Goal: Communication & Community: Answer question/provide support

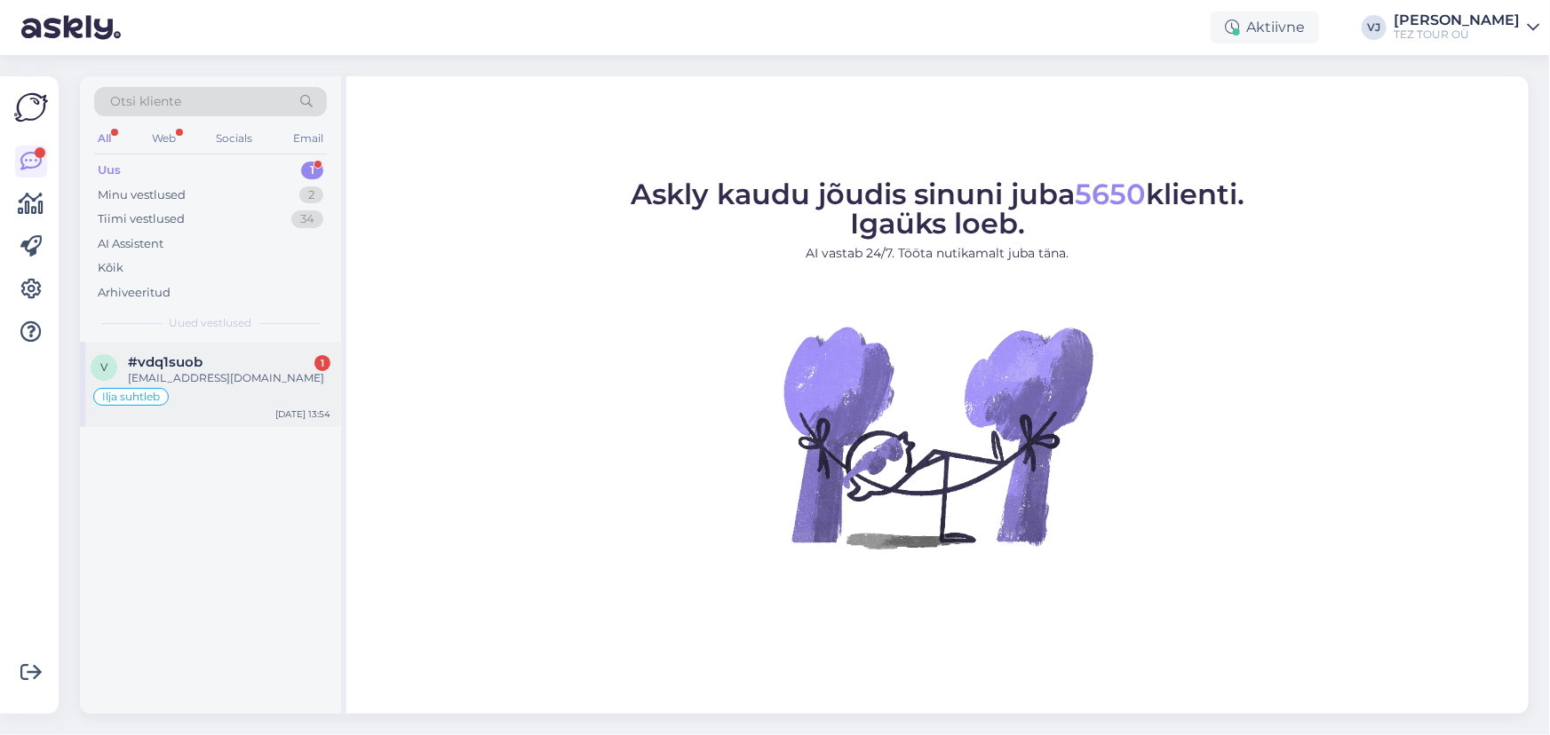
click at [146, 385] on div "[EMAIL_ADDRESS][DOMAIN_NAME]" at bounding box center [229, 378] width 202 height 16
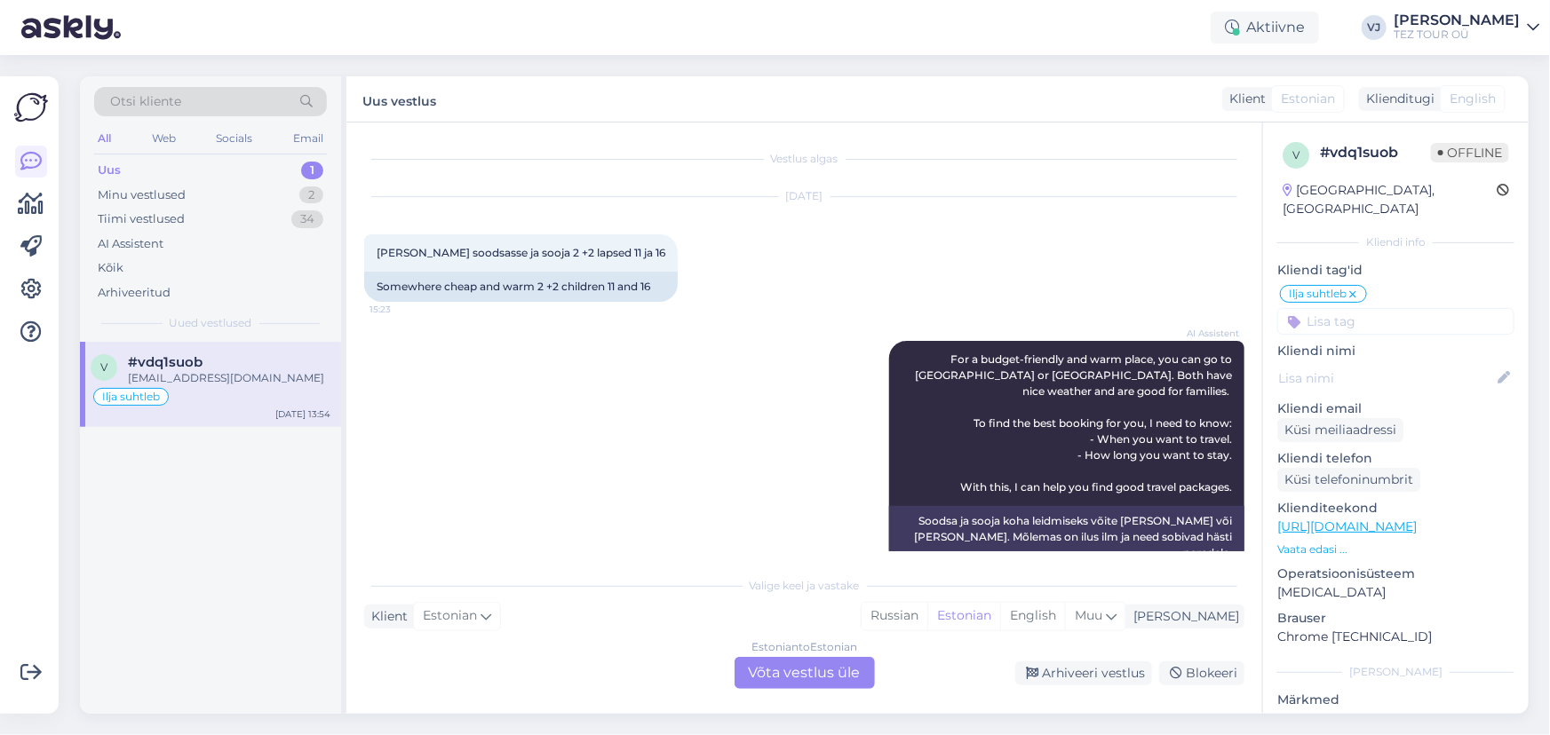
scroll to position [2484, 0]
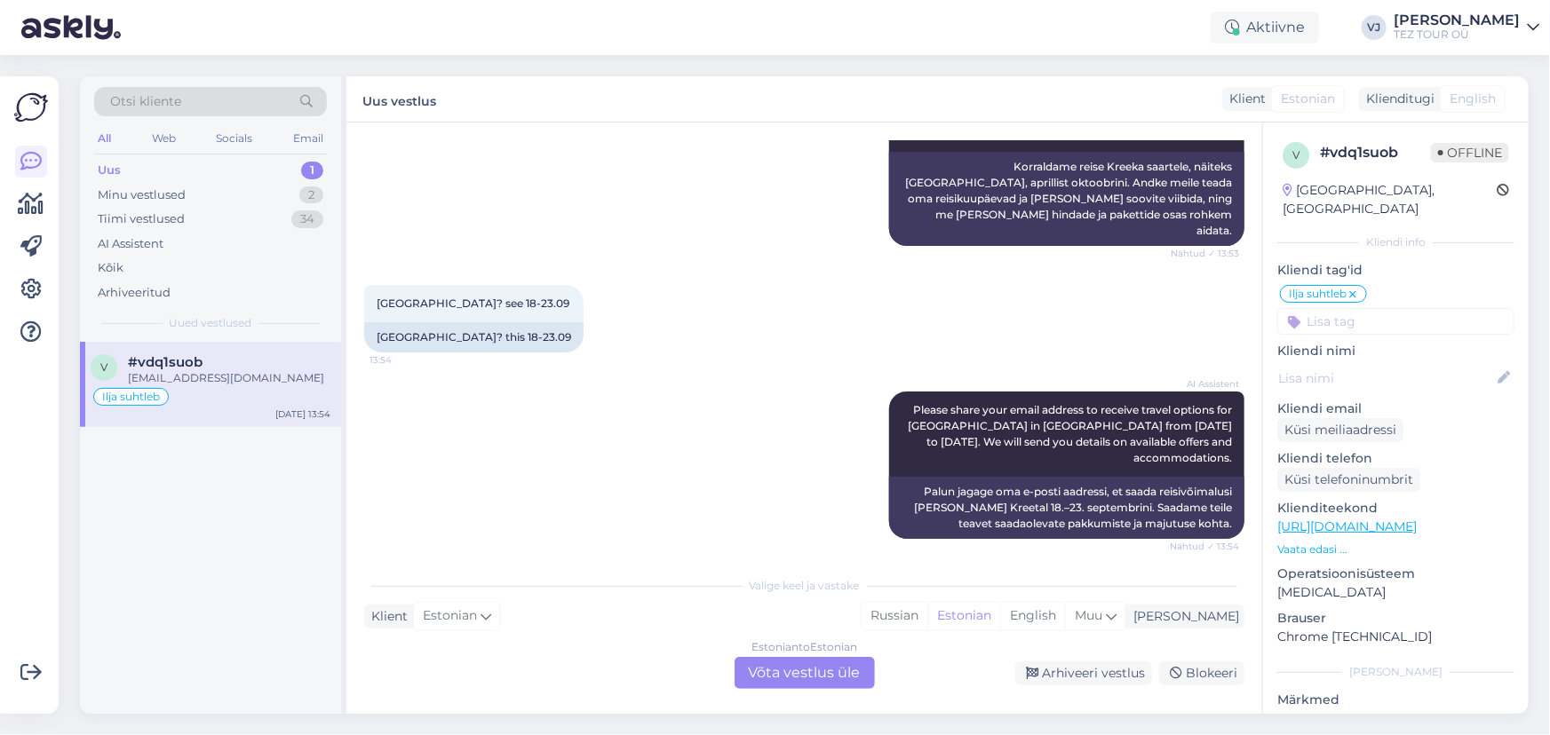
click at [812, 677] on div "Estonian to Estonian Võta vestlus üle" at bounding box center [804, 673] width 140 height 32
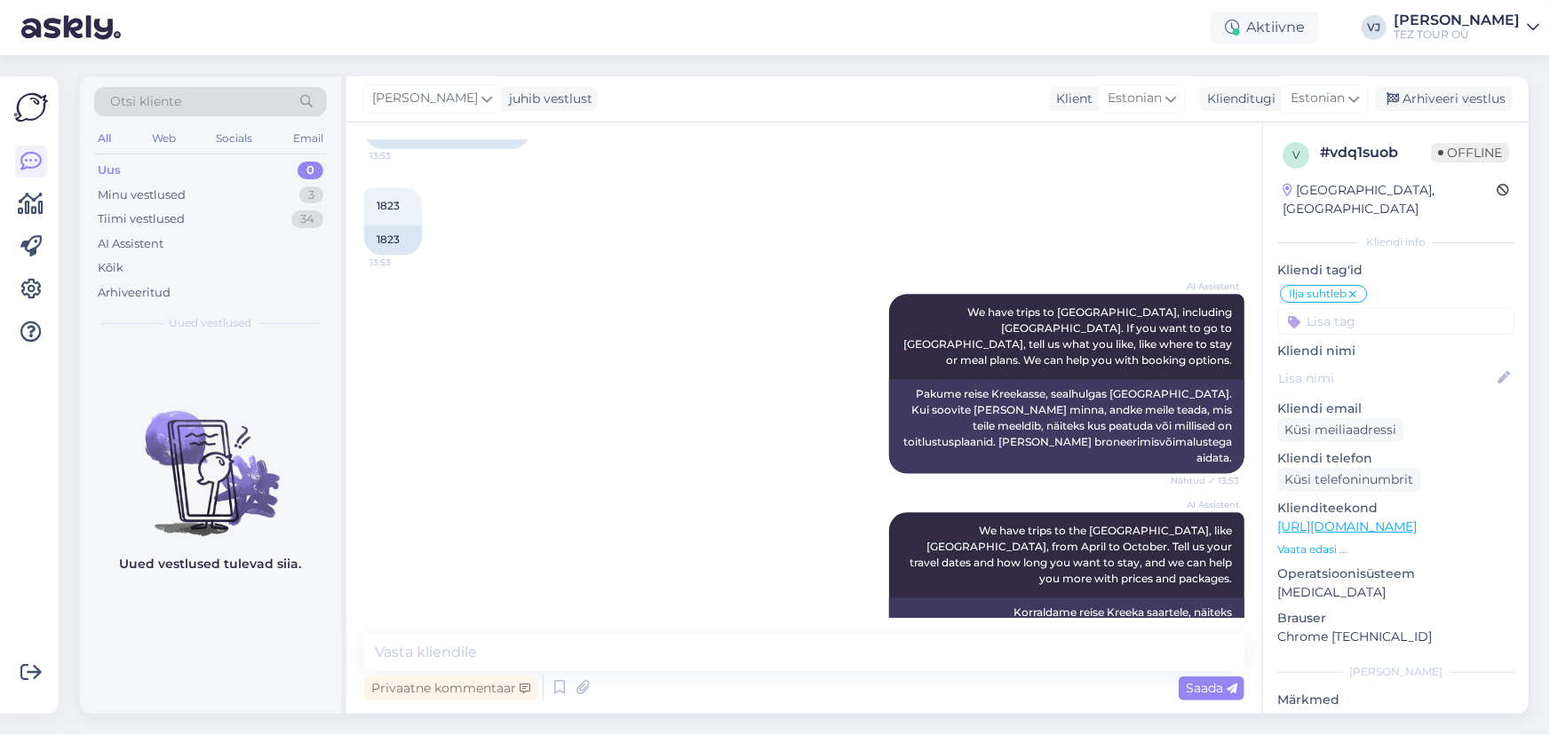
scroll to position [2018, 0]
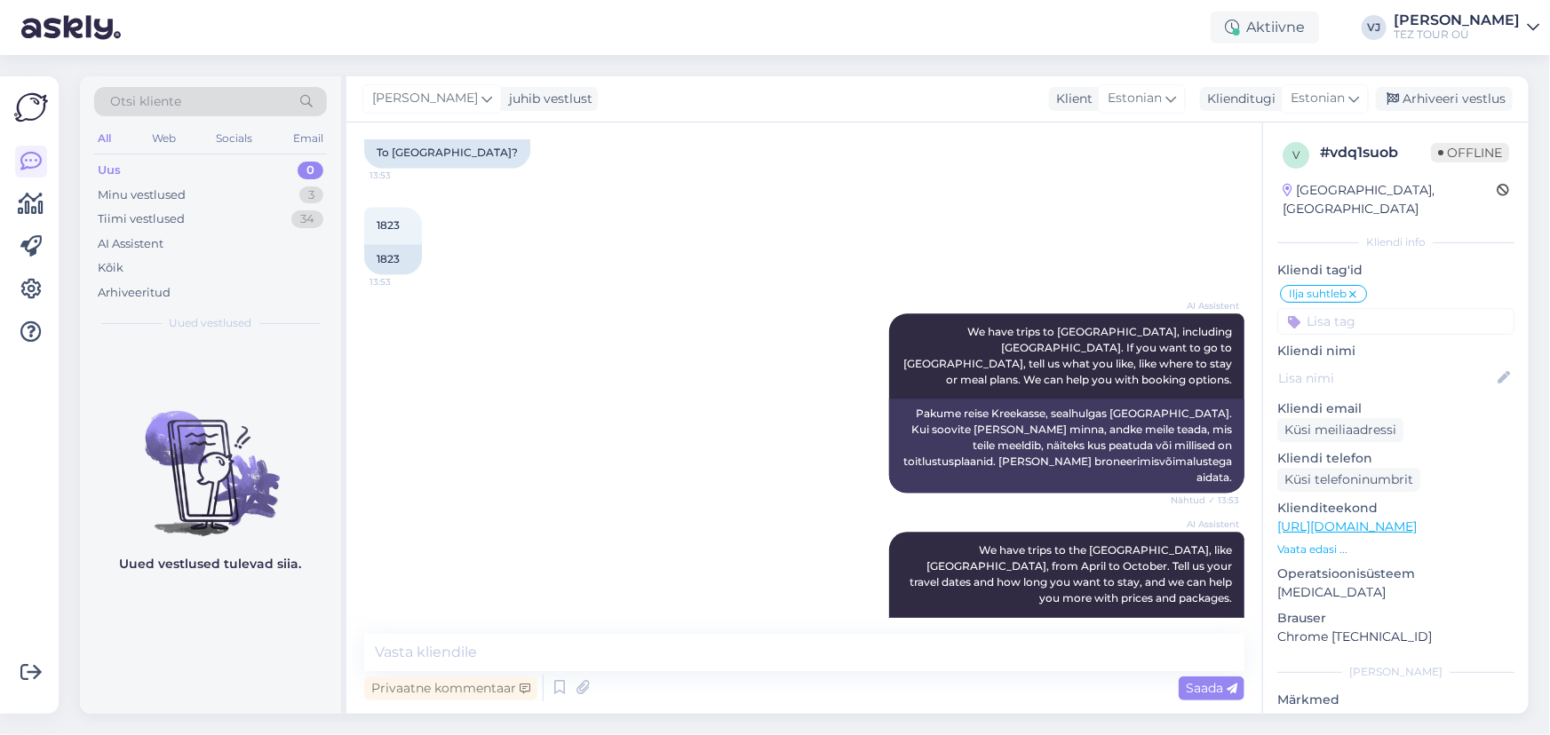
click at [1408, 308] on input at bounding box center [1395, 321] width 237 height 27
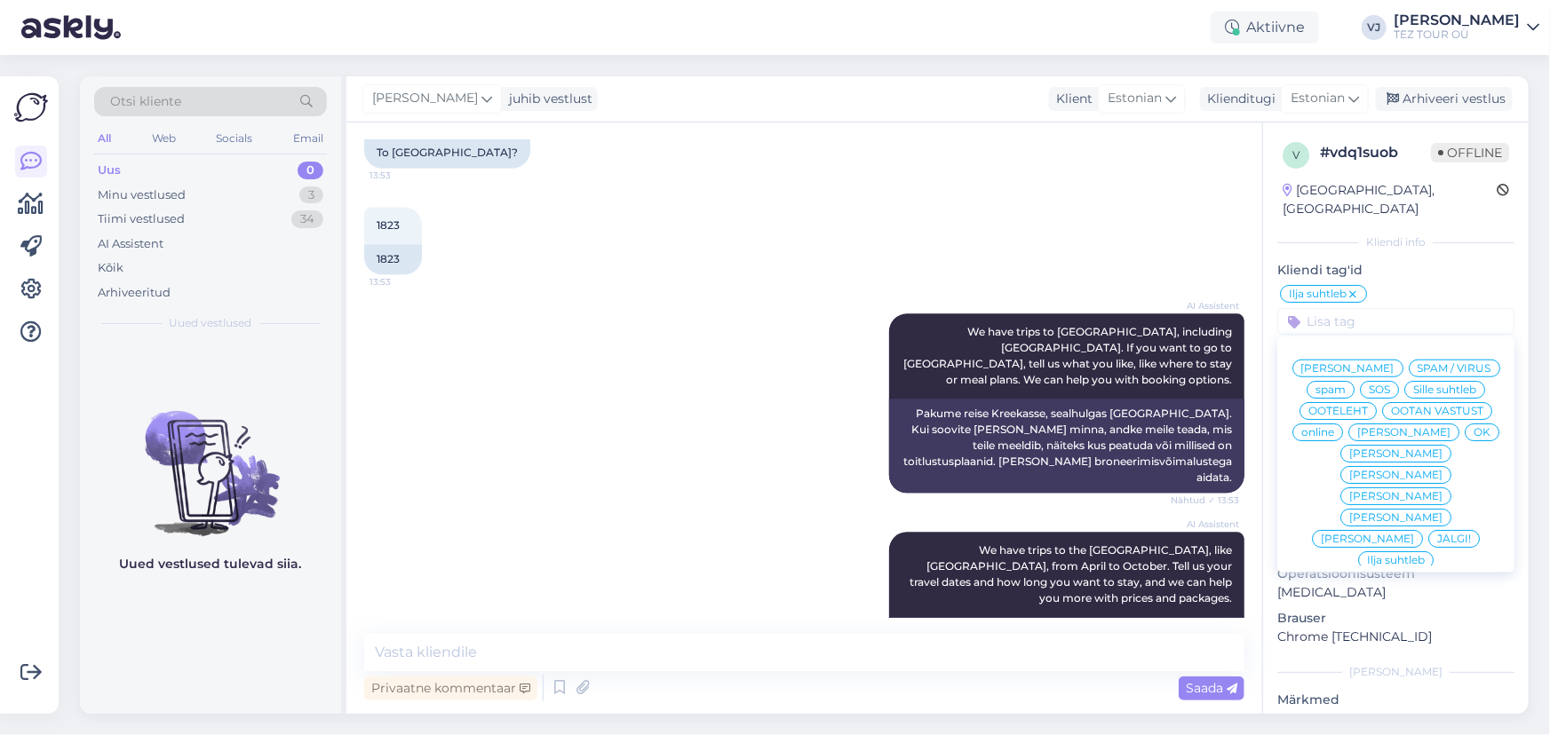
click at [1394, 363] on span "Vladimir Suhtleb" at bounding box center [1347, 368] width 93 height 11
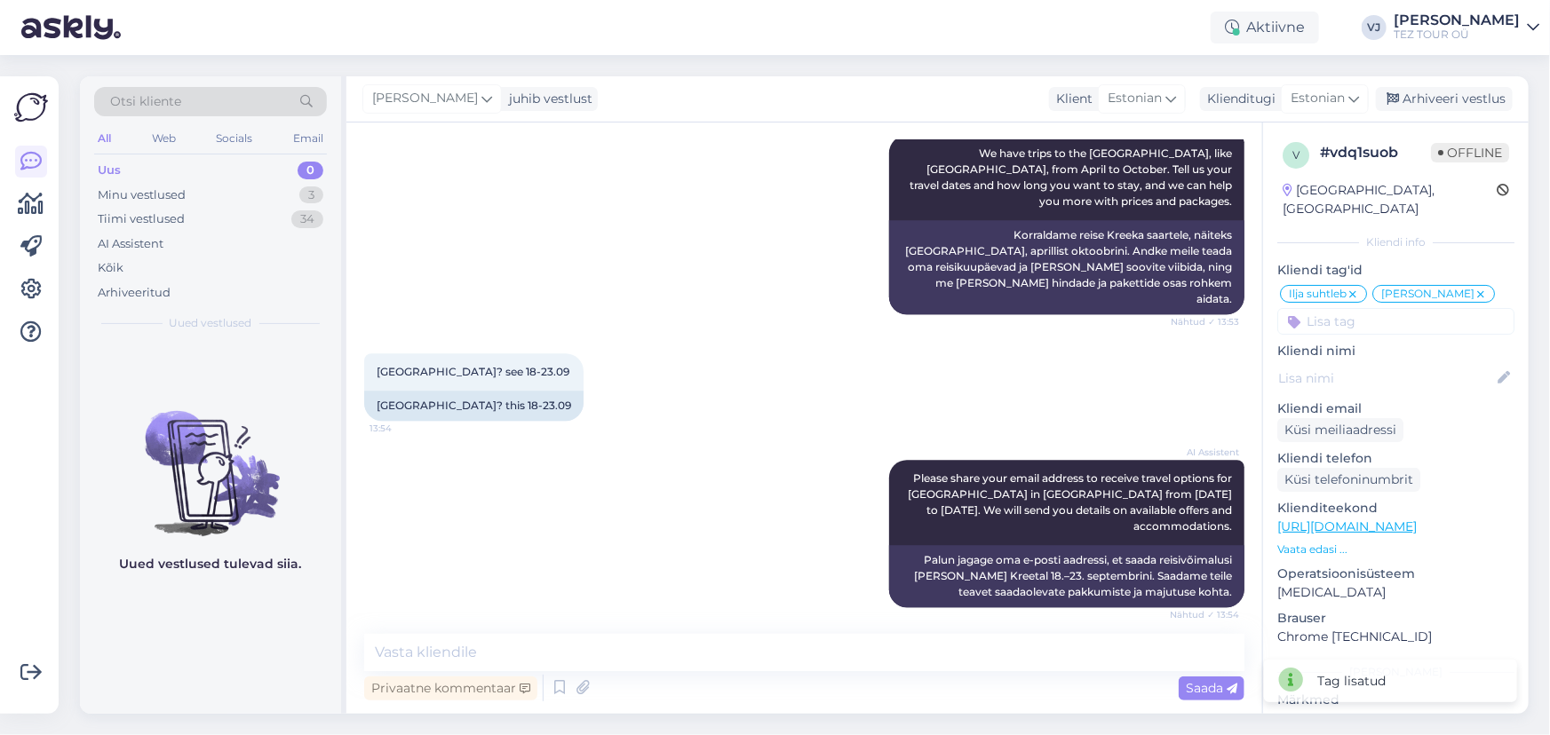
scroll to position [2417, 0]
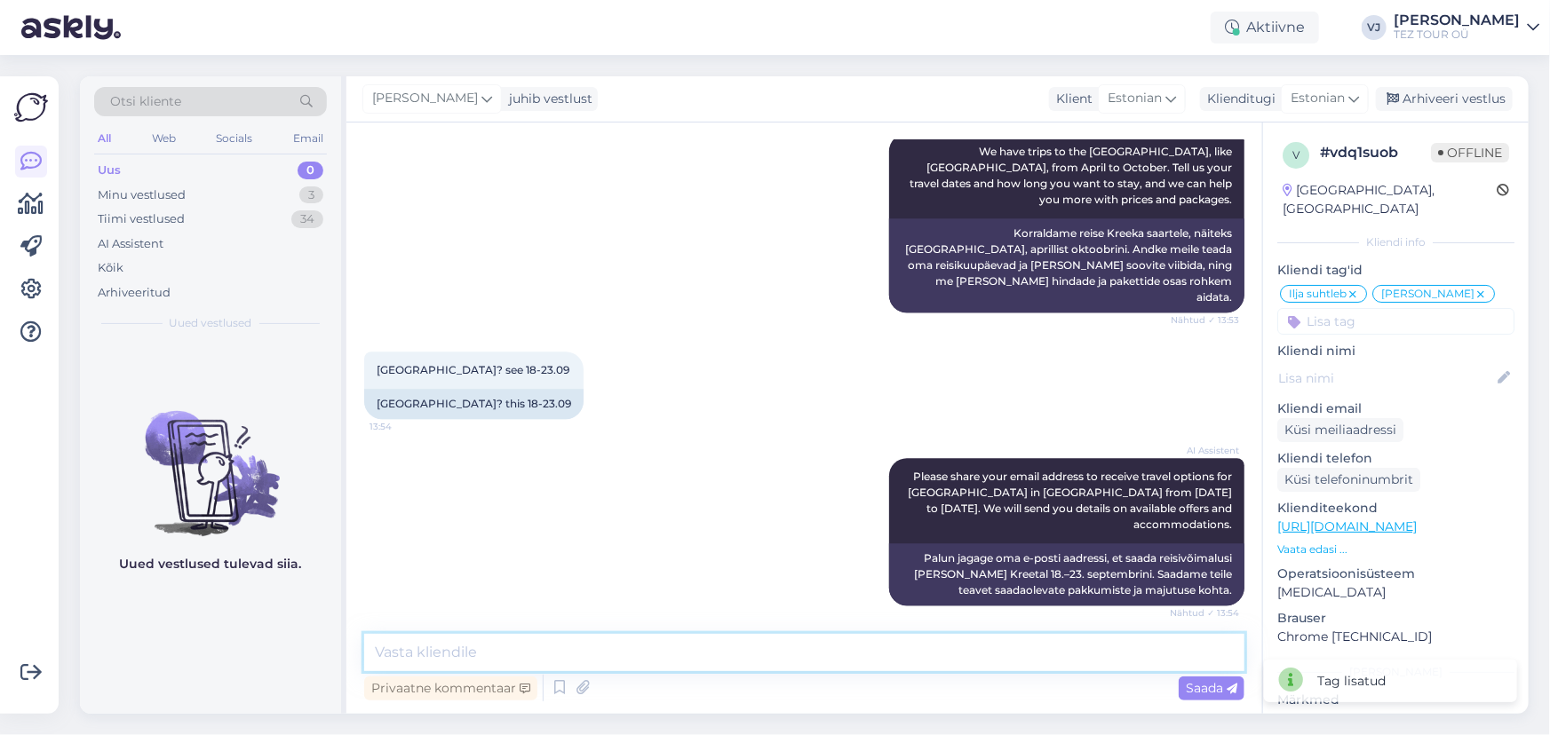
click at [557, 653] on textarea at bounding box center [804, 652] width 880 height 37
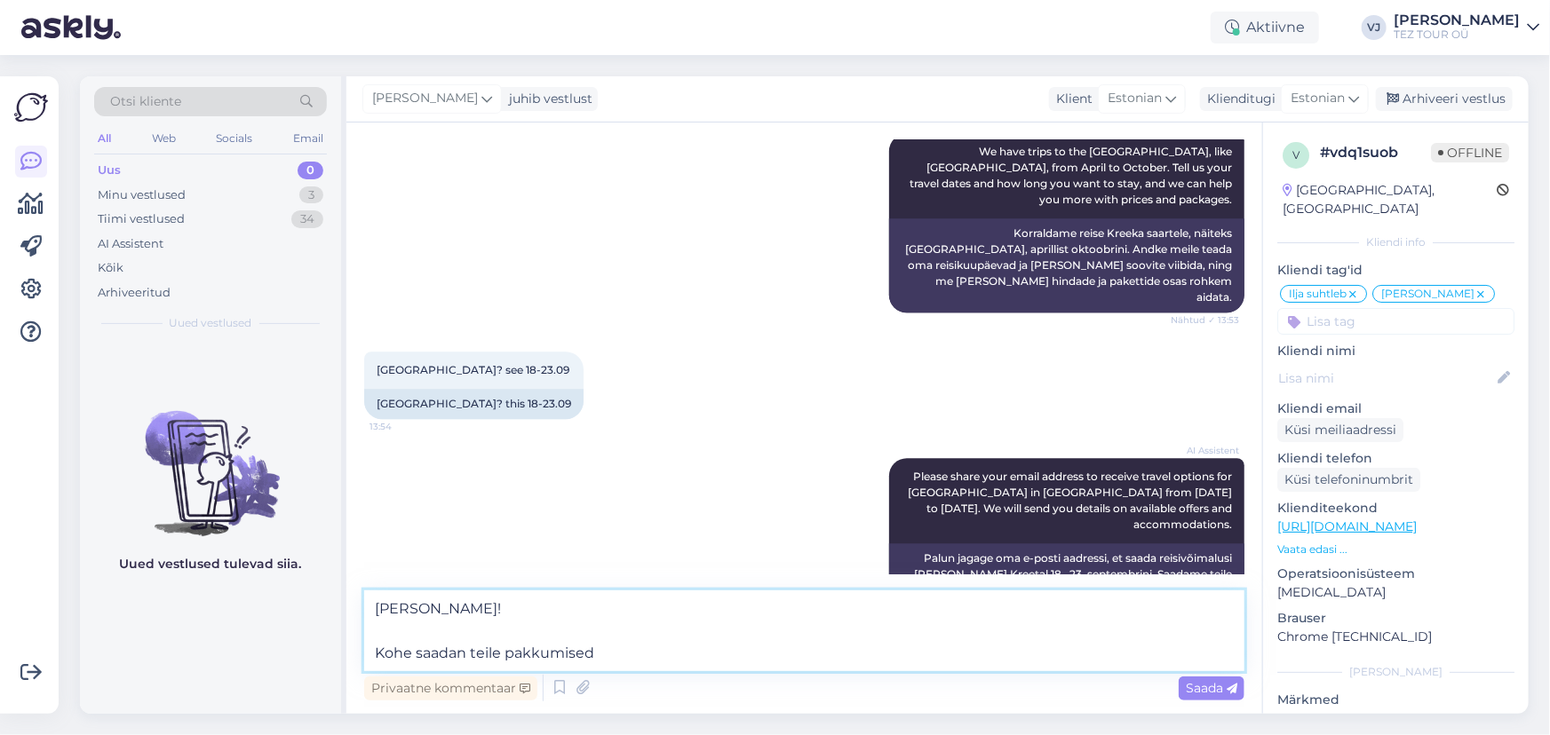
type textarea "Tere Terje! Kohe saadan teile pakkumised."
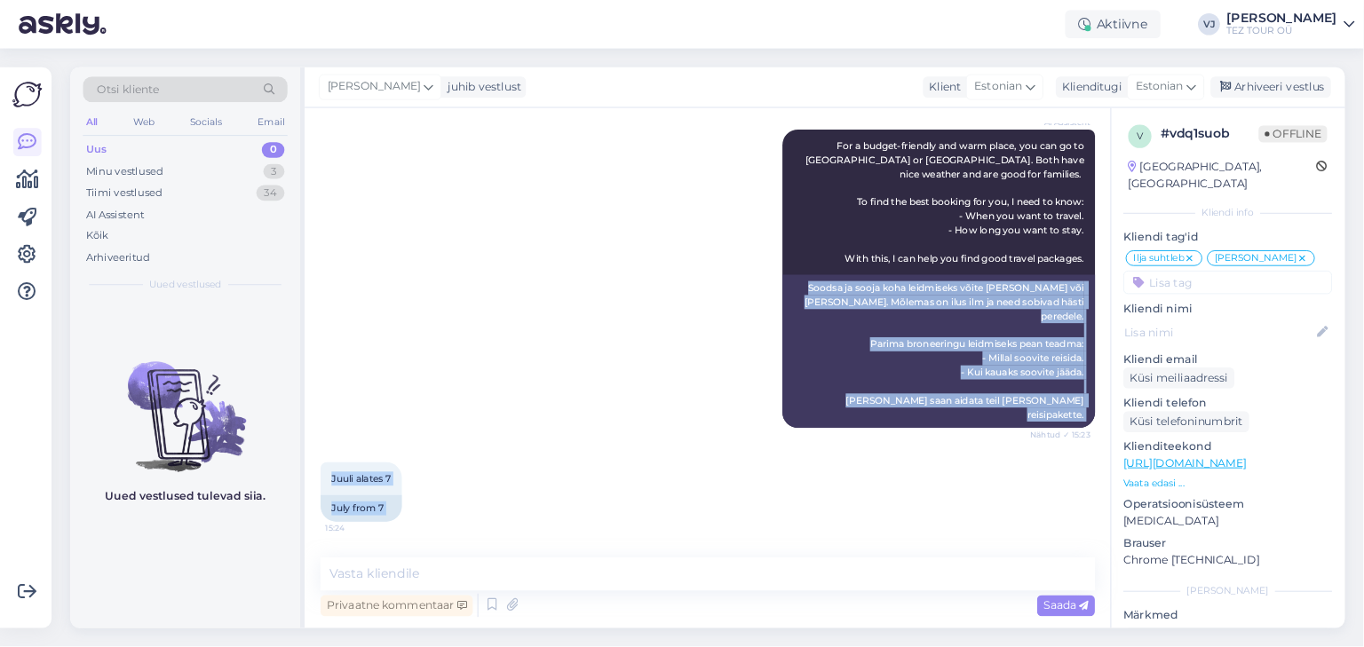
scroll to position [0, 0]
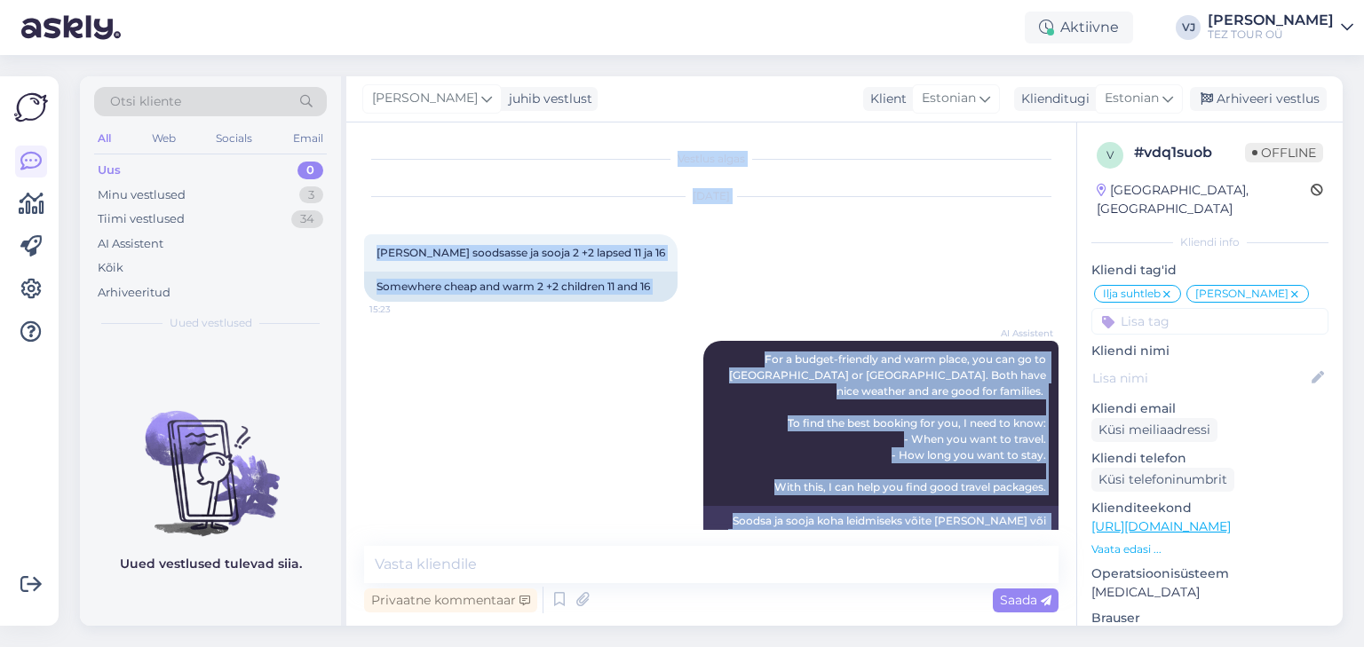
drag, startPoint x: 1227, startPoint y: 588, endPoint x: 353, endPoint y: 157, distance: 975.0
click at [353, 157] on div "Vestlus algas Jun 14 2025 Kuhugi soodsasse ja sooja 2 +2 lapsed 11 ja 16 15:23 …" at bounding box center [711, 375] width 730 height 504
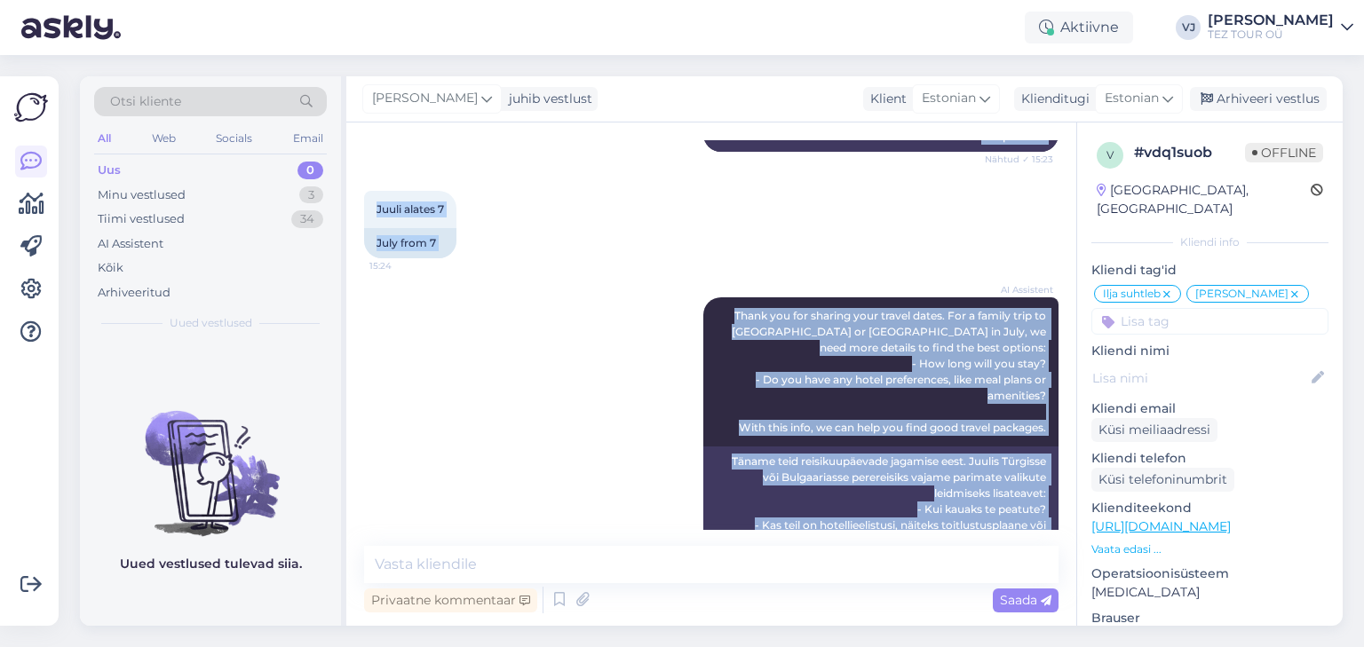
click at [596, 296] on div "Vestlus algas Jun 14 2025 Kuhugi soodsasse ja sooja 2 +2 lapsed 11 ja 16 15:23 …" at bounding box center [719, 335] width 710 height 390
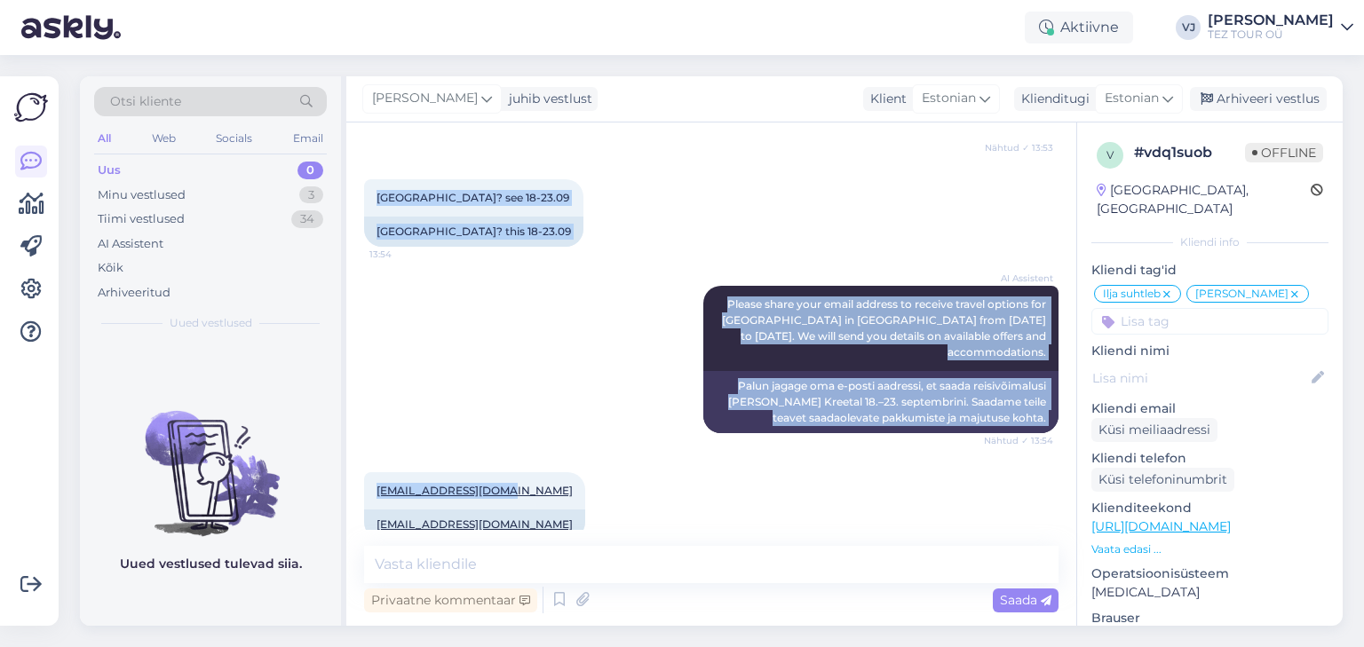
scroll to position [2614, 0]
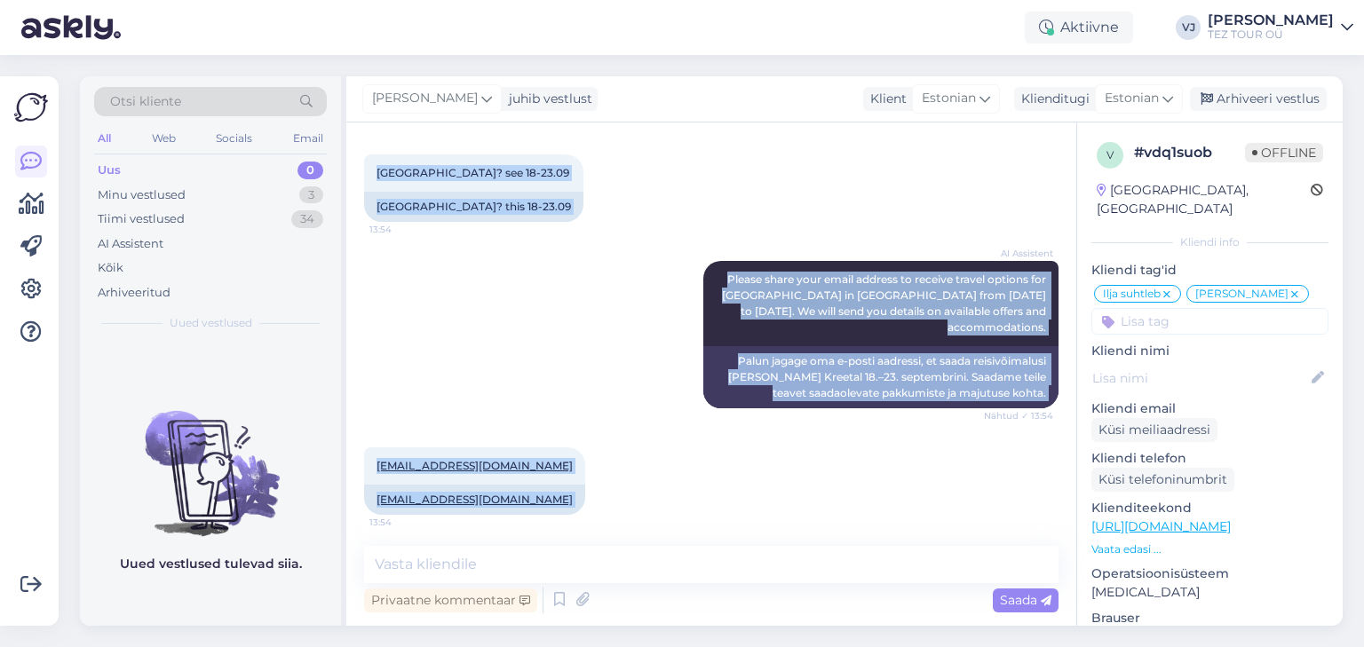
drag, startPoint x: 369, startPoint y: 205, endPoint x: 1040, endPoint y: 519, distance: 740.5
click at [1040, 519] on div "Vestlus algas Jun 14 2025 Kuhugi soodsasse ja sooja 2 +2 lapsed 11 ja 16 15:23 …" at bounding box center [719, 335] width 710 height 390
copy div "Kreetale? 13:53 To Crete? 1823 13:53 1823 AI Assistent We have trips to Greece,…"
click at [554, 242] on div "AI Assistent Please share your email address to receive travel options for Elpi…" at bounding box center [711, 335] width 694 height 186
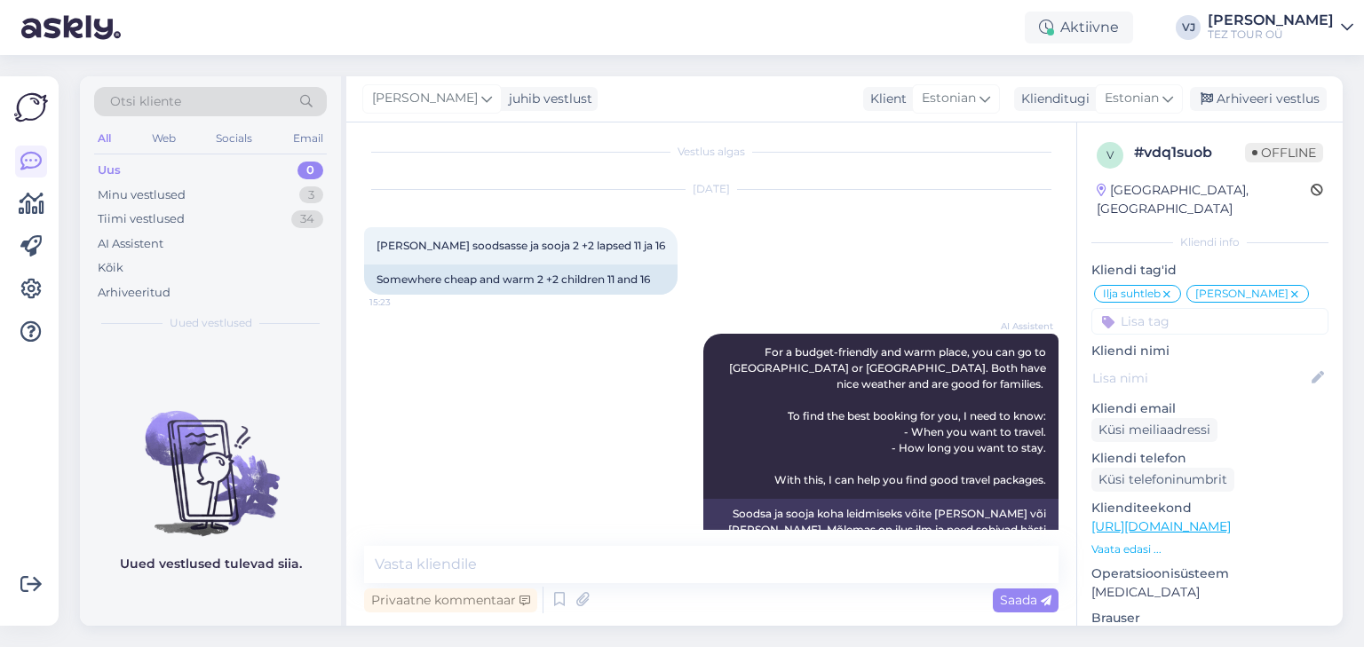
scroll to position [0, 0]
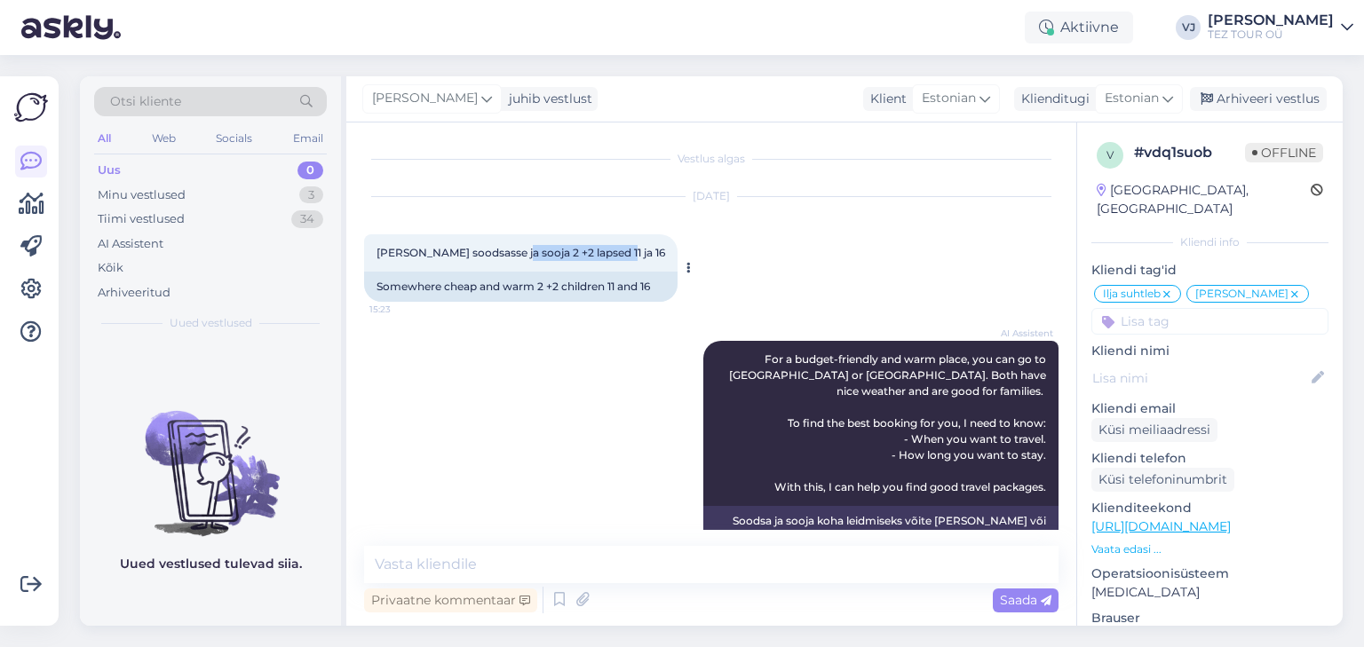
drag, startPoint x: 630, startPoint y: 253, endPoint x: 517, endPoint y: 251, distance: 112.8
click at [517, 251] on div "Kuhugi soodsasse ja sooja 2 +2 lapsed 11 ja 16 15:23" at bounding box center [520, 252] width 313 height 37
copy span "2 +2 lapsed 11 ja 16"
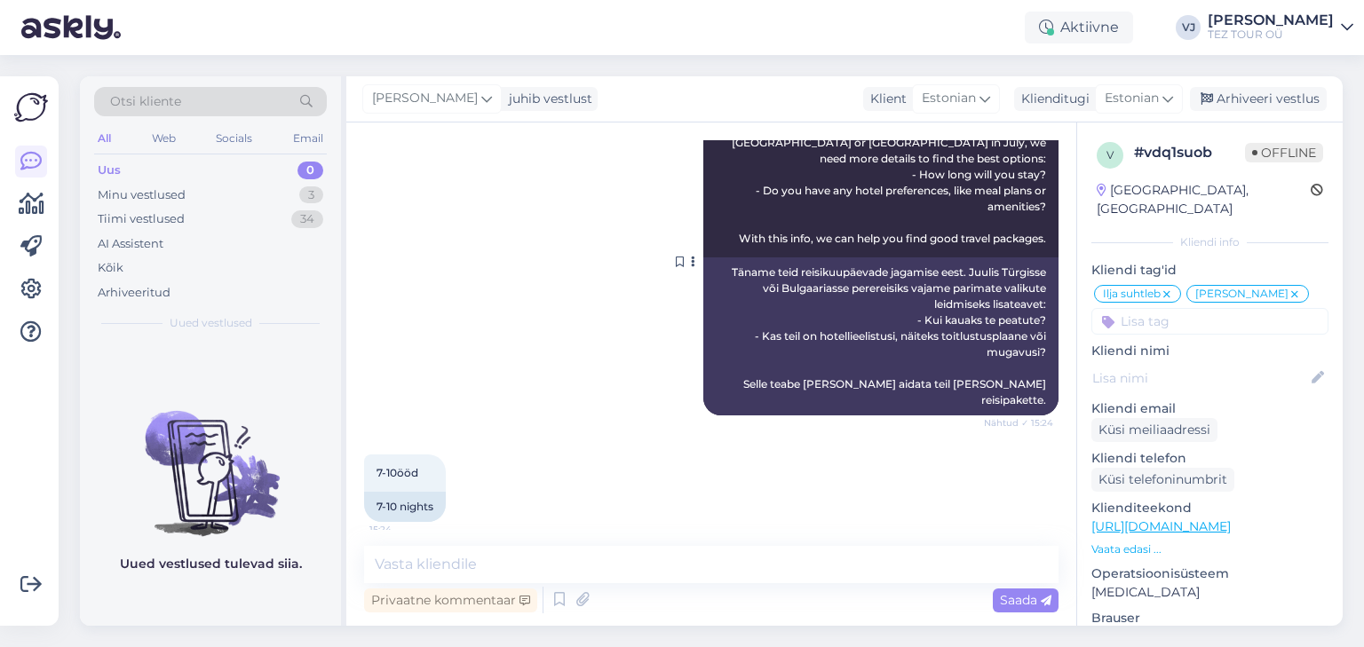
scroll to position [718, 0]
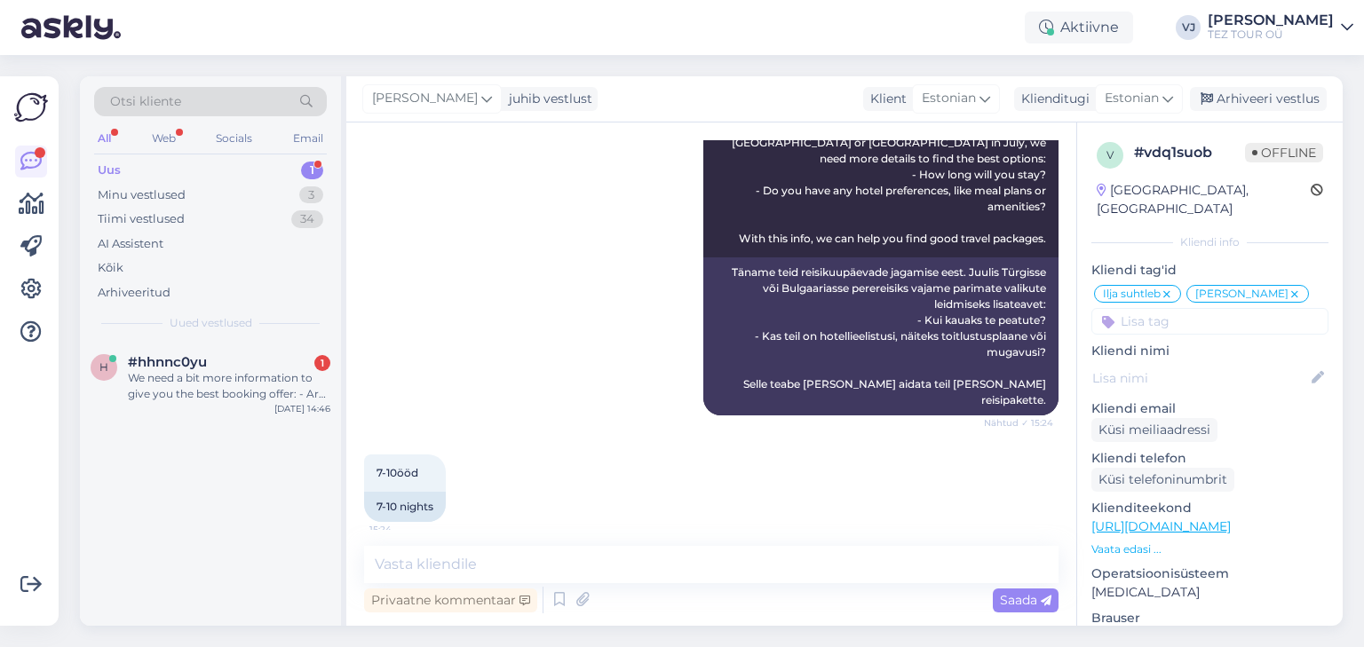
click at [253, 175] on div "Uus 1" at bounding box center [210, 170] width 233 height 25
click at [260, 379] on div "We need a bit more information to give you the best booking offer: - Are any of…" at bounding box center [229, 386] width 202 height 32
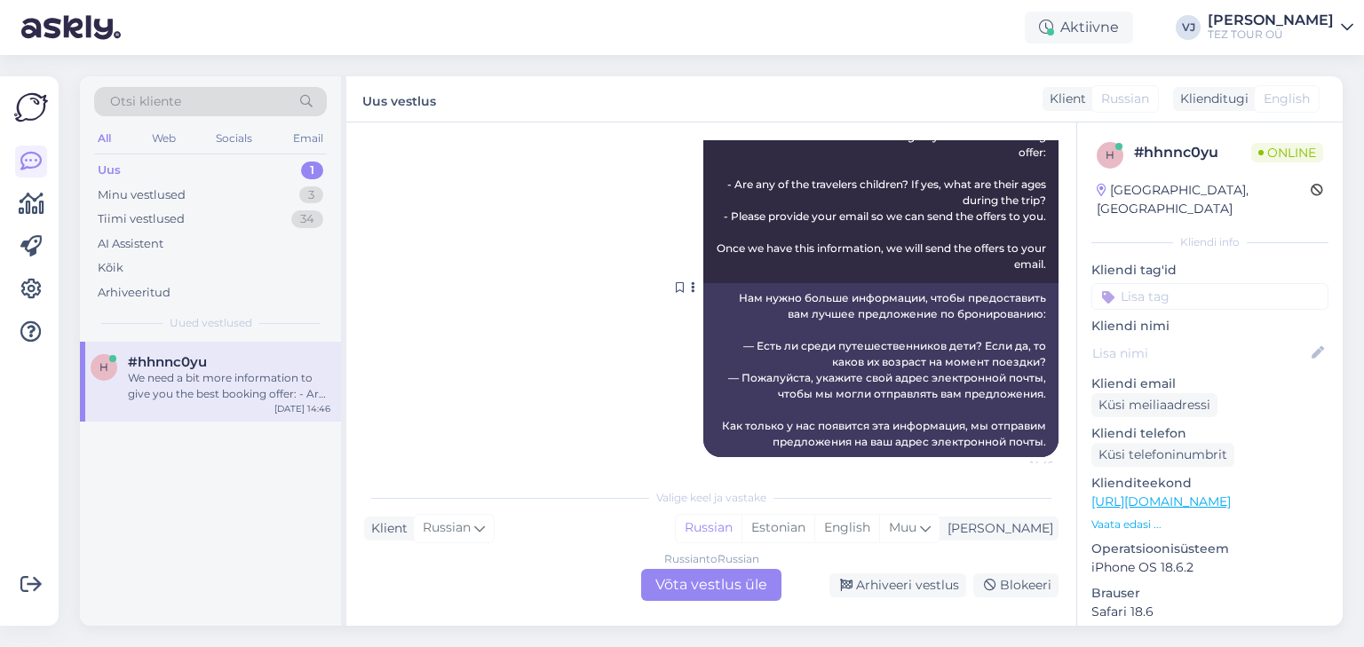
scroll to position [300, 0]
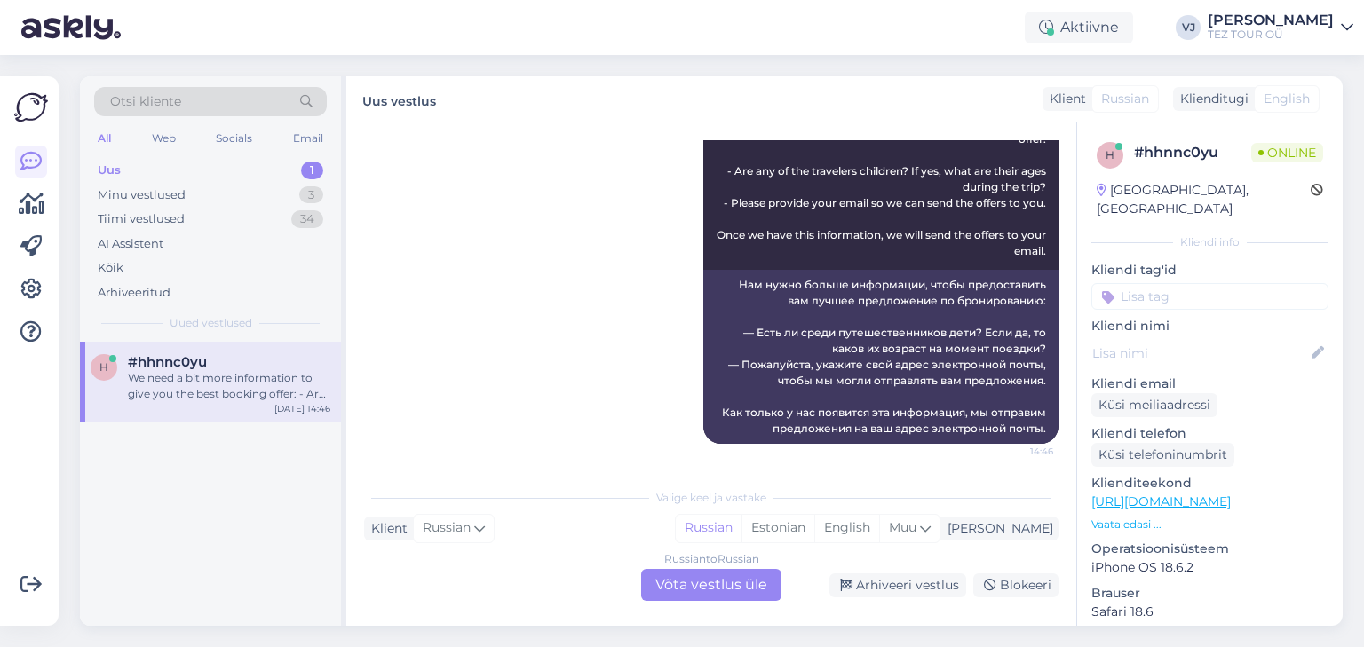
click at [747, 592] on div "Russian to Russian Võta vestlus üle" at bounding box center [711, 585] width 140 height 32
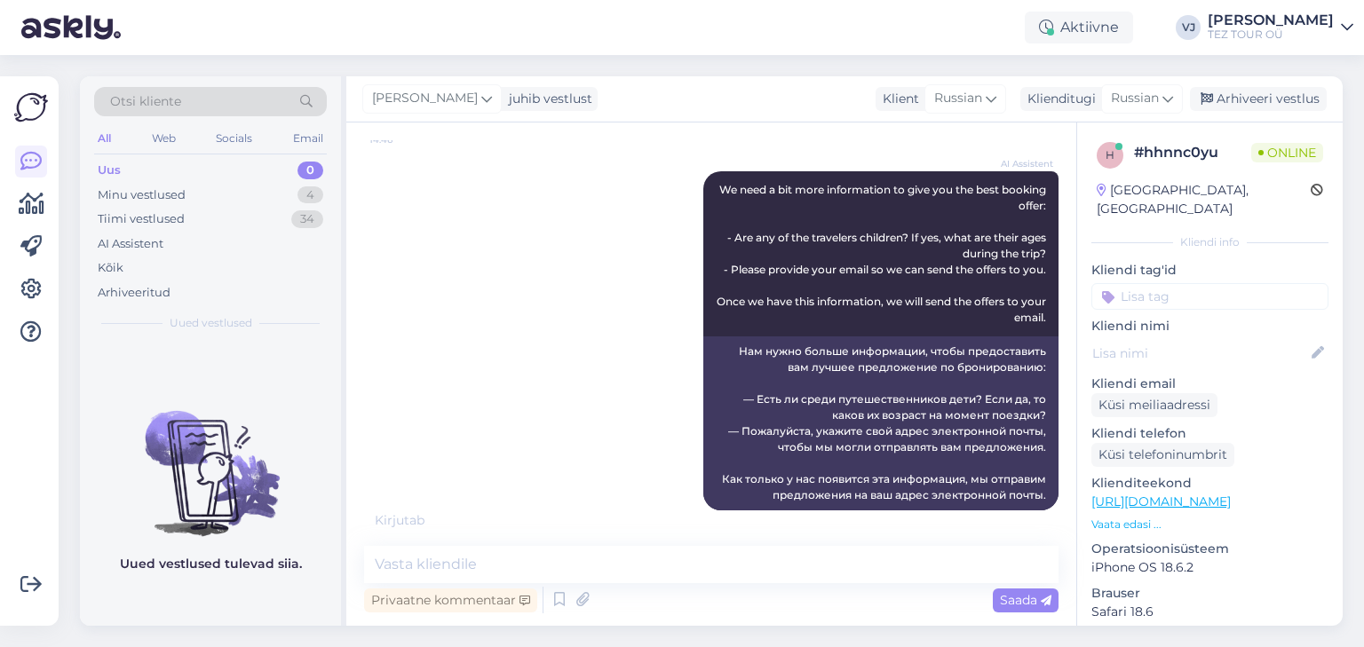
scroll to position [252, 0]
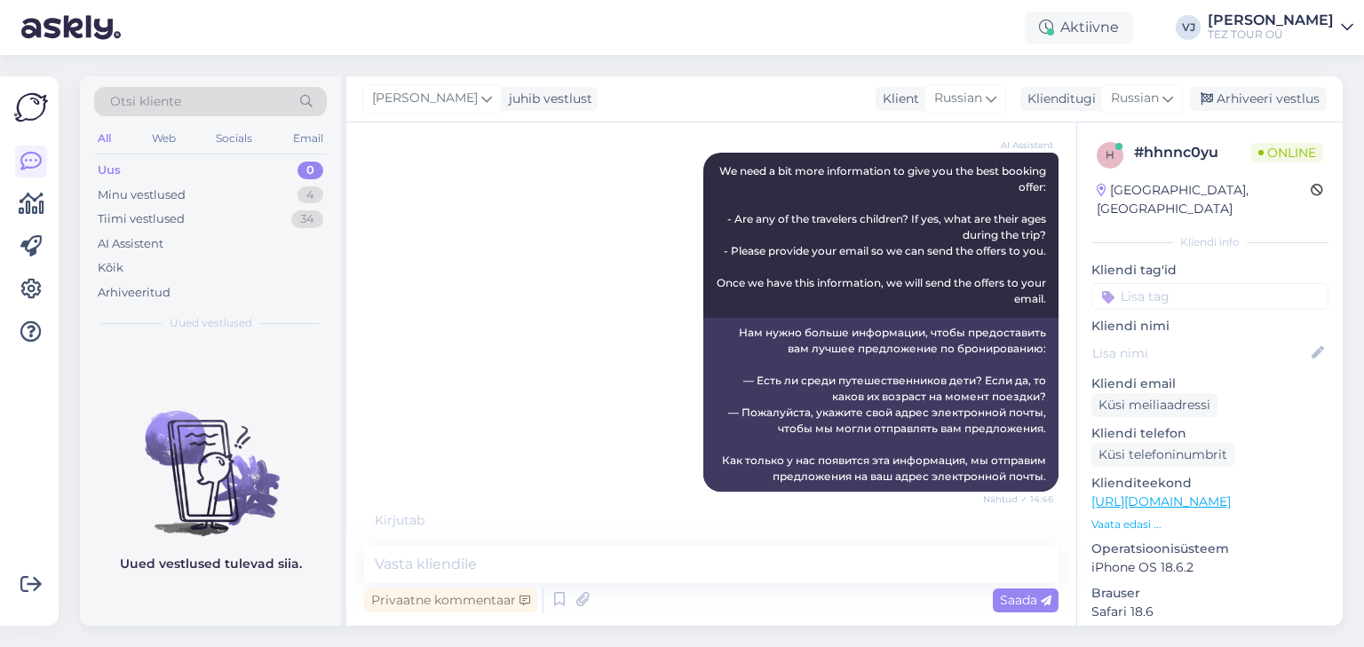
click at [1197, 283] on input at bounding box center [1209, 296] width 237 height 27
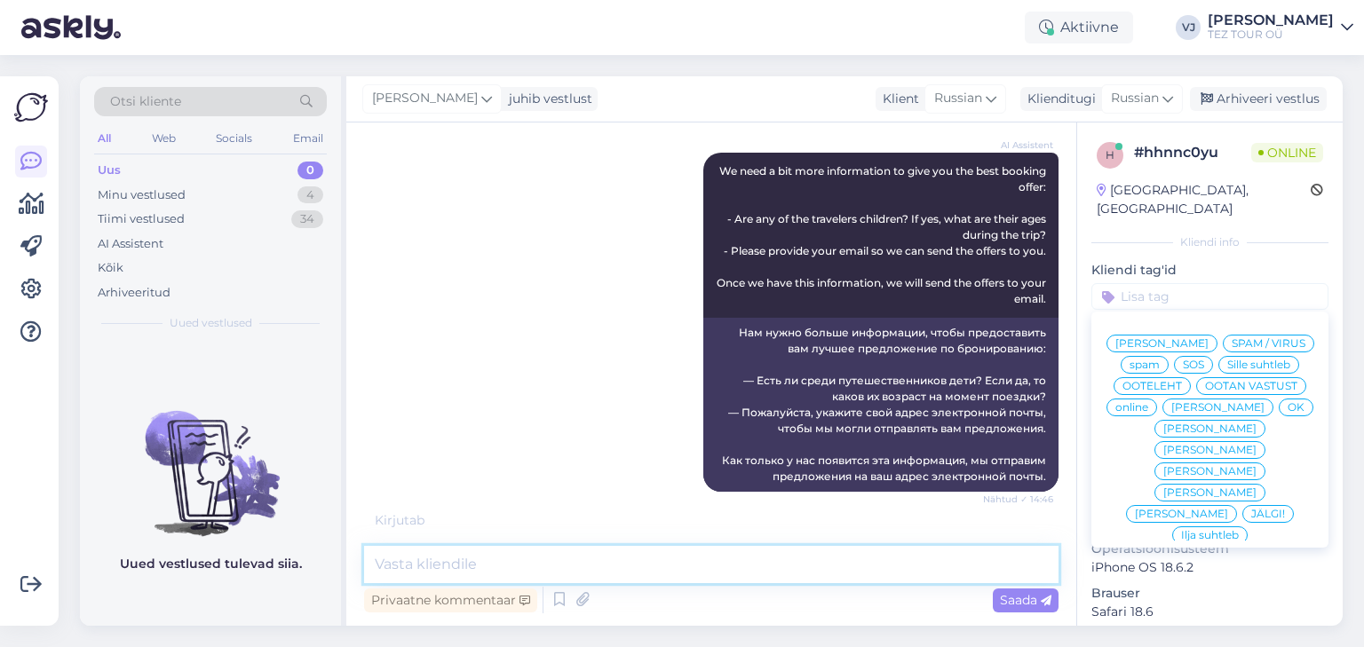
click at [611, 574] on textarea at bounding box center [711, 564] width 694 height 37
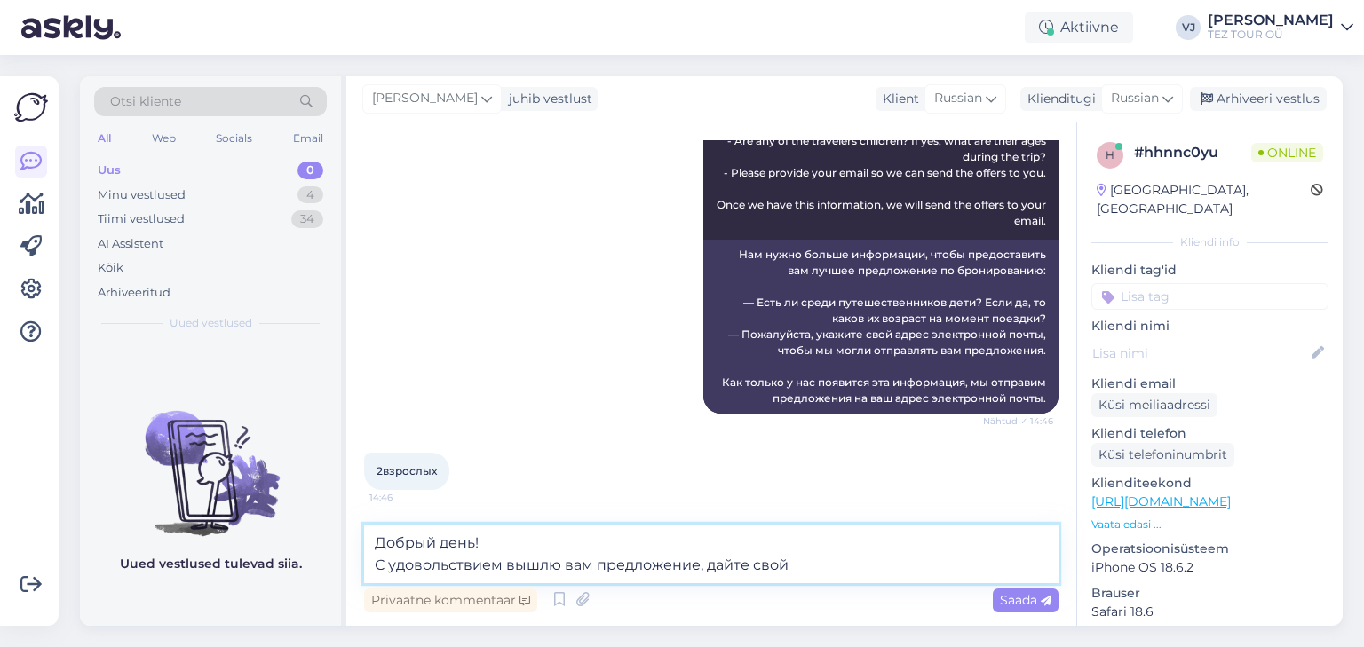
scroll to position [408, 0]
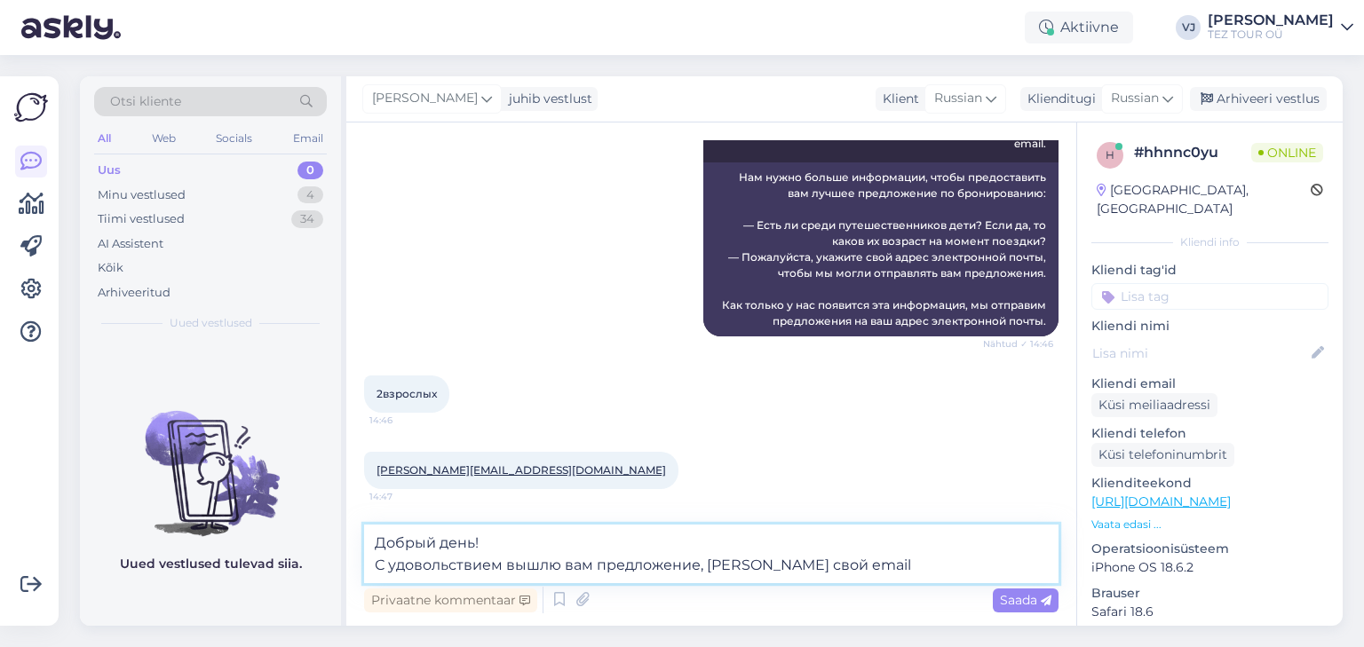
type textarea "Добрый день! С удовольствием вышлю вам предложение, дайте свой email."
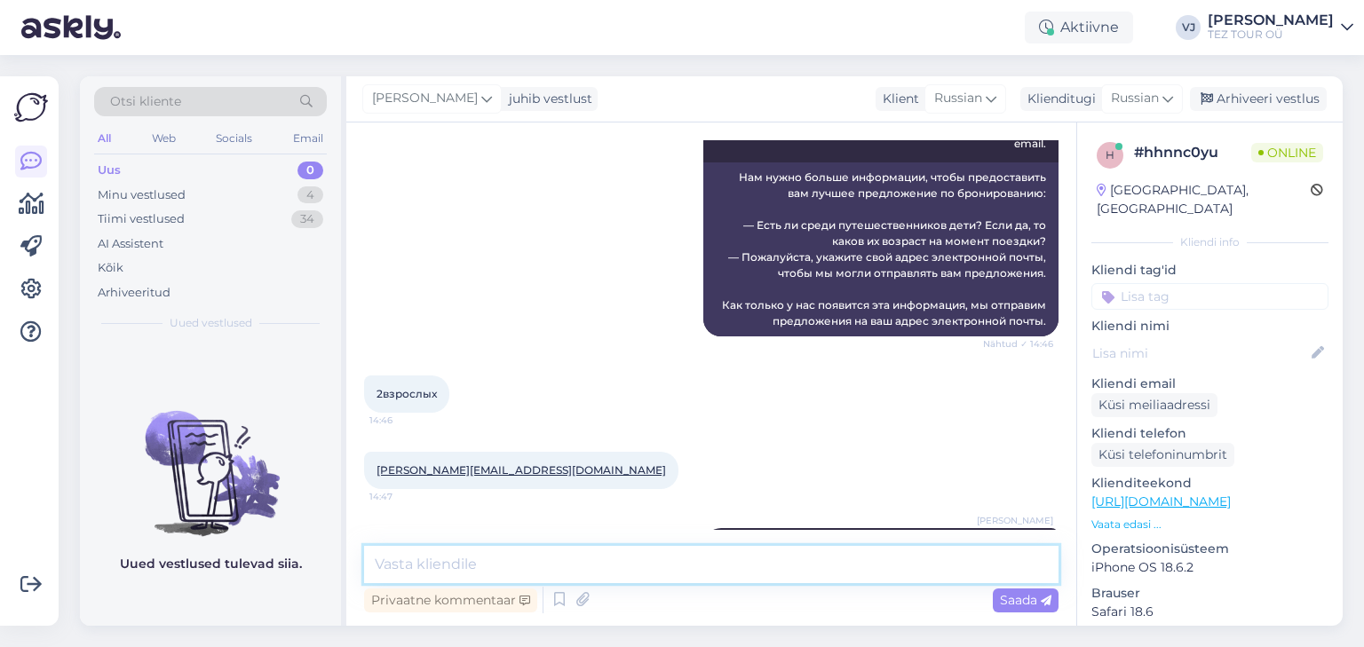
scroll to position [494, 0]
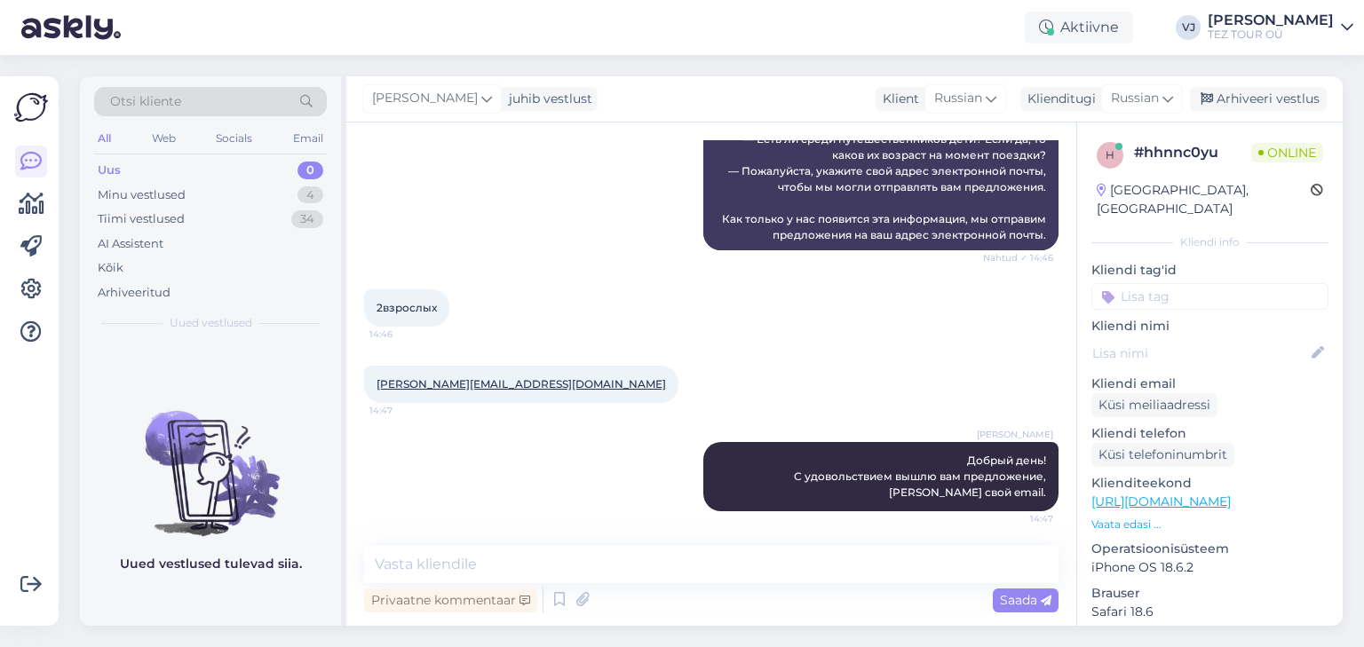
click at [1233, 285] on input at bounding box center [1209, 296] width 237 height 27
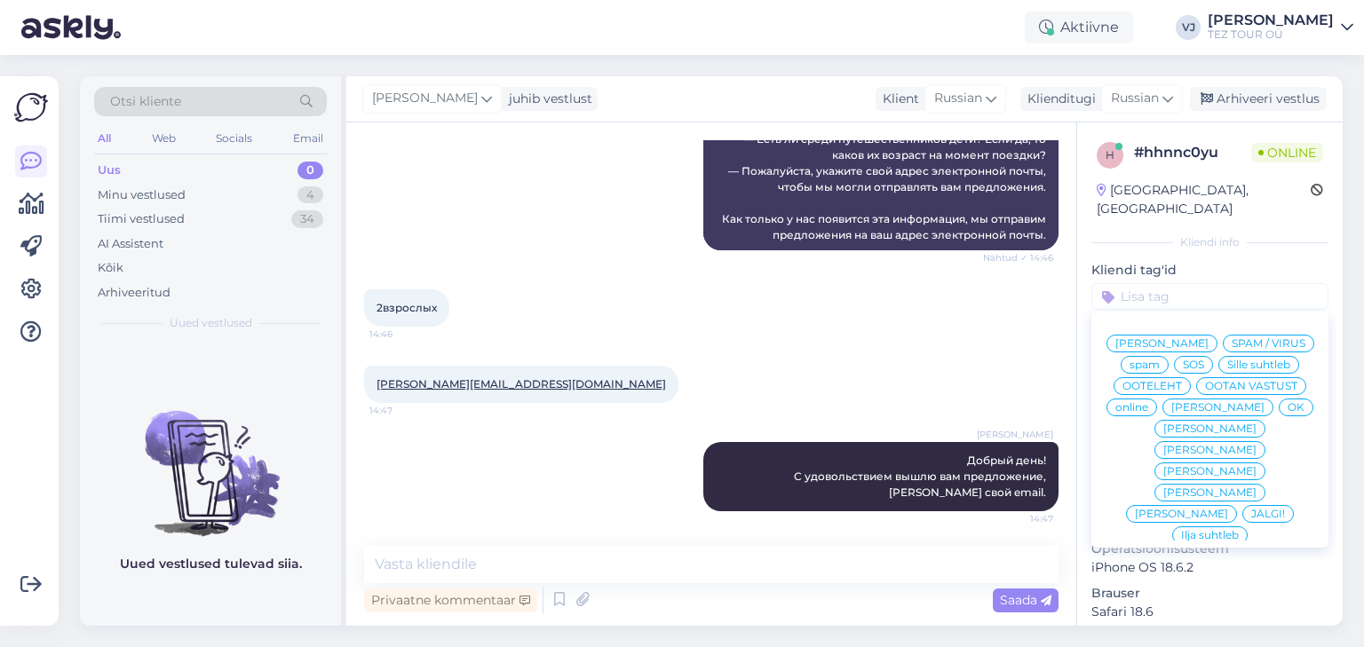
click at [1191, 338] on span "[PERSON_NAME]" at bounding box center [1161, 343] width 93 height 11
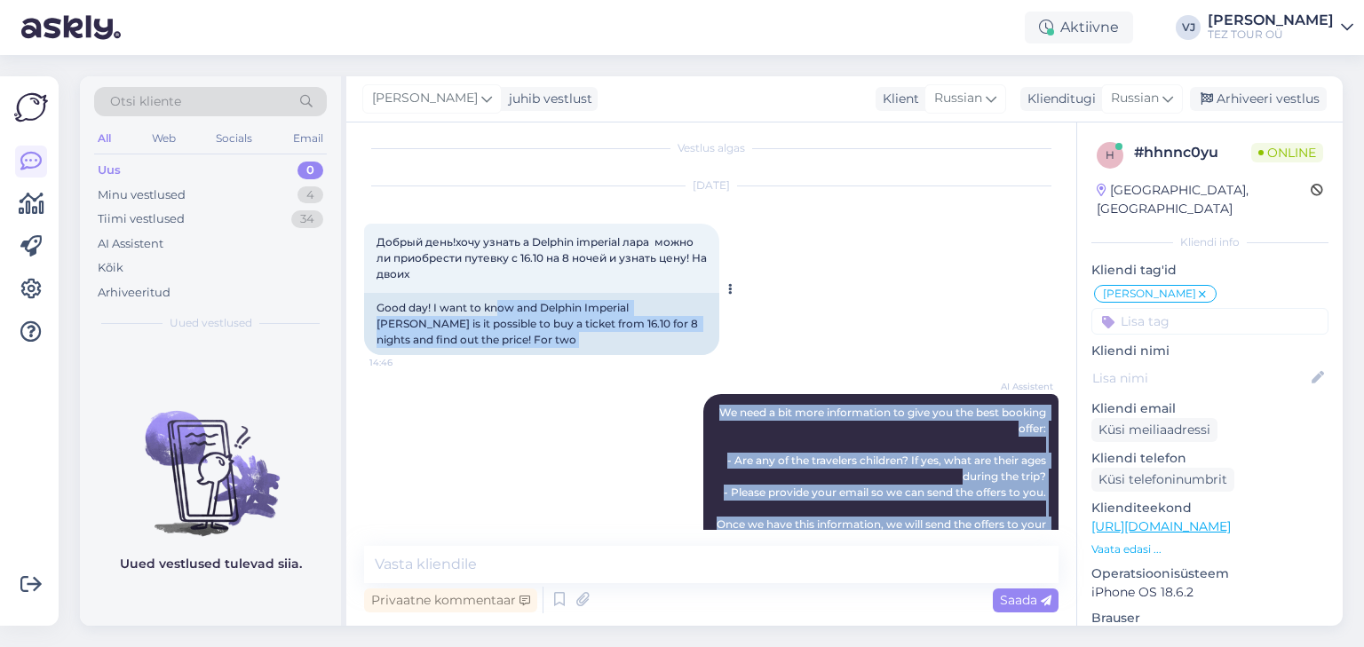
scroll to position [0, 0]
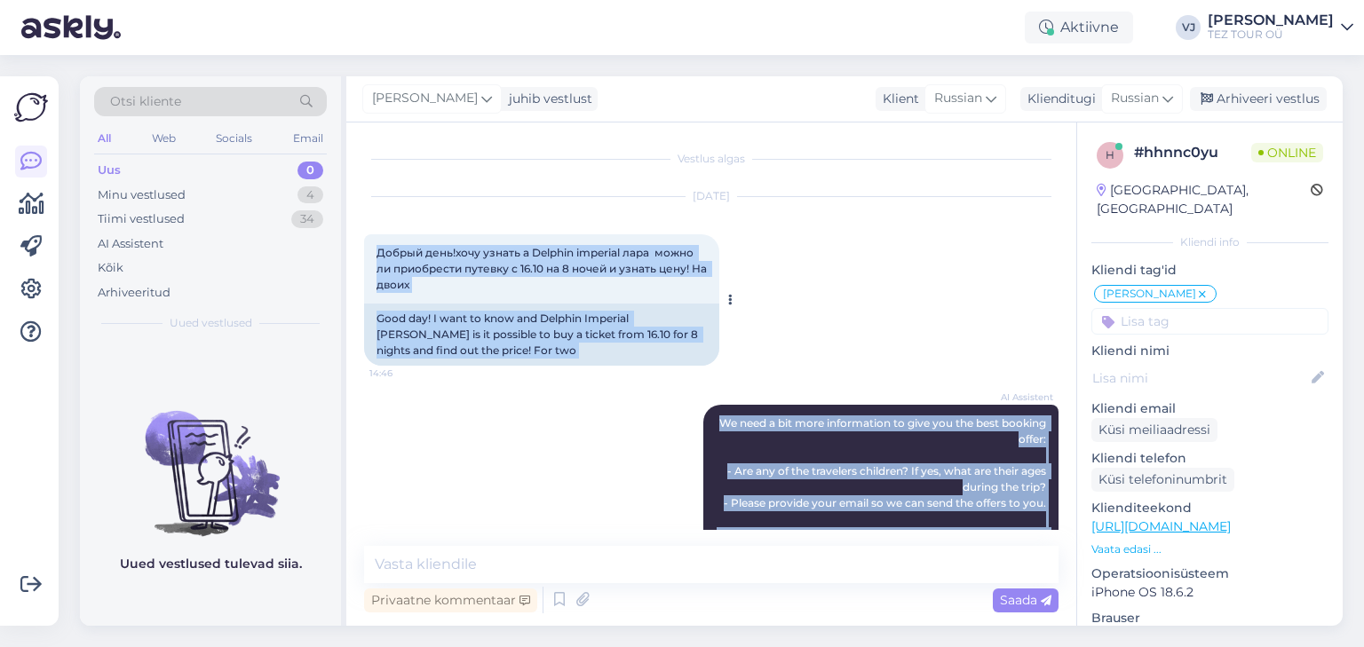
drag, startPoint x: 1040, startPoint y: 490, endPoint x: 364, endPoint y: 242, distance: 719.8
click at [364, 242] on div "Vestlus algas Sep 10 2025 Добрый день!хочу узнать а Delphin imperial лара можно…" at bounding box center [719, 335] width 710 height 390
copy div "Добрый день!хочу узнать а Delphin imperial лара можно ли приобрести путевку с 1…"
click at [541, 230] on div "Sep 10 2025 Добрый день!хочу узнать а Delphin imperial лара можно ли приобрести…" at bounding box center [711, 282] width 694 height 208
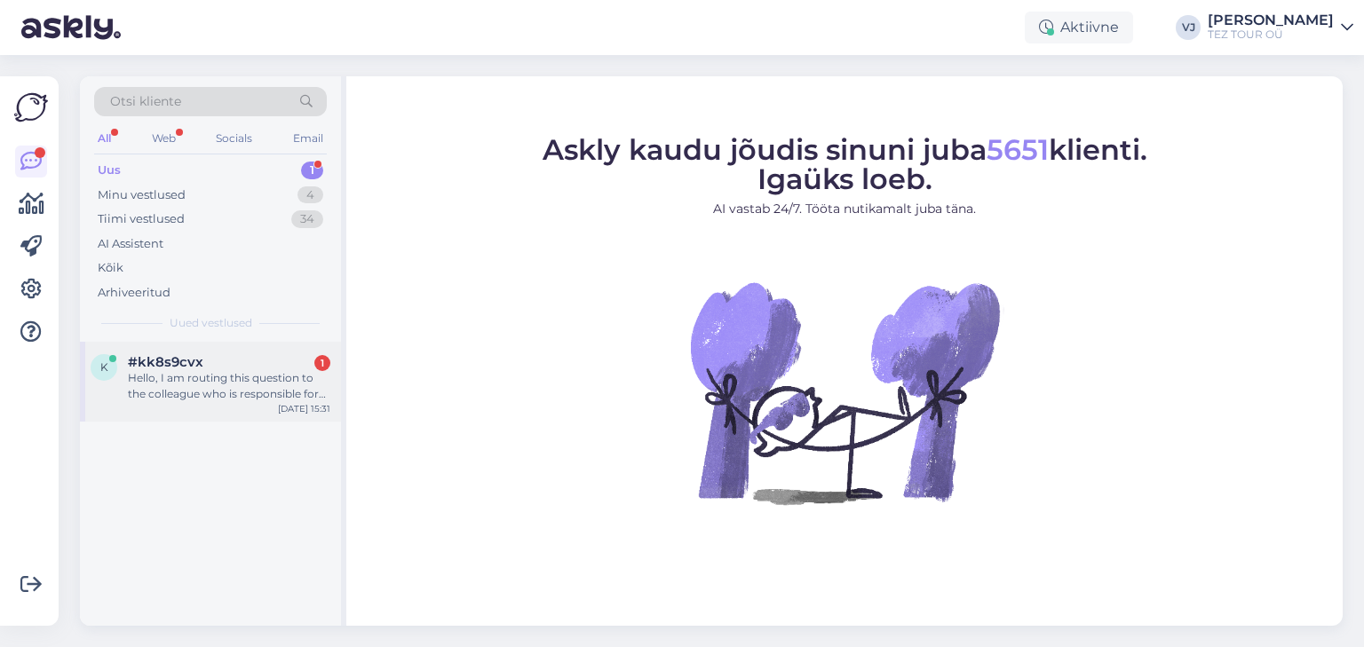
click at [277, 390] on div "Hello, I am routing this question to the colleague who is responsible for this …" at bounding box center [229, 386] width 202 height 32
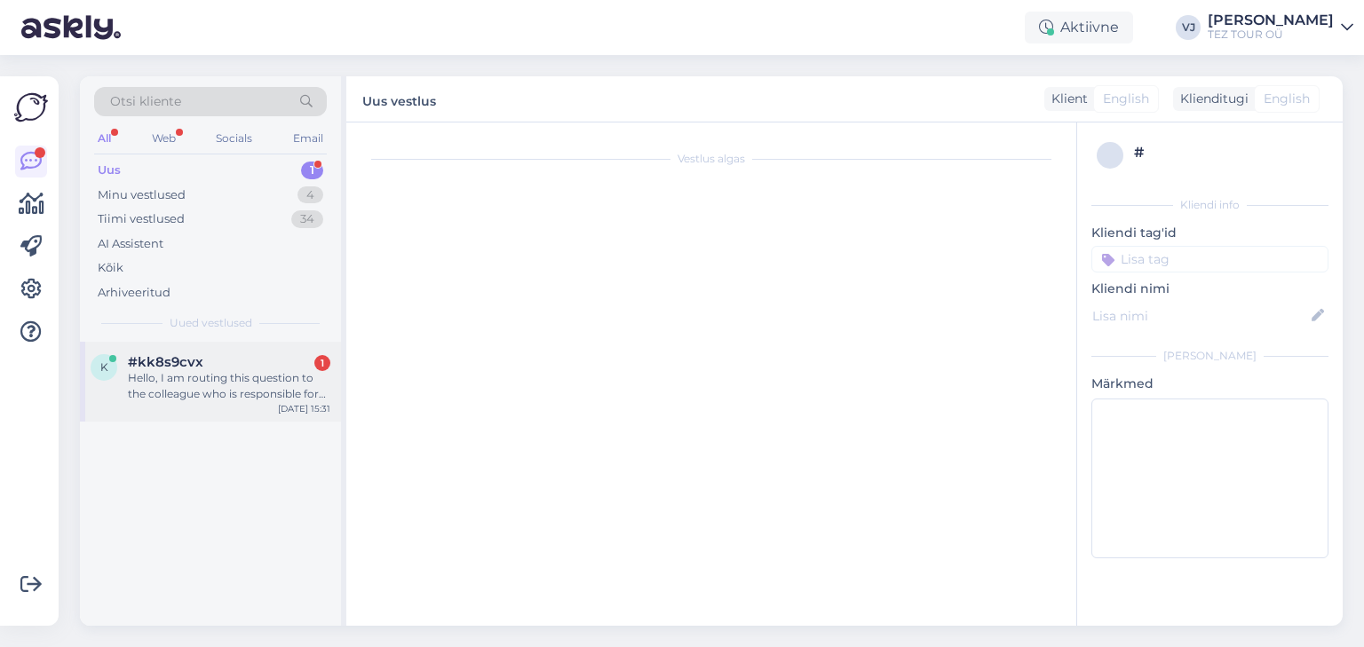
scroll to position [37, 0]
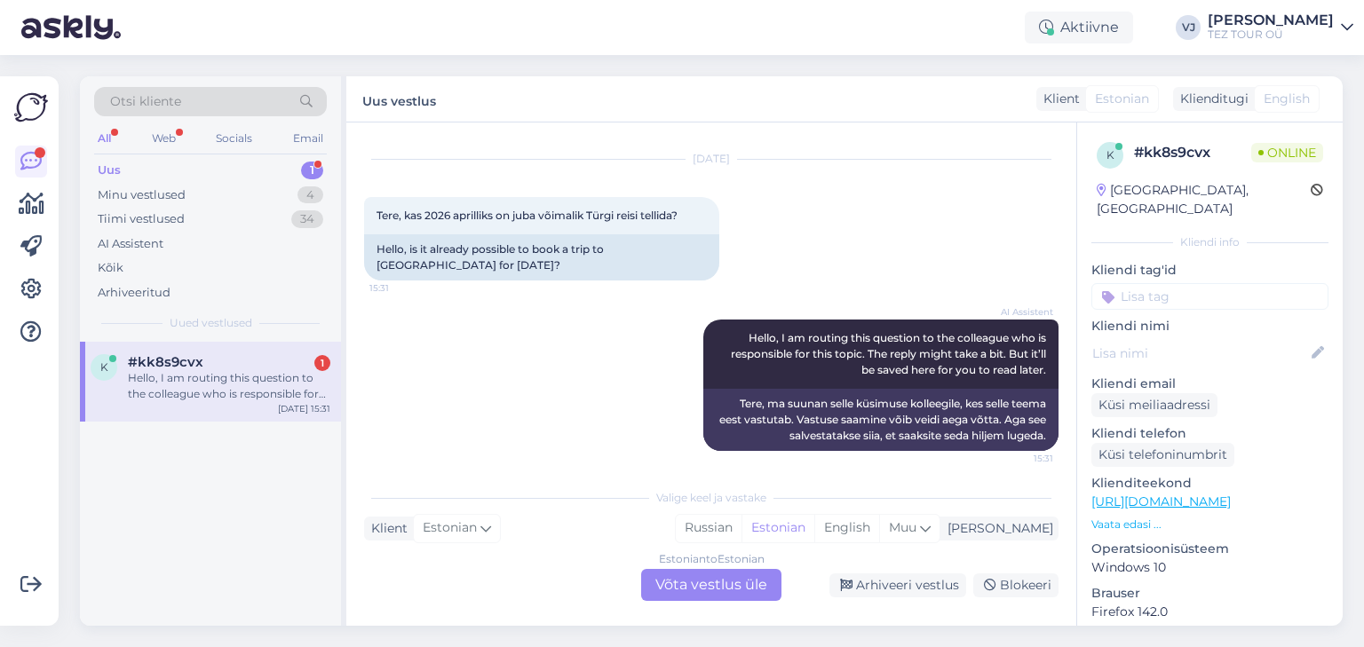
click at [687, 583] on div "Estonian to Estonian Võta vestlus üle" at bounding box center [711, 585] width 140 height 32
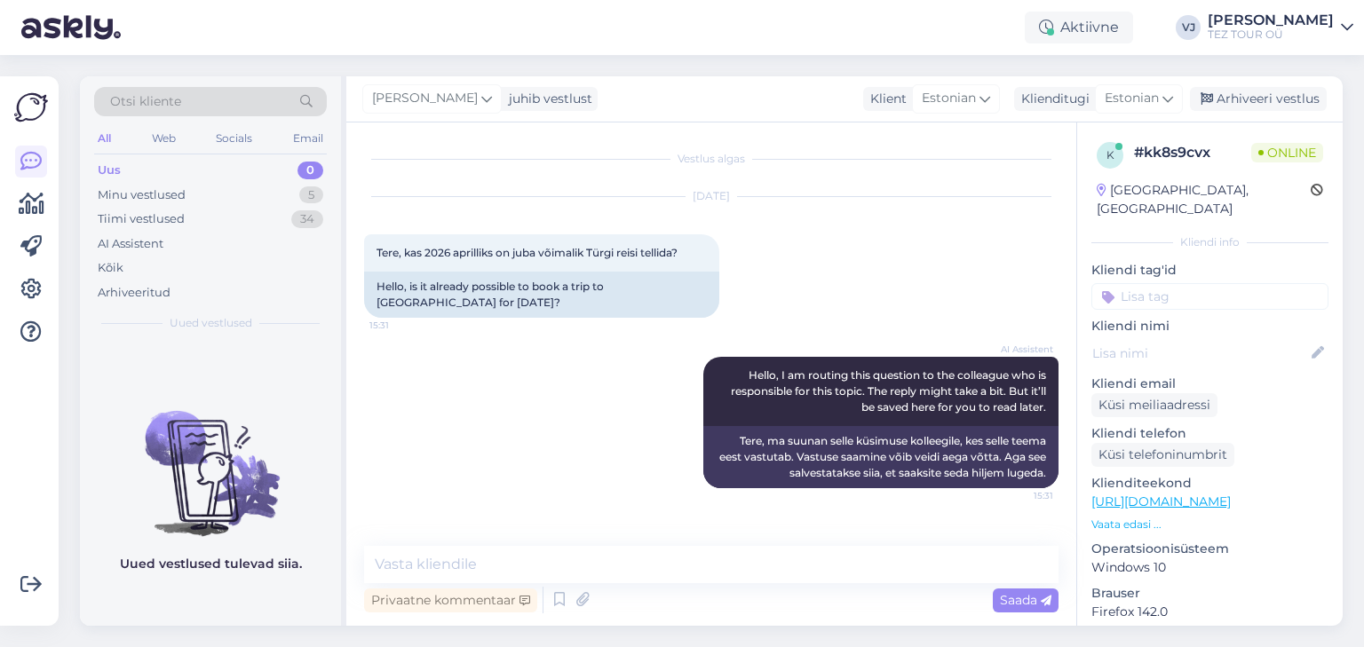
click at [1187, 283] on input at bounding box center [1209, 296] width 237 height 27
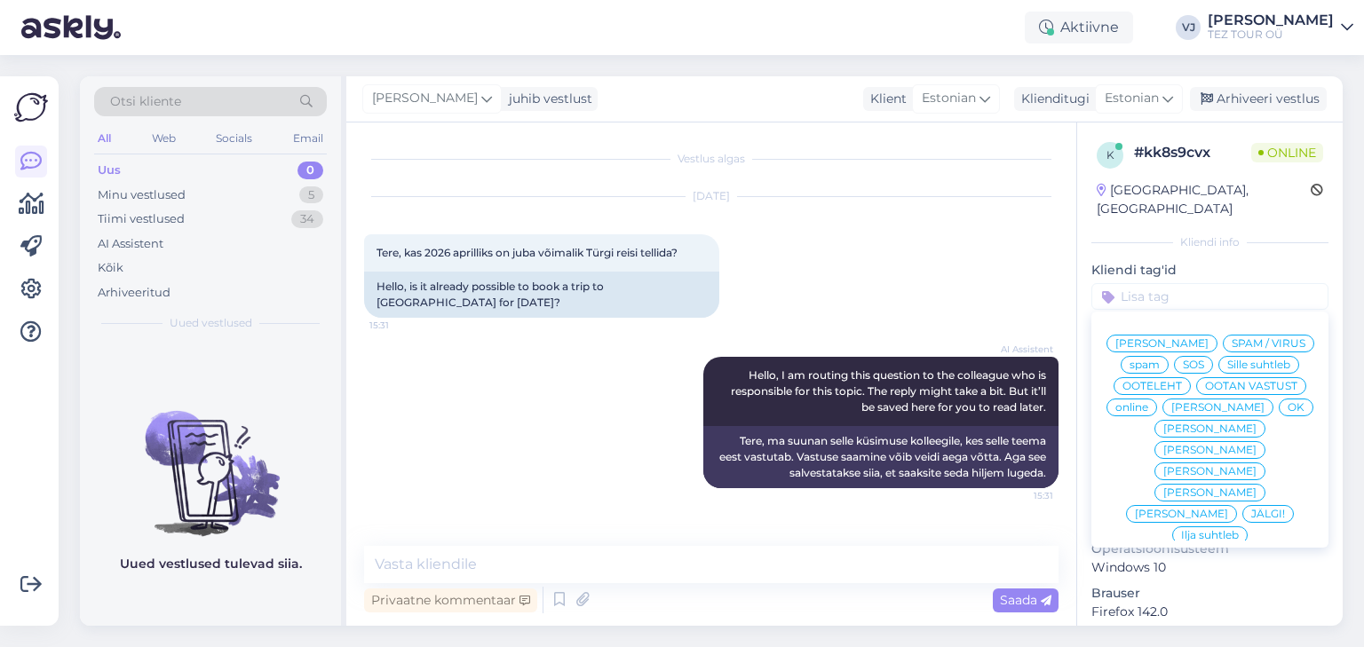
click at [1211, 335] on div "[PERSON_NAME]" at bounding box center [1161, 344] width 111 height 18
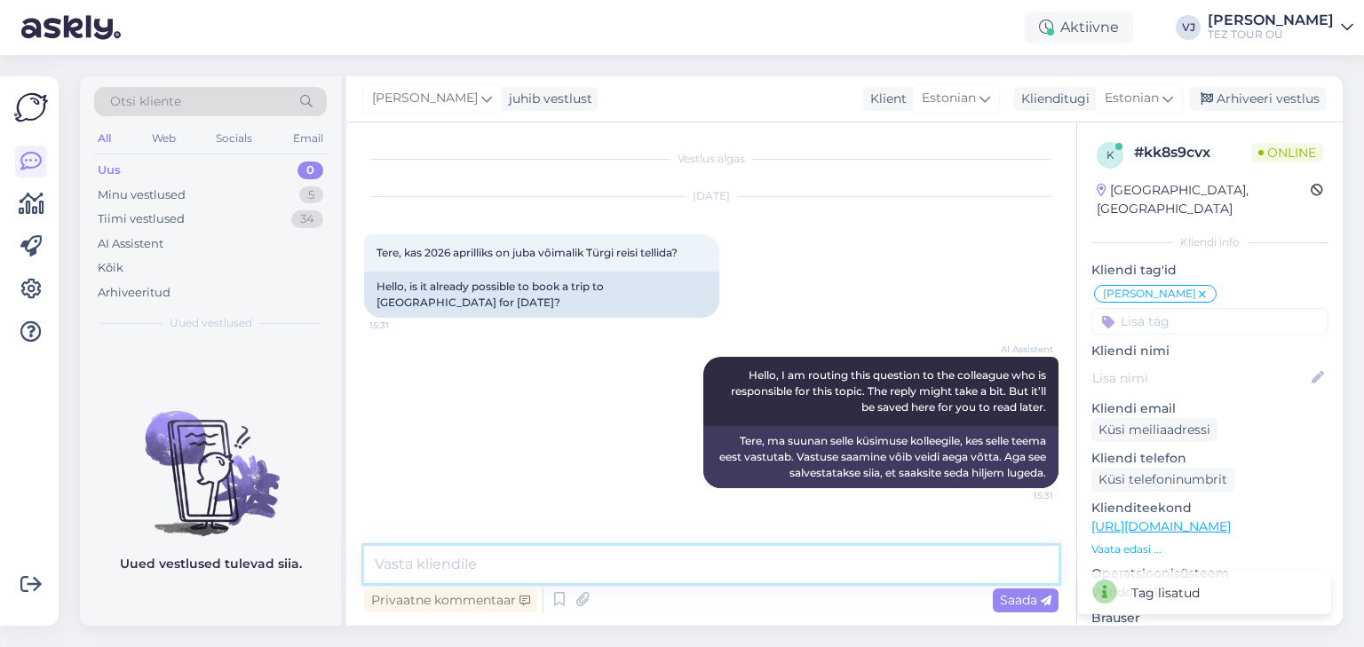
click at [608, 554] on textarea at bounding box center [711, 564] width 694 height 37
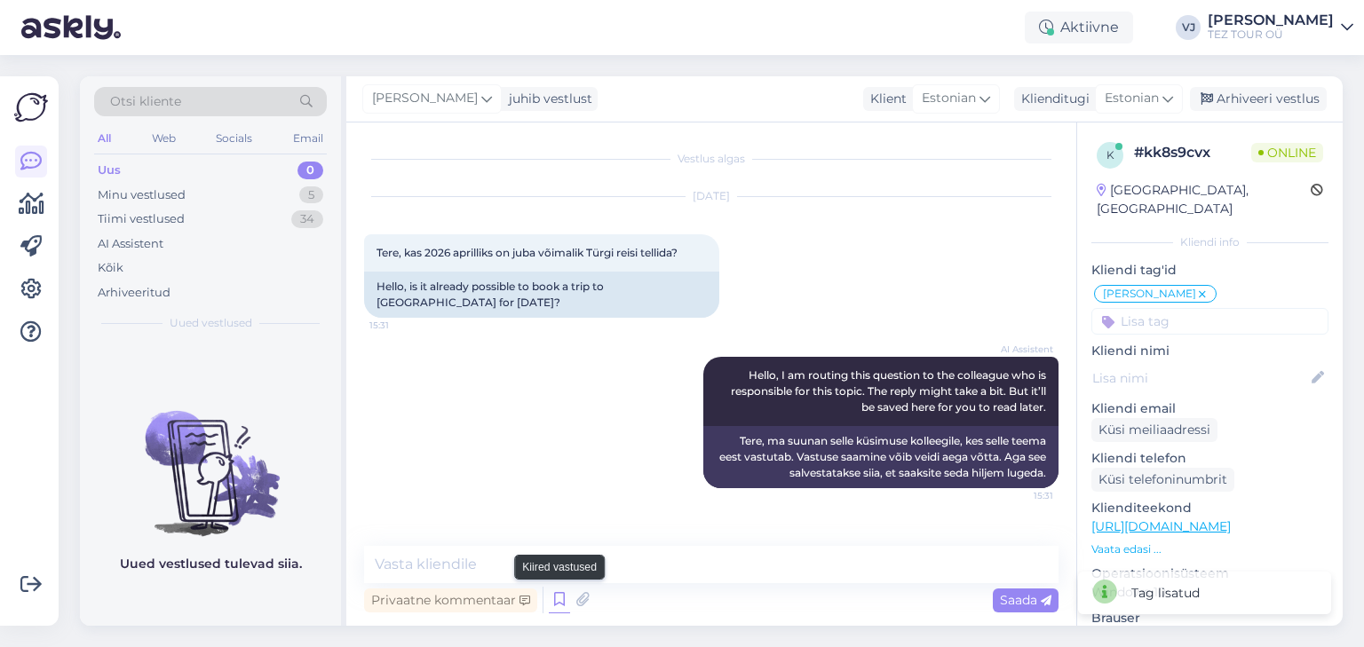
click at [551, 599] on icon at bounding box center [559, 600] width 21 height 27
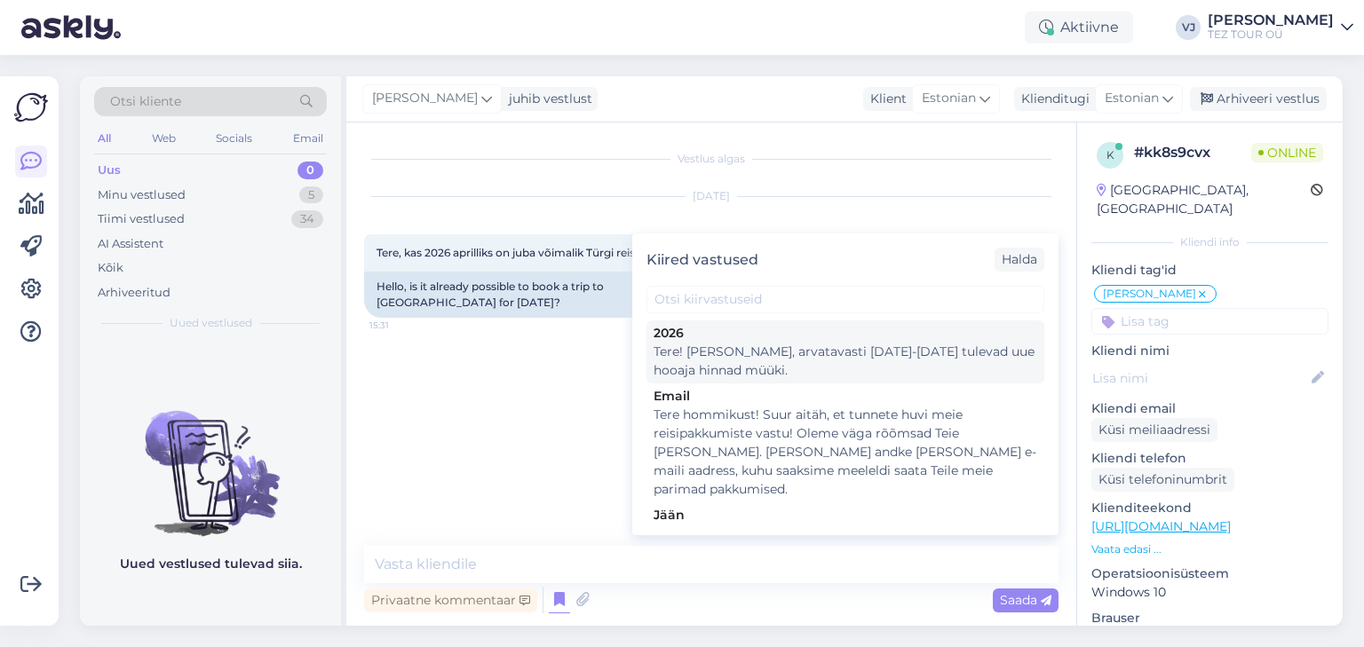
click at [842, 366] on div "Tere! Jah, arvatavasti 25.09-05.10.2025 tulevad uue hooaja hinnad müüki." at bounding box center [846, 361] width 384 height 37
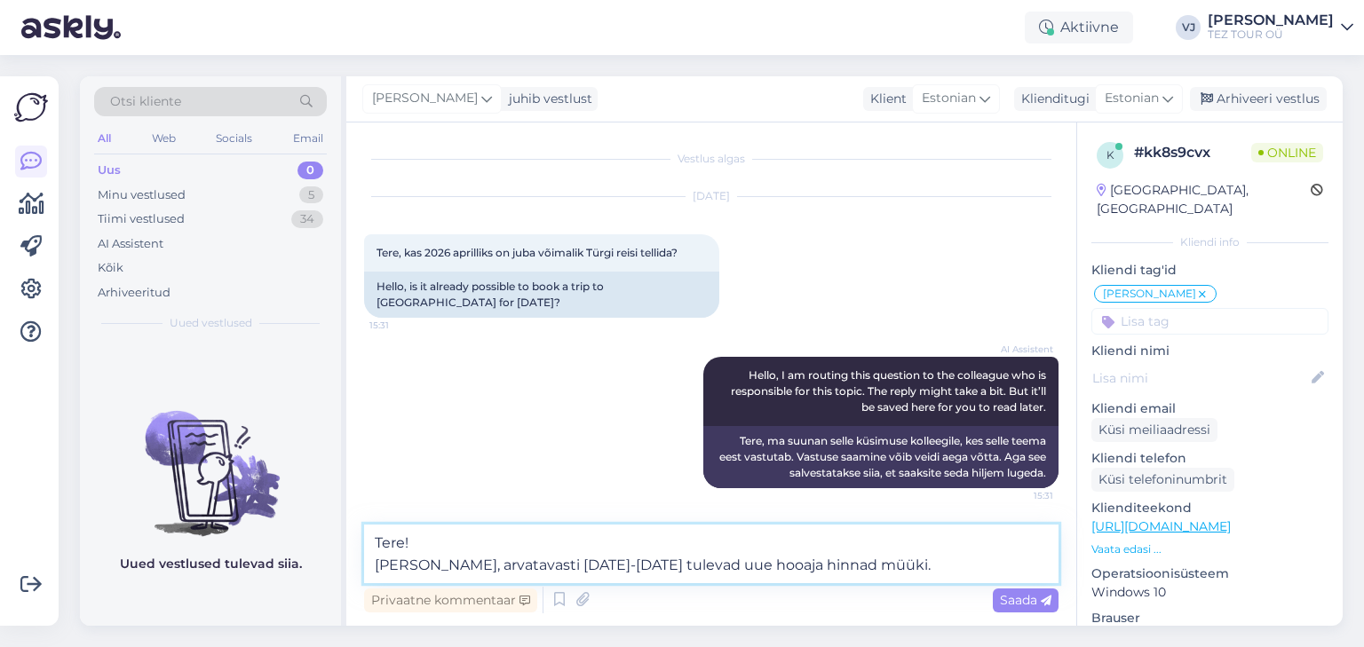
drag, startPoint x: 408, startPoint y: 569, endPoint x: 311, endPoint y: 572, distance: 97.7
click at [311, 572] on div "Otsi kliente All Web Socials Email Uus 0 Minu vestlused 5 Tiimi vestlused 34 AI…" at bounding box center [711, 351] width 1263 height 550
click at [664, 566] on textarea "Tere! Arvatavasti 25.09-05.10.2025 tulevad uue hooaja hinnad müüki." at bounding box center [711, 554] width 694 height 59
type textarea "Tere! Arvatavasti 25.09-05.10.2025 tulevad uue Türgi hooaja hinnad müüki."
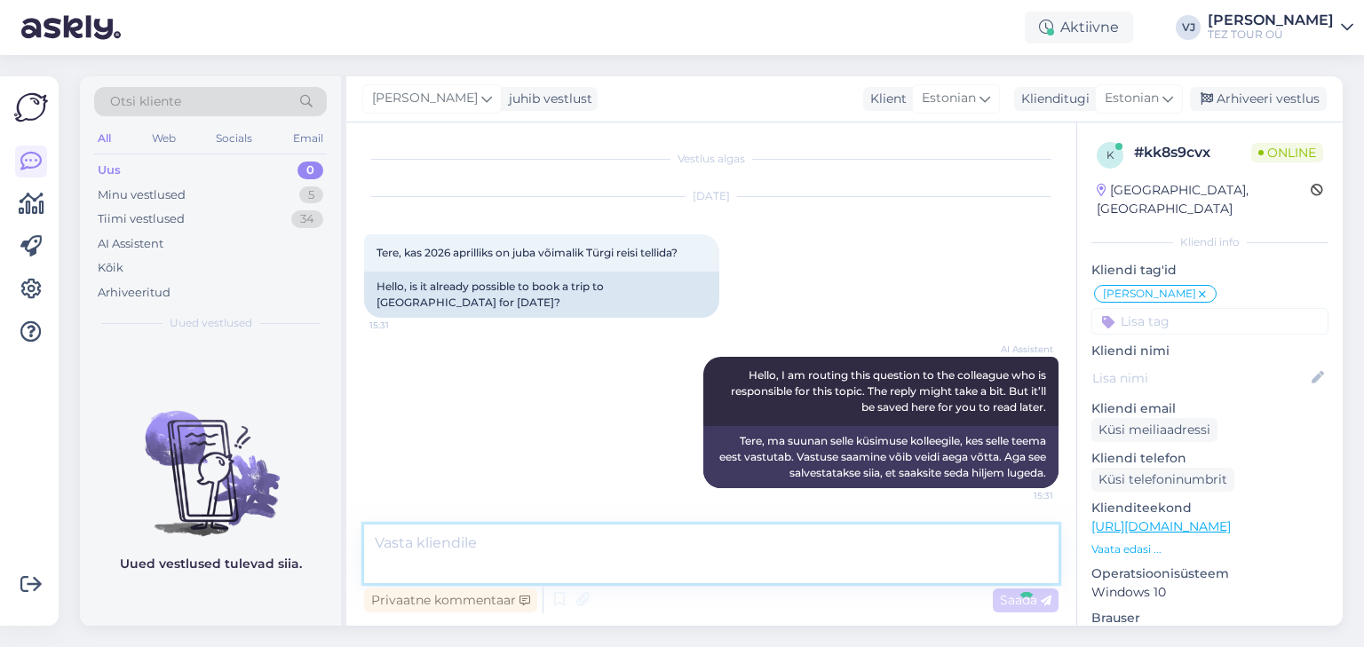
scroll to position [85, 0]
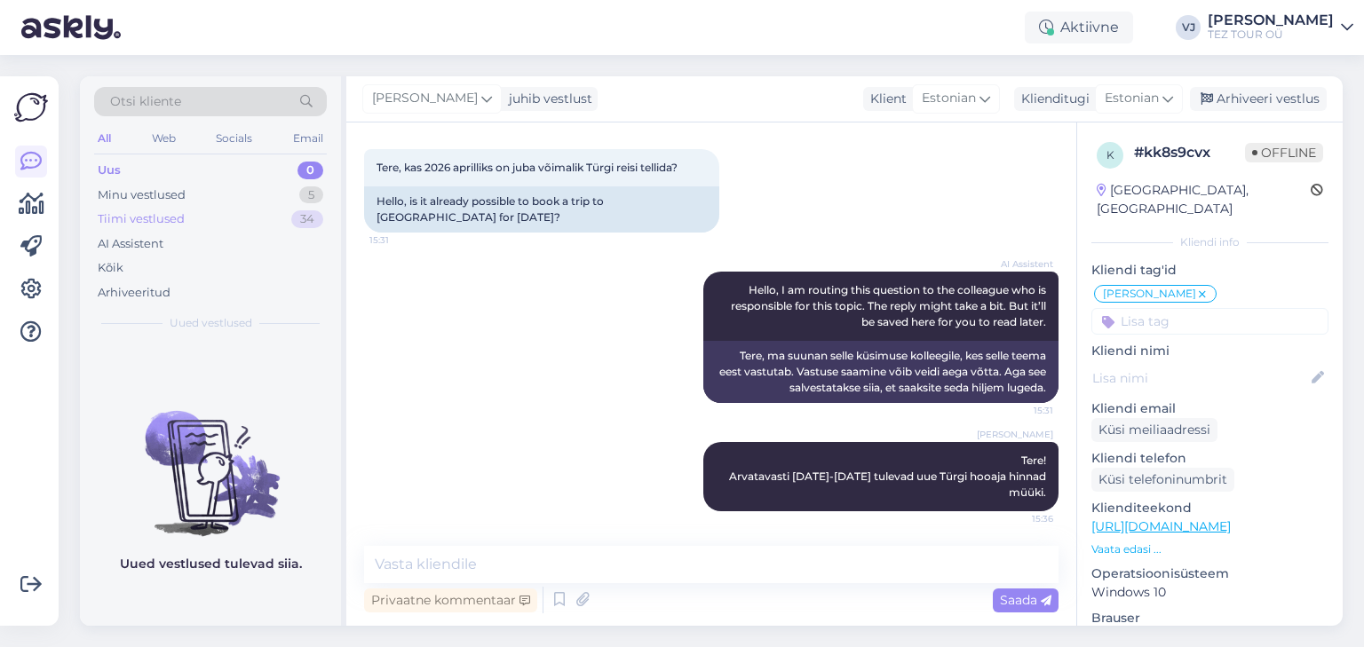
click at [264, 218] on div "Tiimi vestlused 34" at bounding box center [210, 219] width 233 height 25
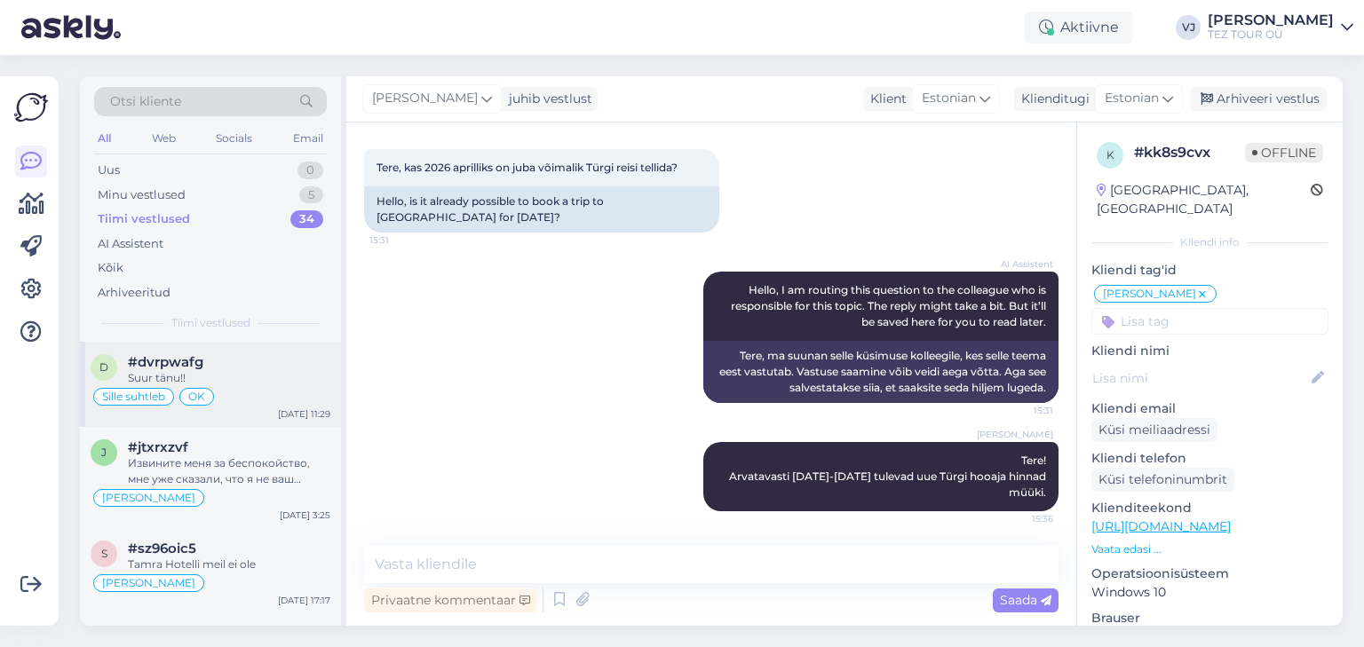
click at [259, 370] on div "Suur tänu!!" at bounding box center [229, 378] width 202 height 16
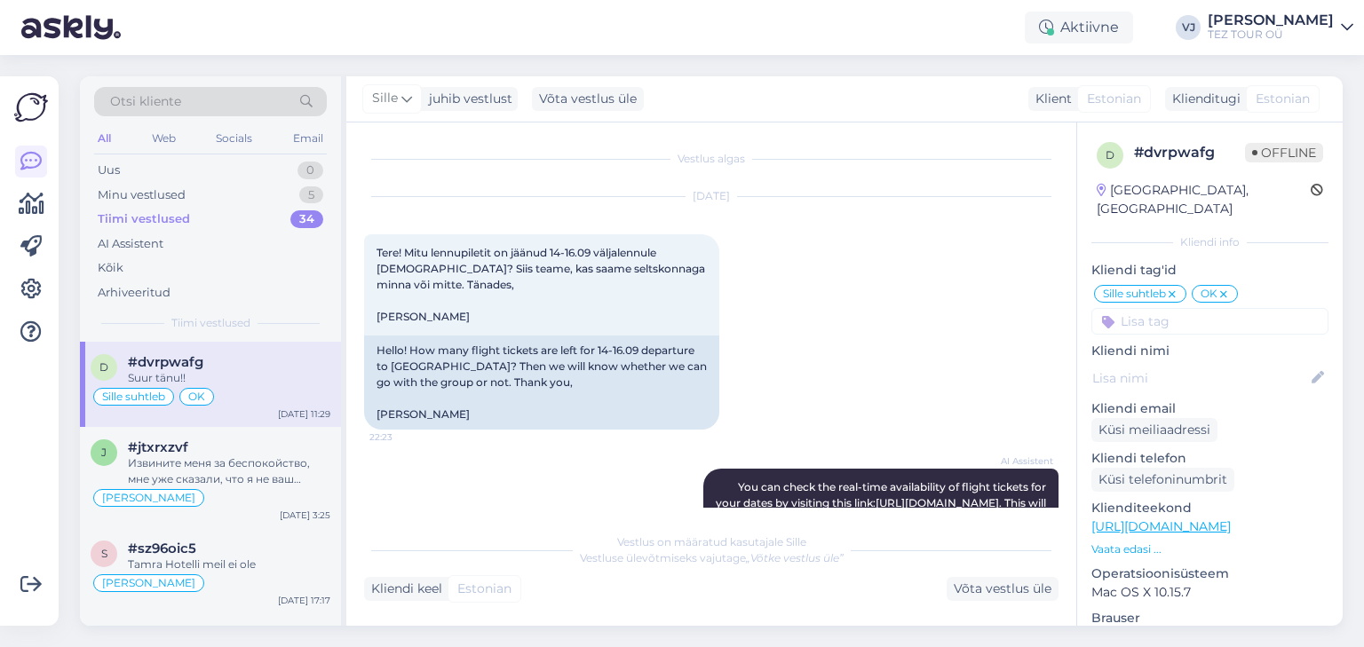
scroll to position [2264, 0]
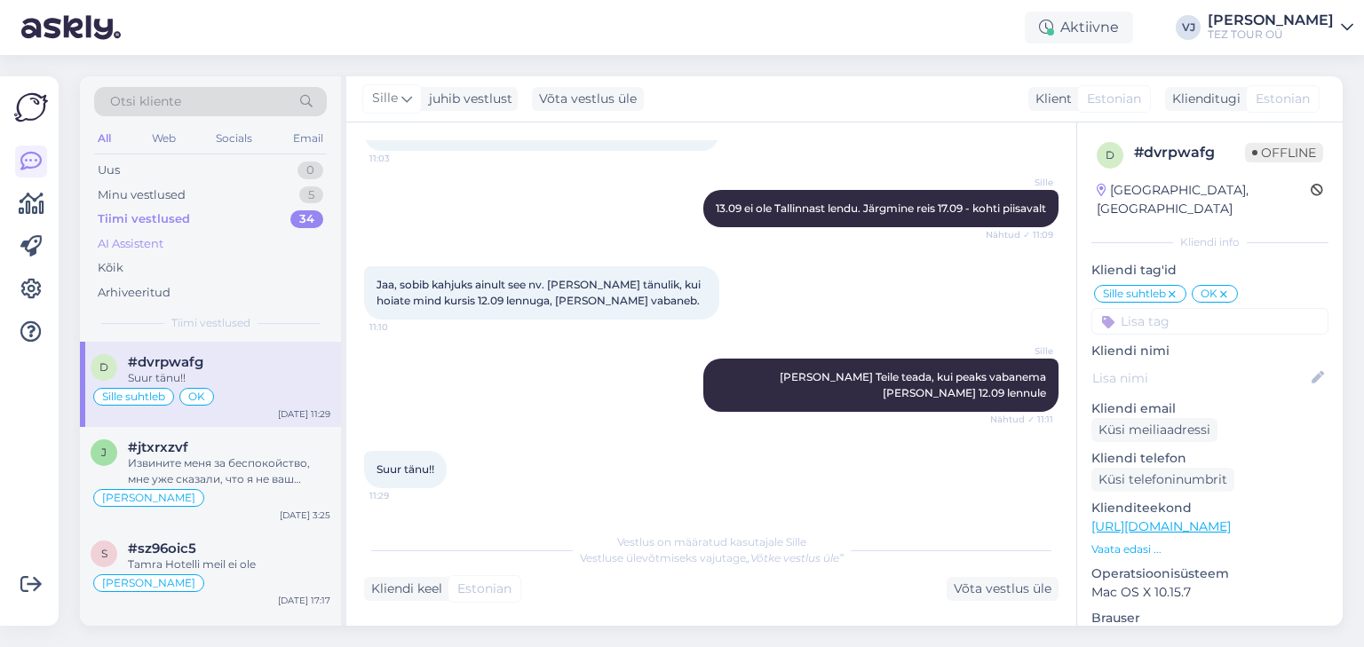
click at [194, 232] on div "AI Assistent" at bounding box center [210, 244] width 233 height 25
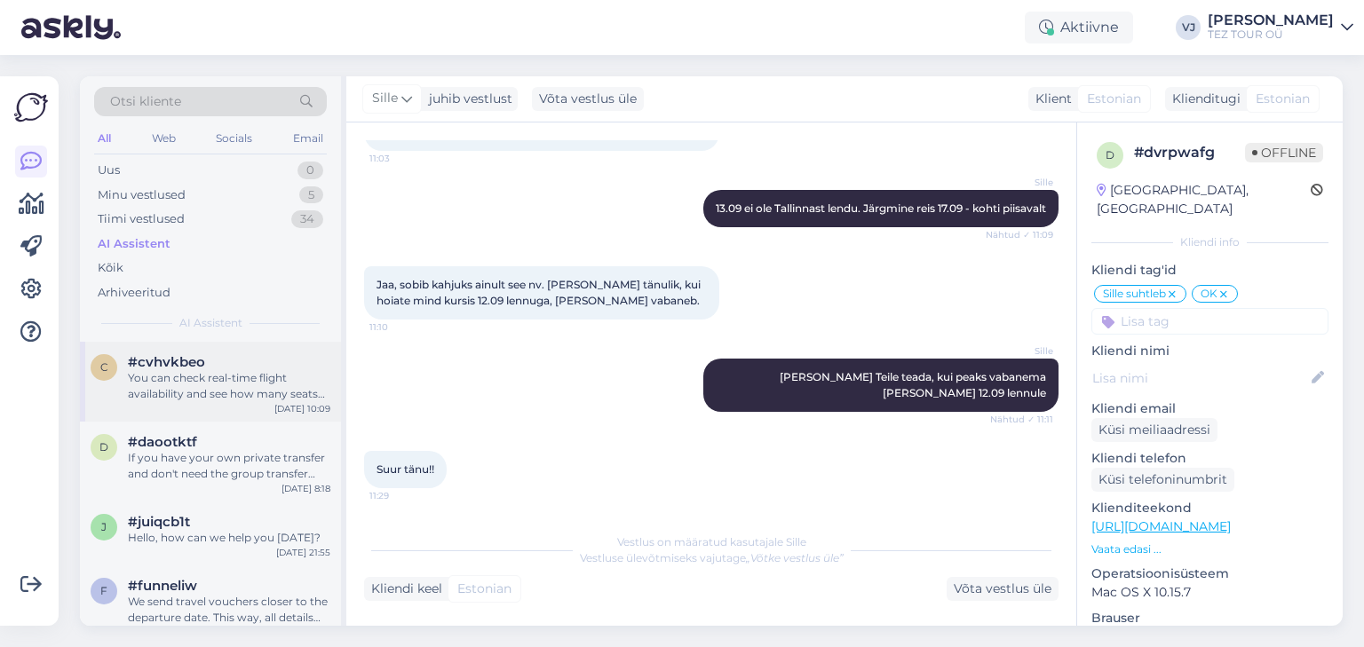
click at [285, 370] on div "You can check real-time flight availability and see how many seats are left by …" at bounding box center [229, 386] width 202 height 32
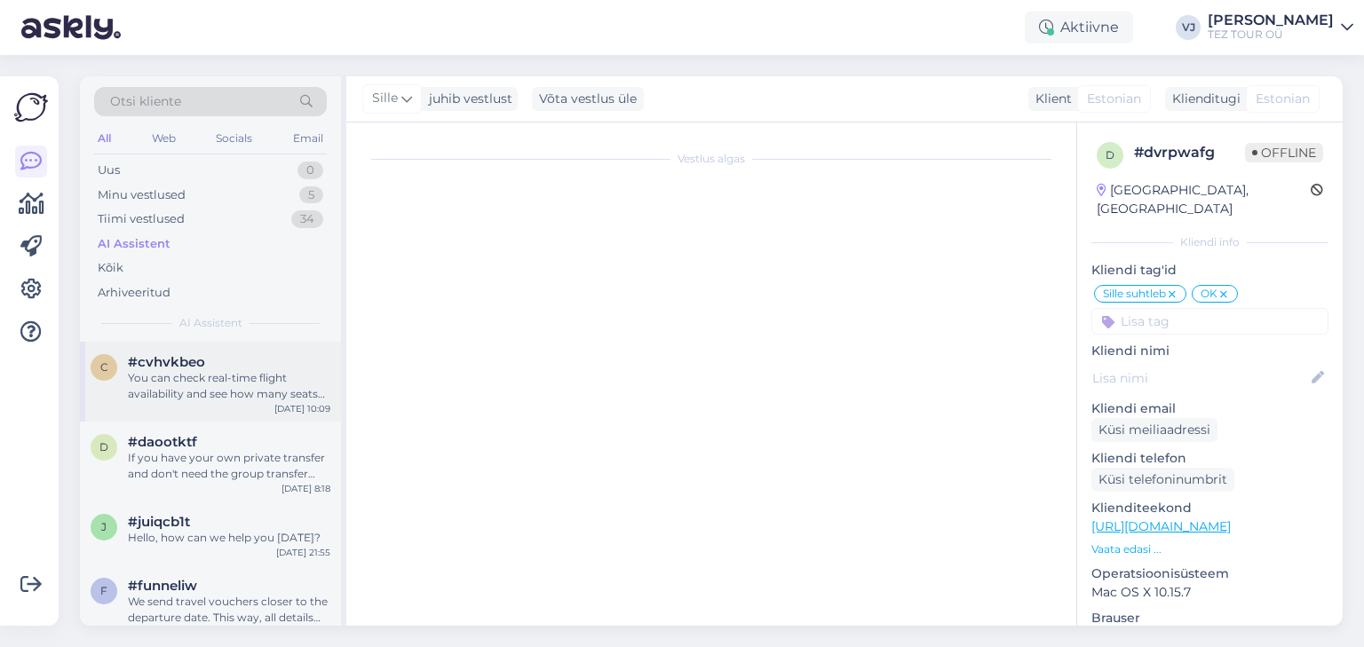
scroll to position [261, 0]
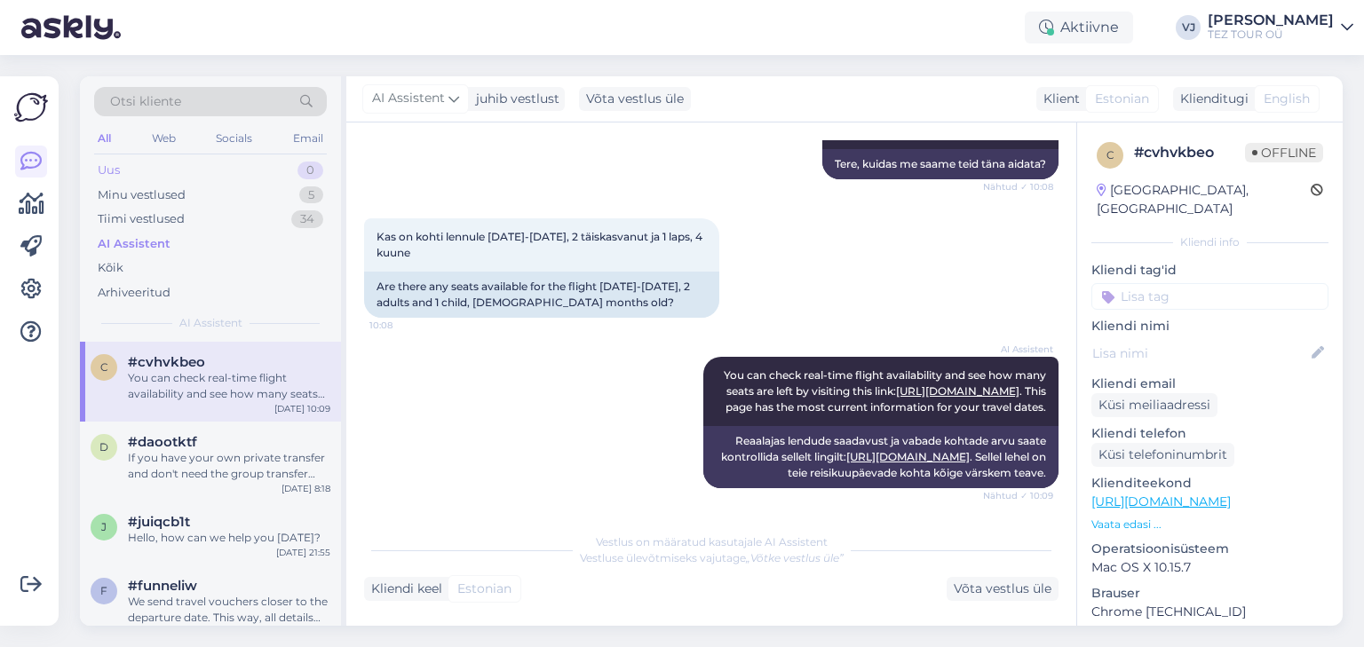
click at [197, 166] on div "Uus 0" at bounding box center [210, 170] width 233 height 25
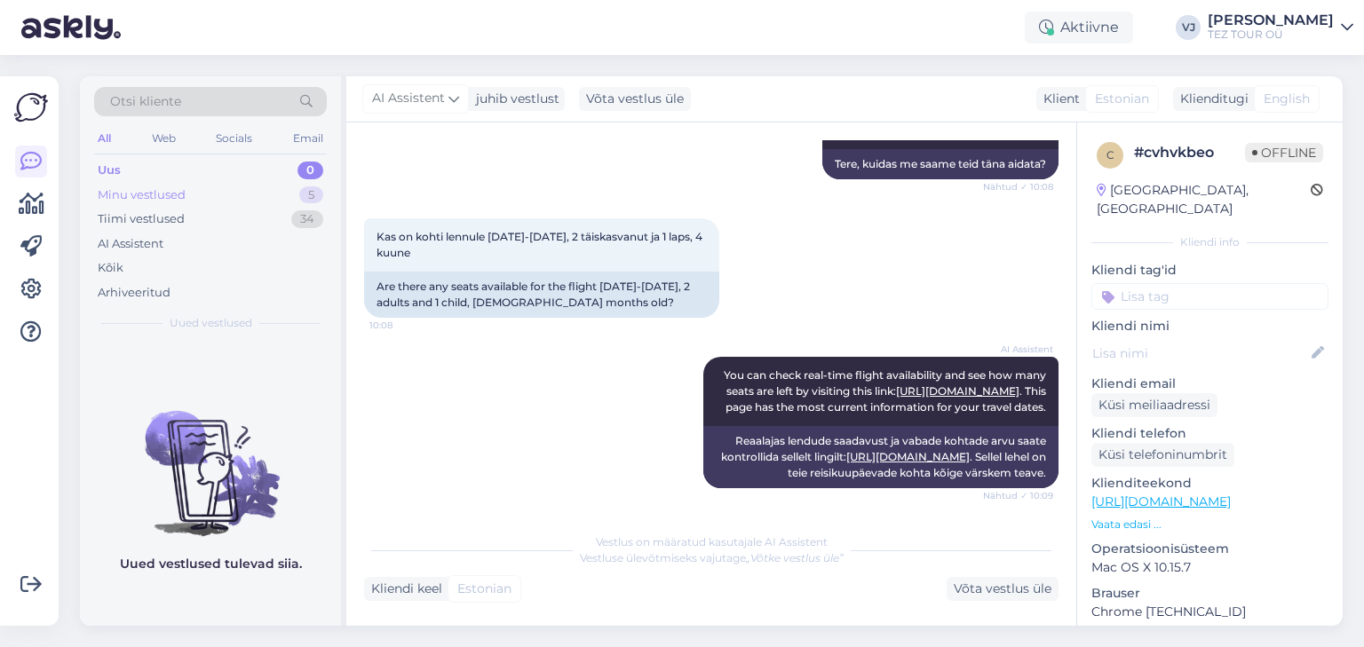
click at [206, 200] on div "Minu vestlused 5" at bounding box center [210, 195] width 233 height 25
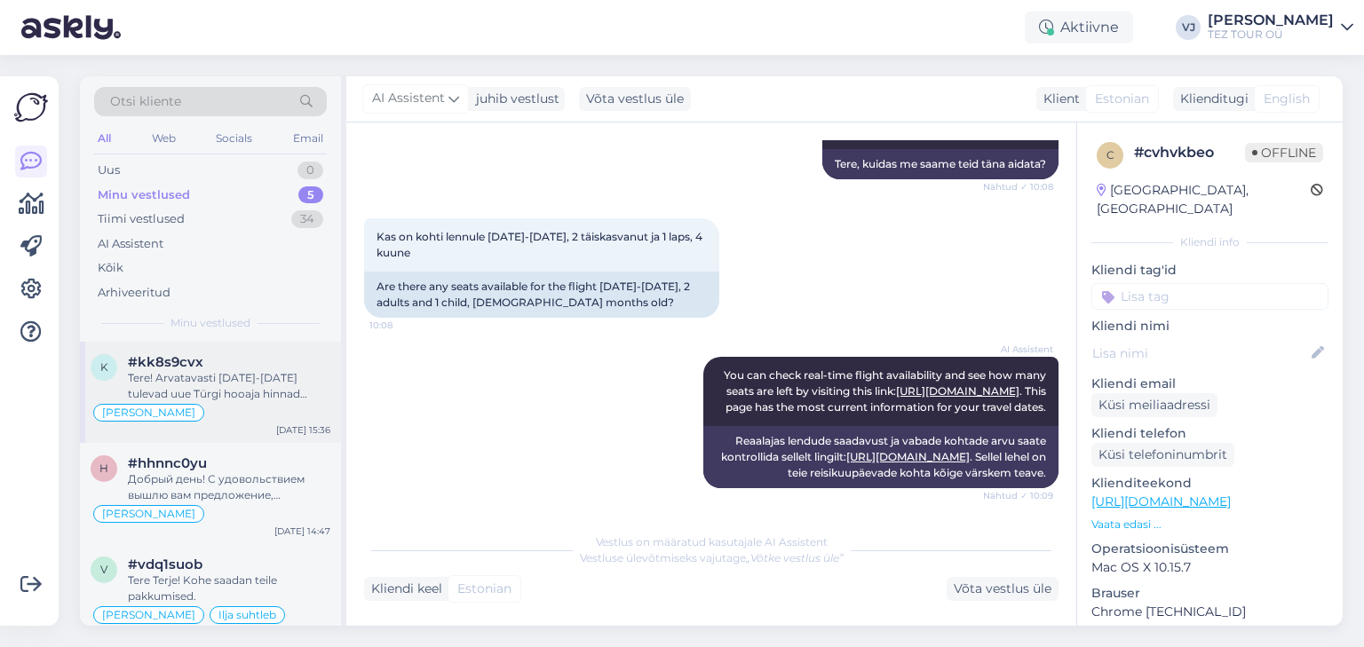
click at [227, 373] on div "Tere! Arvatavasti 25.09-05.10.2025 tulevad uue Türgi hooaja hinnad müüki." at bounding box center [229, 386] width 202 height 32
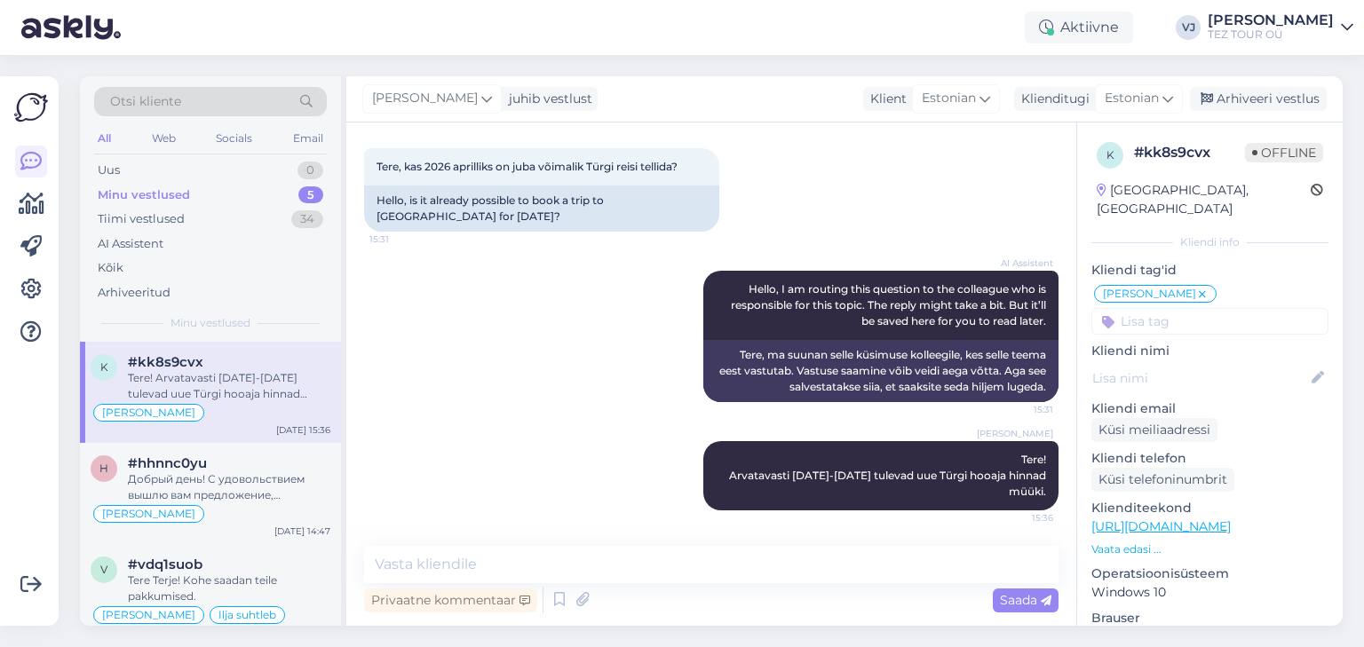
scroll to position [85, 0]
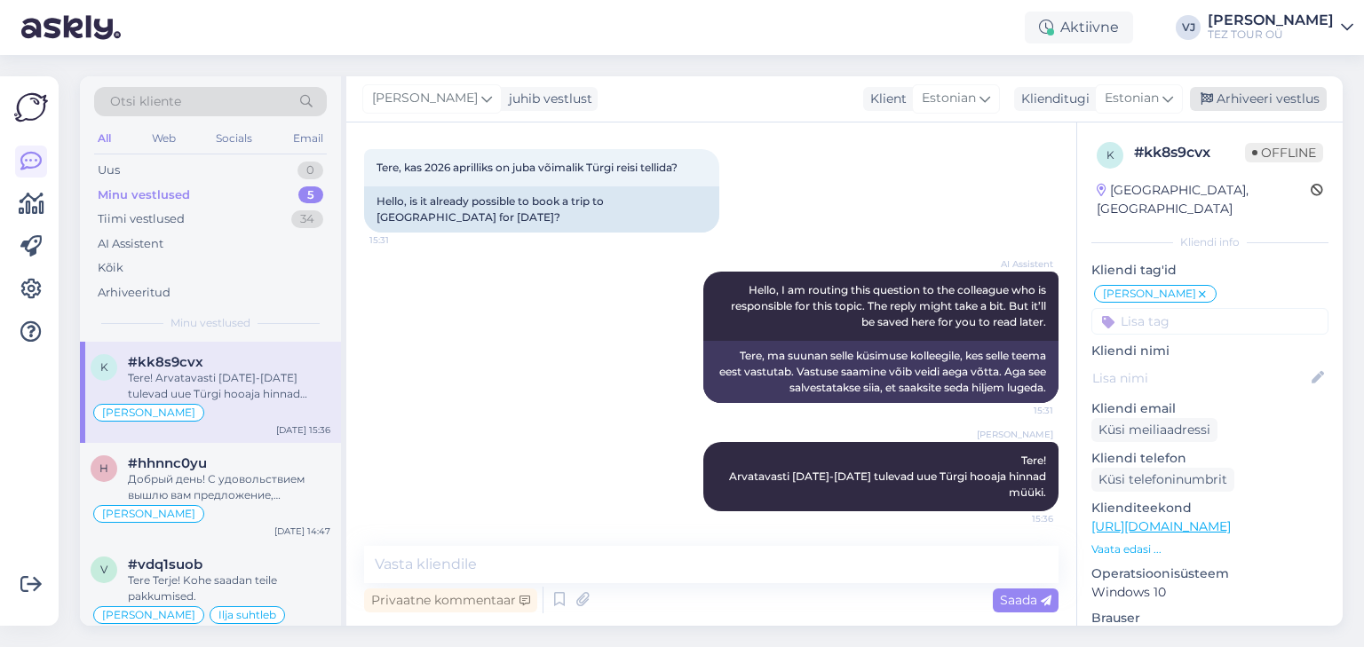
click at [1284, 99] on div "Arhiveeri vestlus" at bounding box center [1258, 99] width 137 height 24
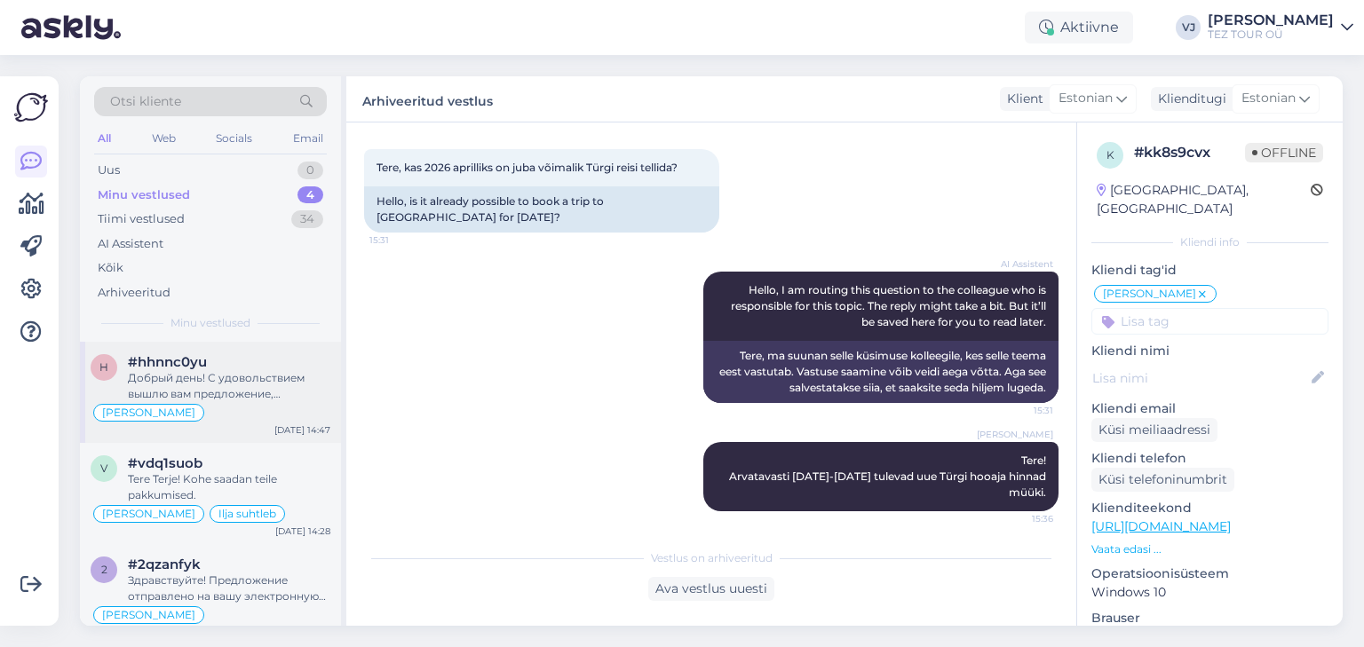
click at [281, 395] on div "Добрый день! С удовольствием вышлю вам предложение, дайте свой email." at bounding box center [229, 386] width 202 height 32
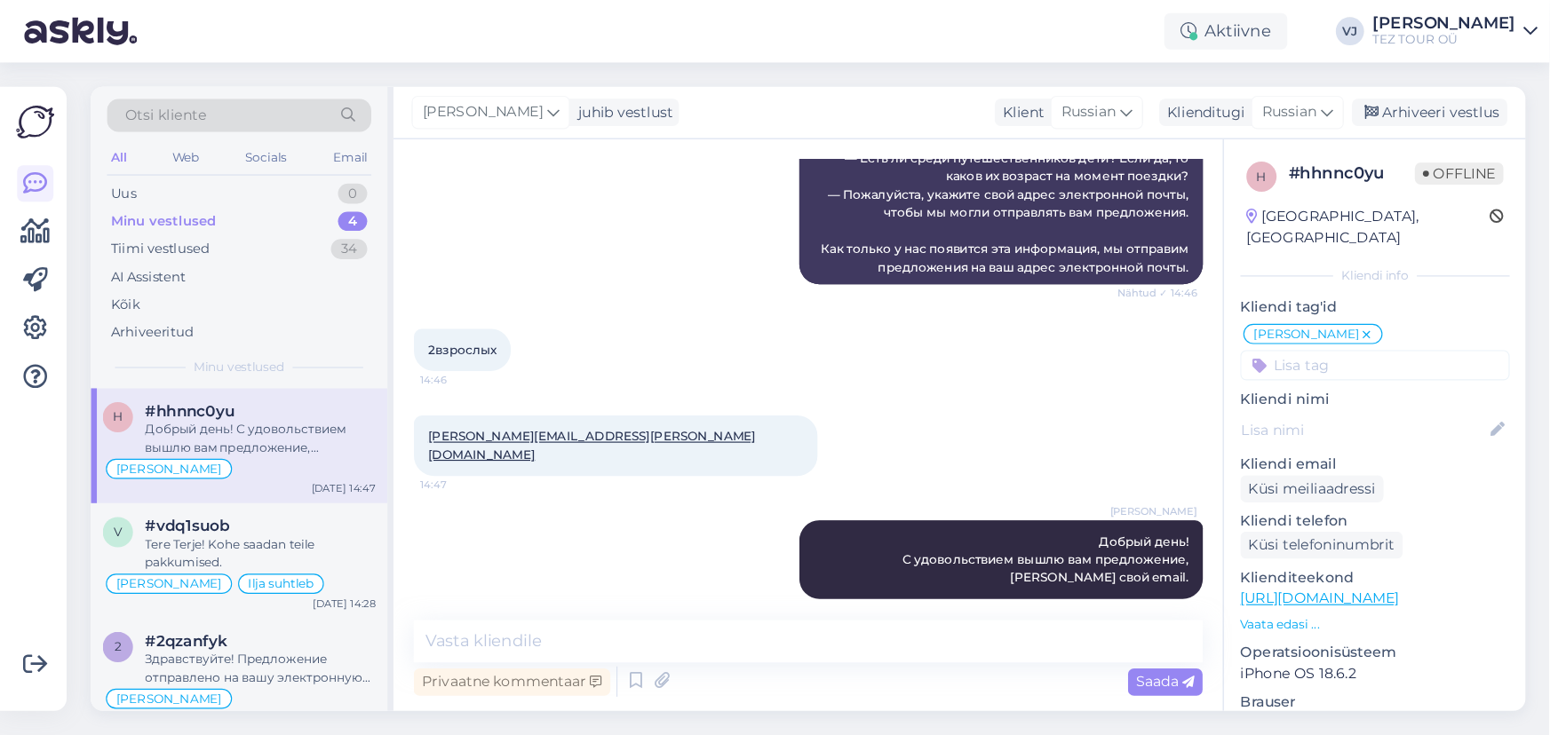
scroll to position [406, 0]
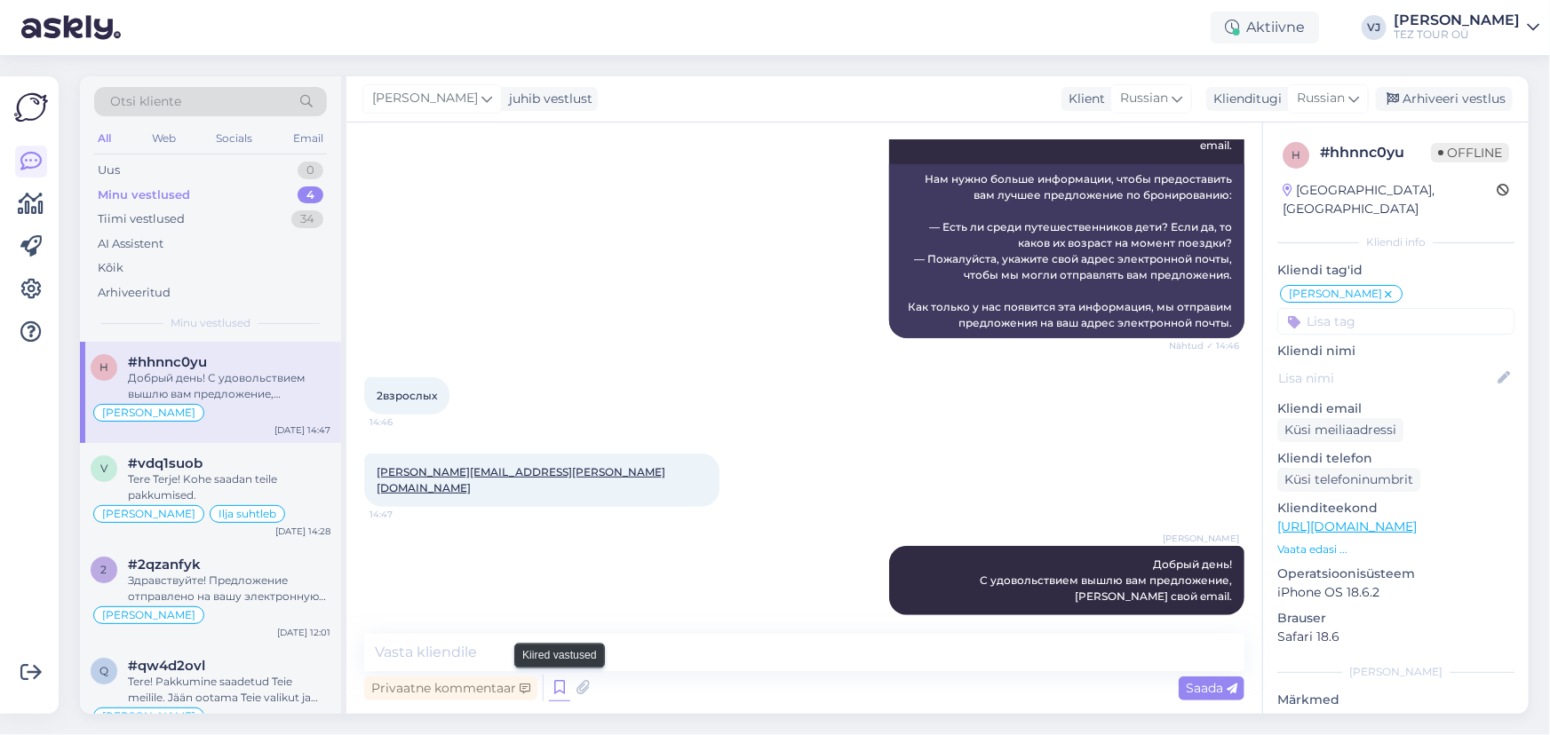
click at [551, 646] on icon at bounding box center [559, 688] width 21 height 27
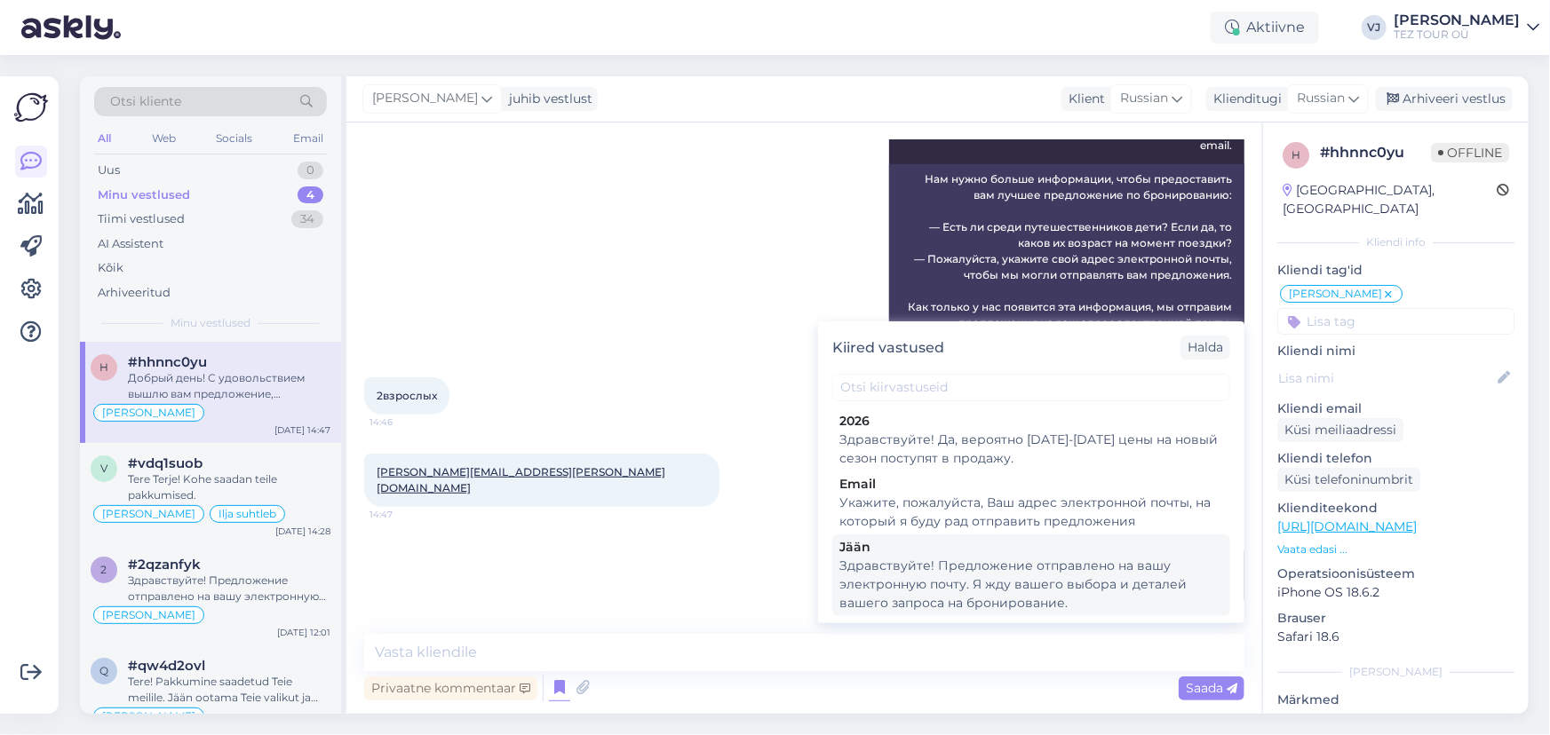
click at [1001, 574] on div "Здравствуйте! Предложение отправлено на вашу электронную почту. Я жду вашего вы…" at bounding box center [1031, 585] width 384 height 56
type textarea "Здравствуйте! Предложение отправлено на вашу электронную почту. Я жду вашего вы…"
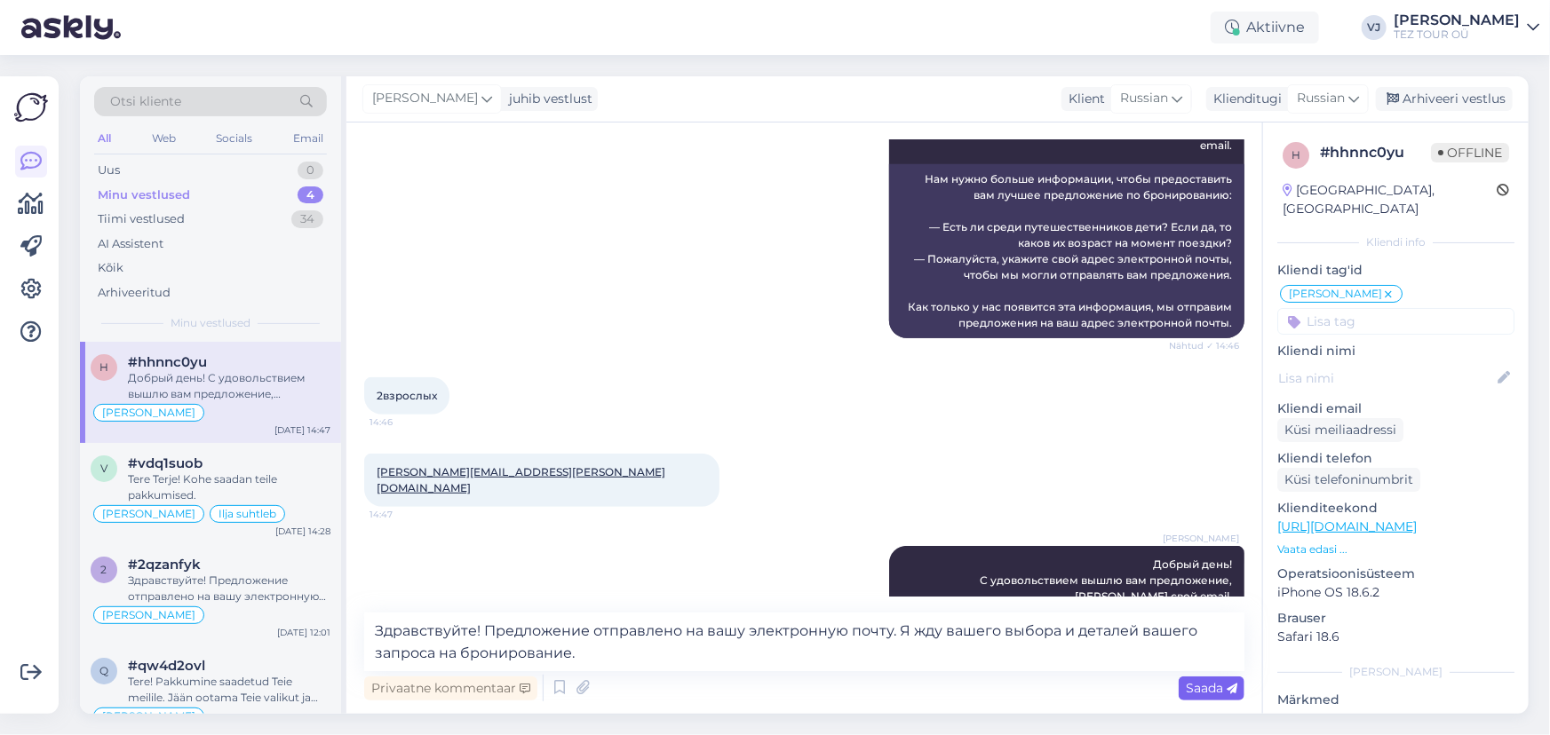
click at [1199, 646] on span "Saada" at bounding box center [1212, 688] width 52 height 16
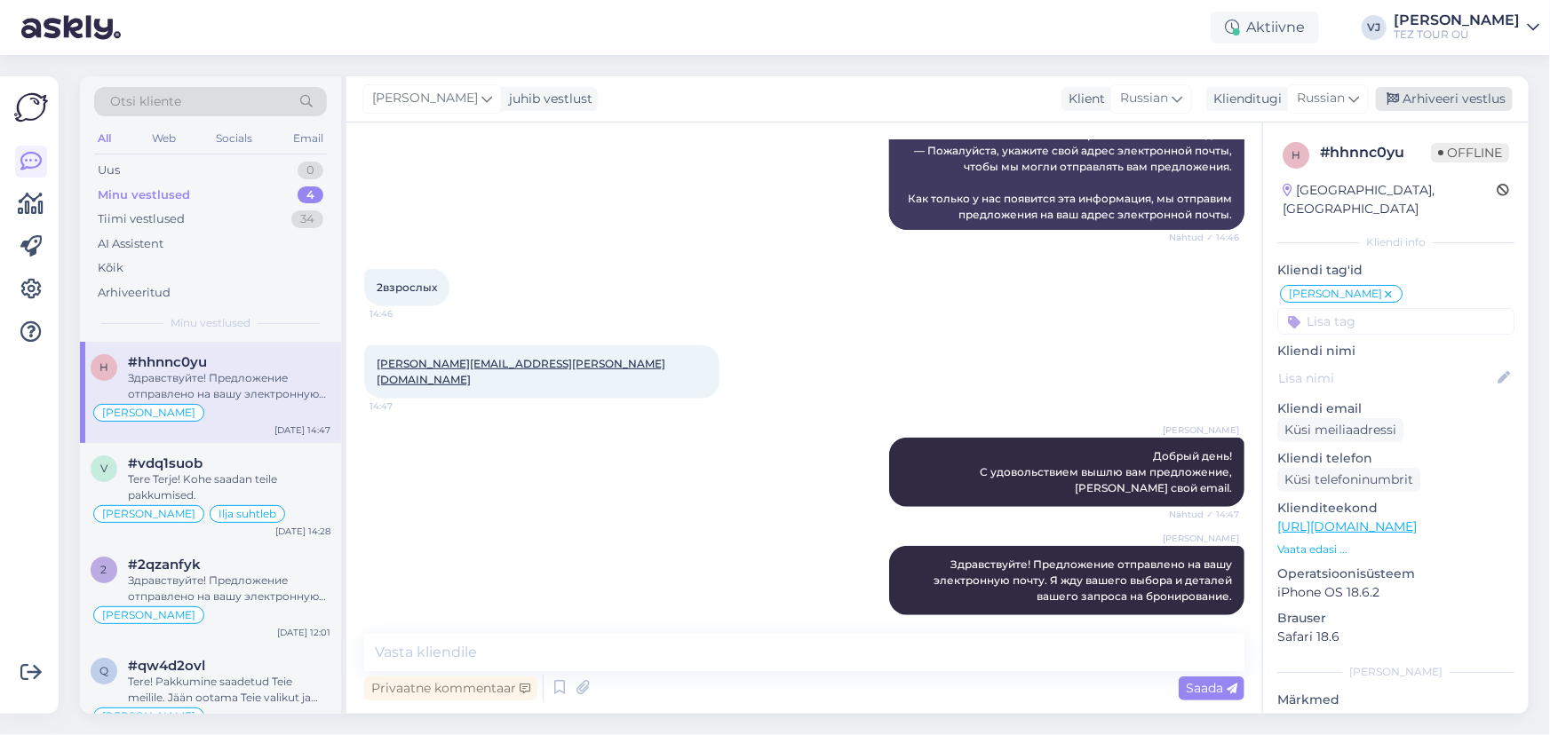
click at [1363, 88] on div "Arhiveeri vestlus" at bounding box center [1444, 99] width 137 height 24
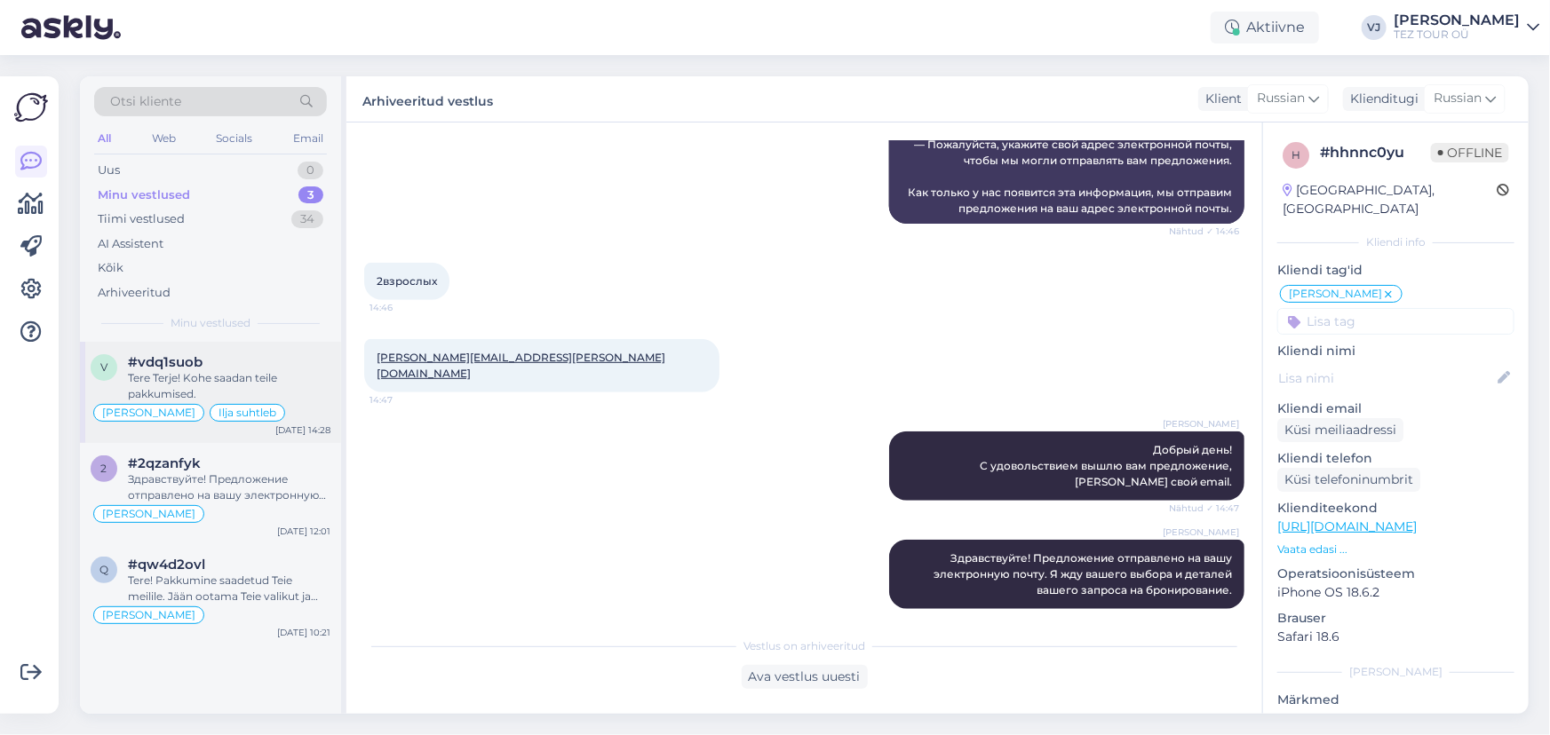
click at [294, 424] on div "Sep 10 14:28" at bounding box center [302, 430] width 55 height 13
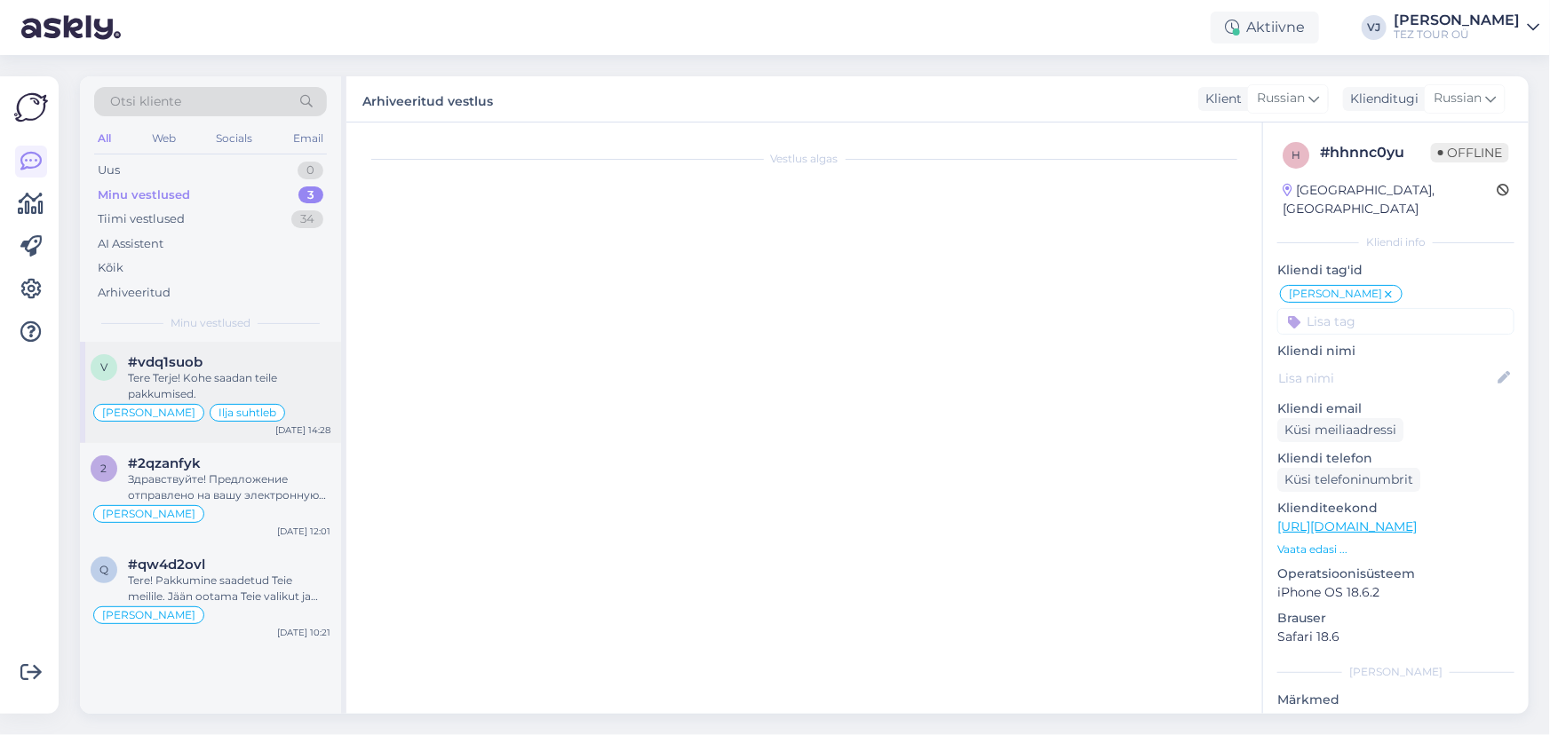
scroll to position [2526, 0]
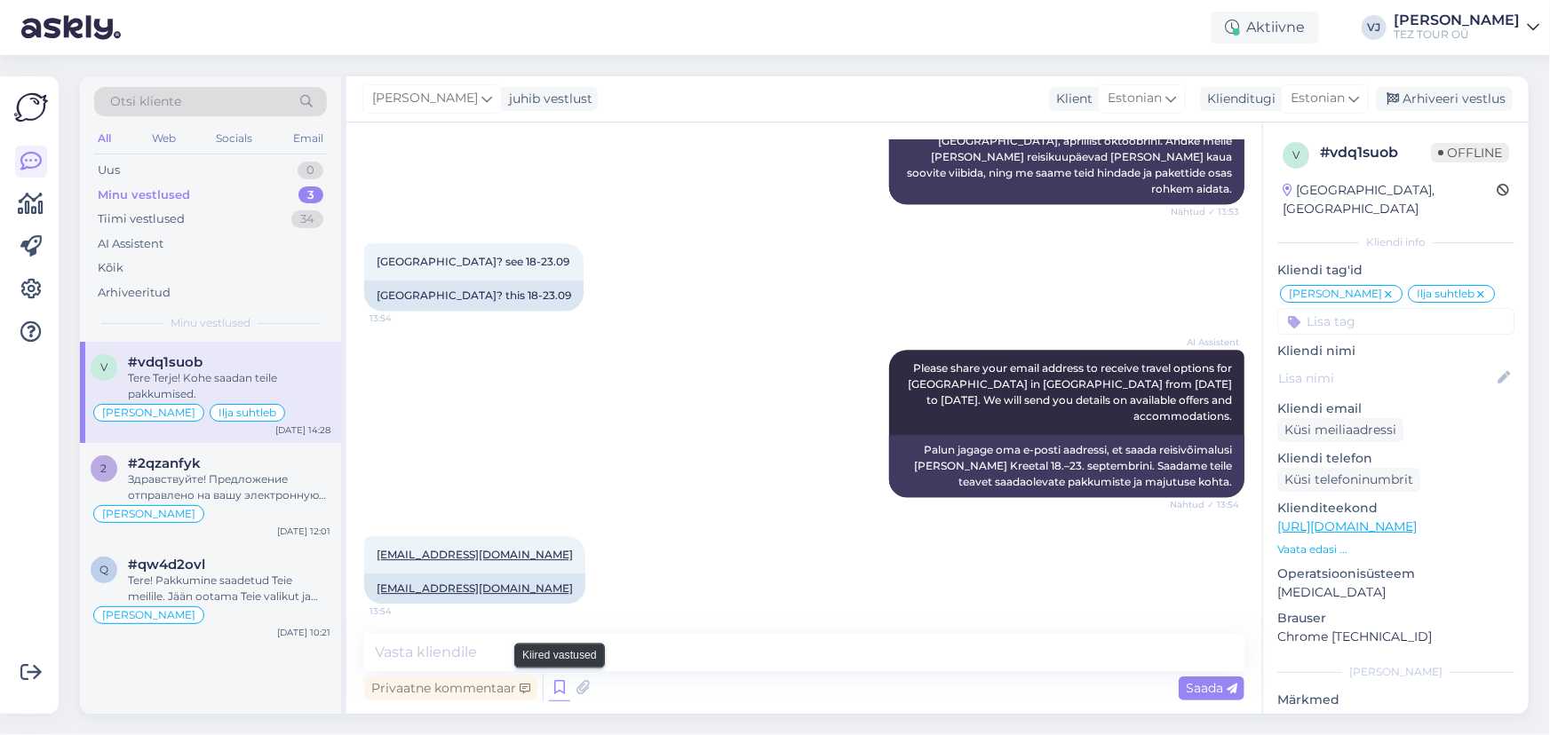
click at [551, 646] on icon at bounding box center [559, 688] width 21 height 27
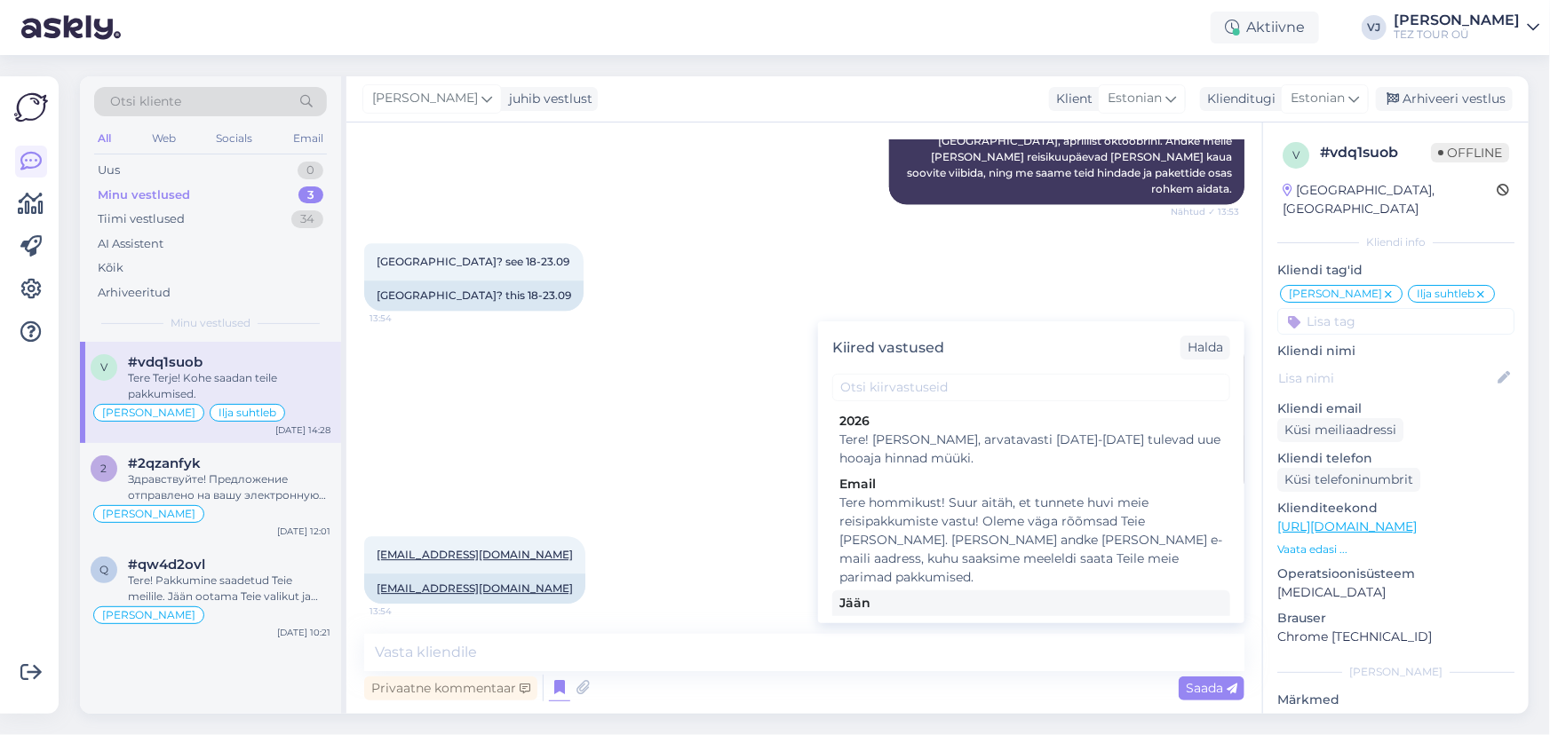
click at [1068, 613] on div "Tere! Pakkumine saadetud Teie meilile. Jään ootama Teie valikut ja broneerimiss…" at bounding box center [1031, 631] width 384 height 37
type textarea "Tere! Pakkumine saadetud Teie meilile. Jään ootama Teie valikut ja broneerimiss…"
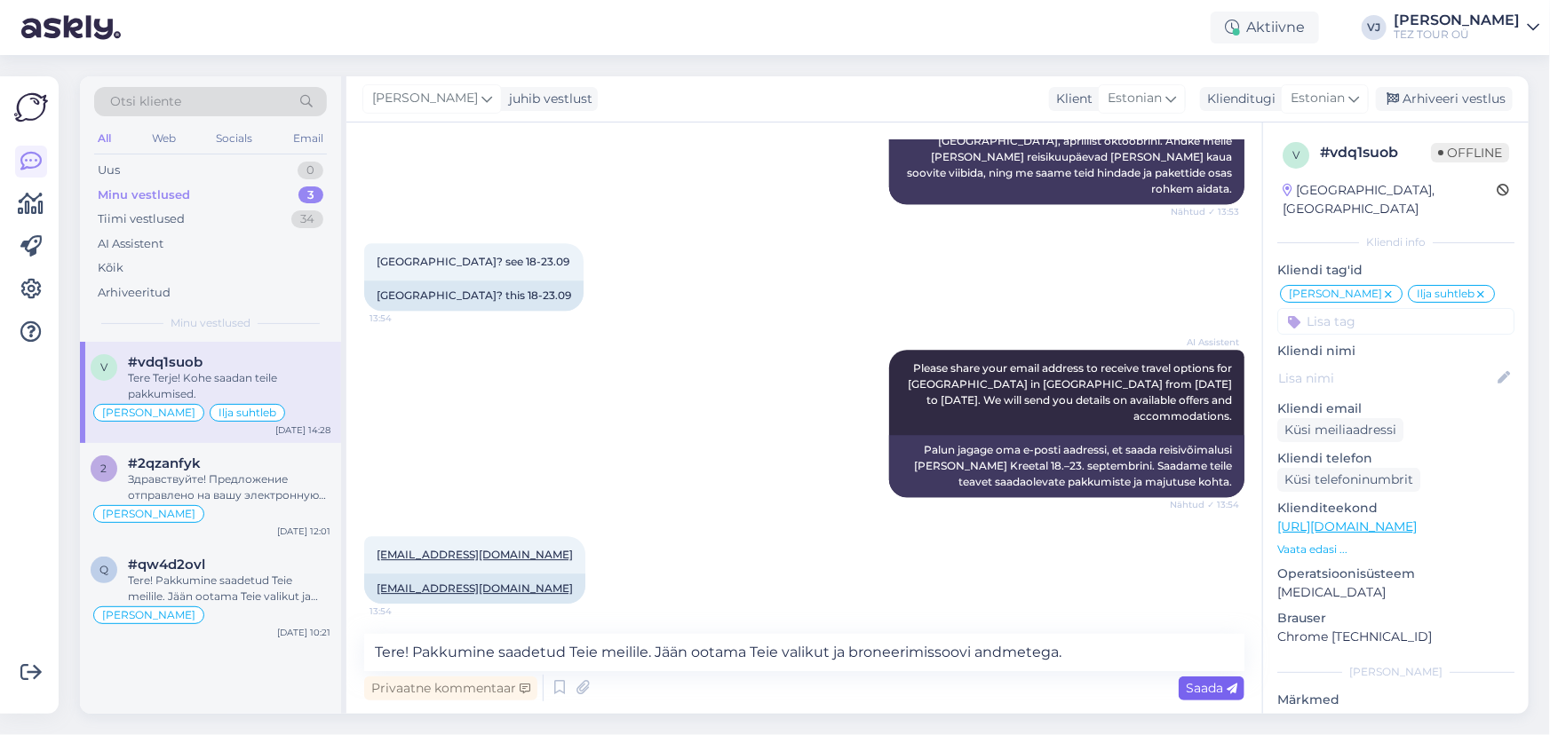
click at [1208, 646] on span "Saada" at bounding box center [1212, 688] width 52 height 16
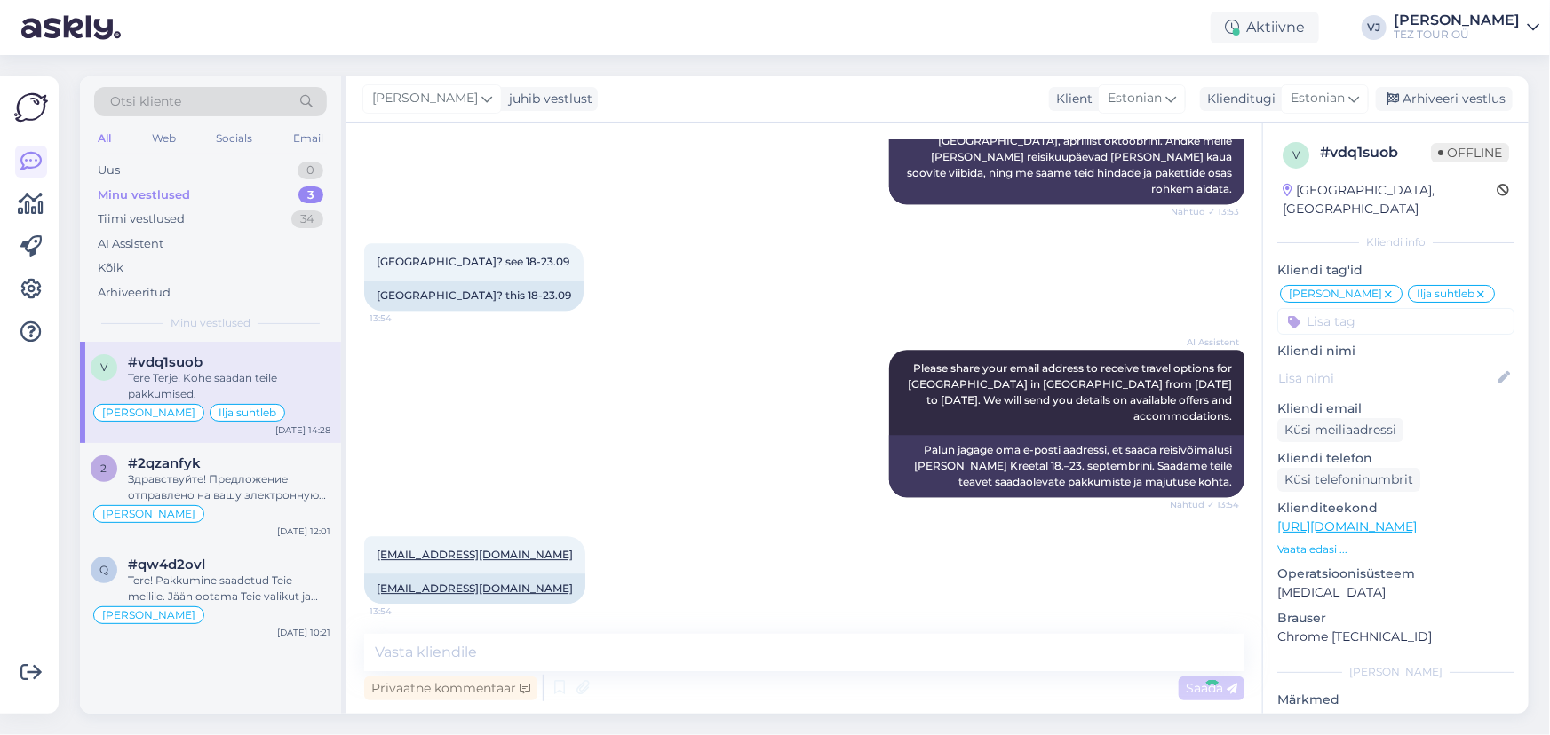
scroll to position [2618, 0]
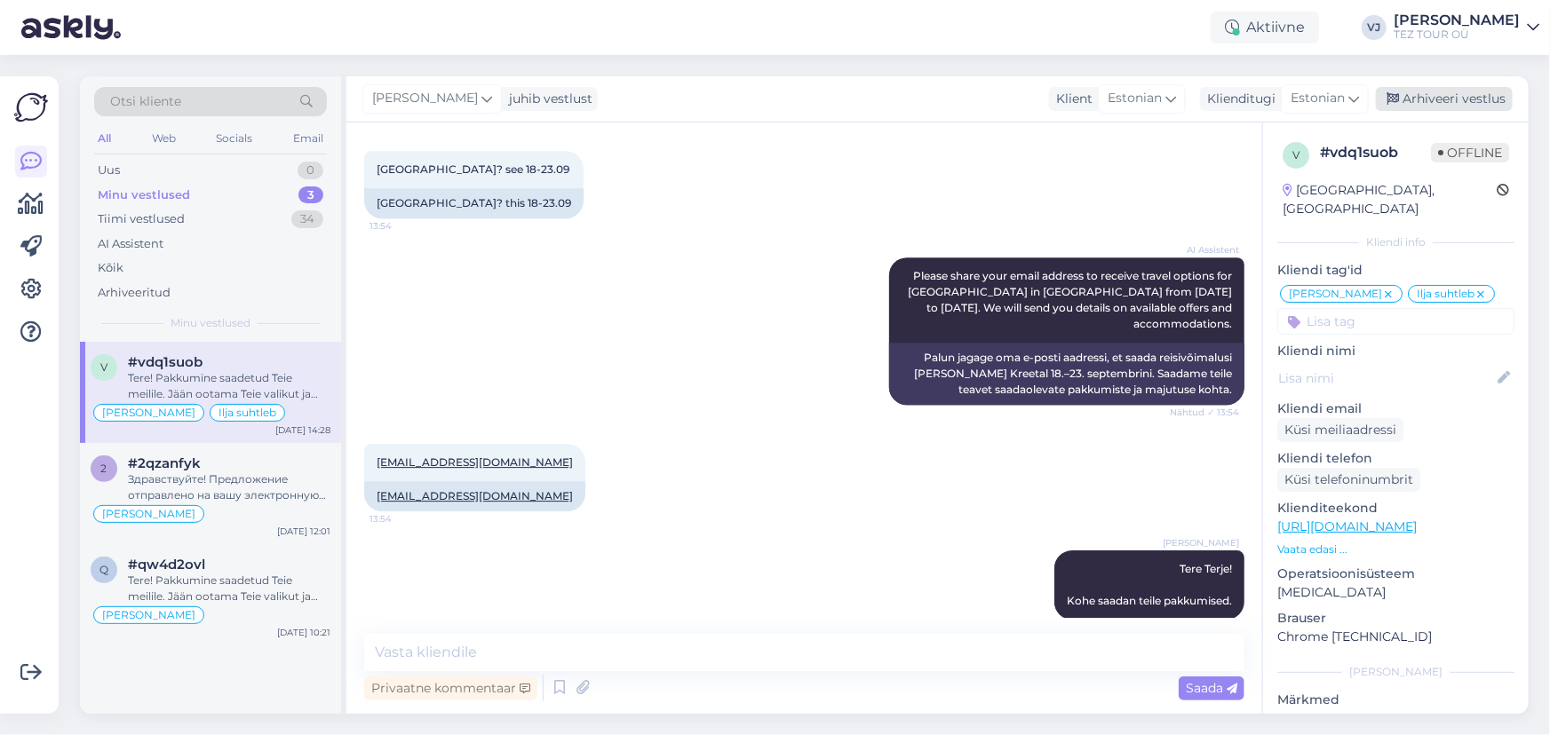
click at [1363, 105] on div "Arhiveeri vestlus" at bounding box center [1444, 99] width 137 height 24
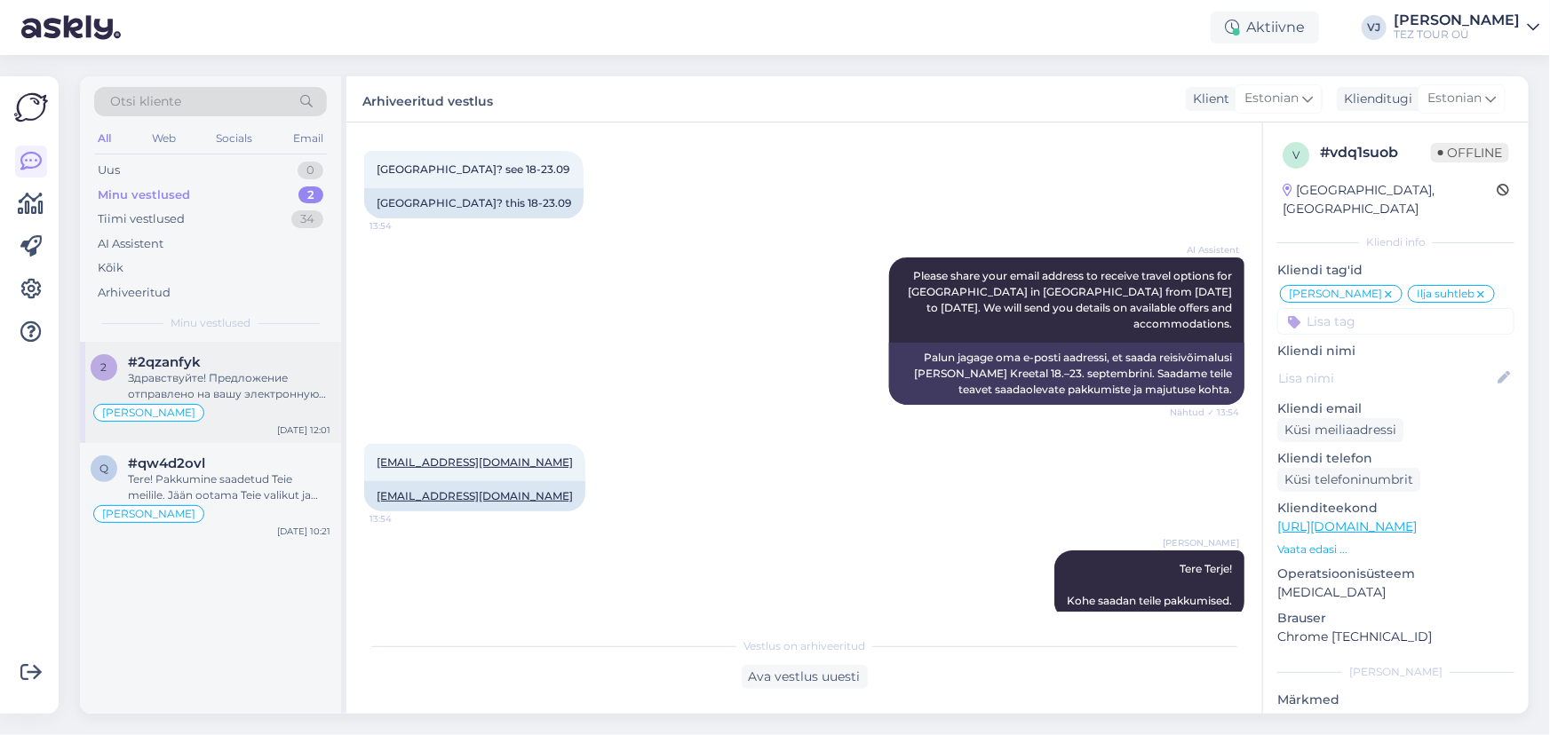
click at [250, 400] on div "Здравствуйте! Предложение отправлено на вашу электронную почту. Я жду вашего вы…" at bounding box center [229, 386] width 202 height 32
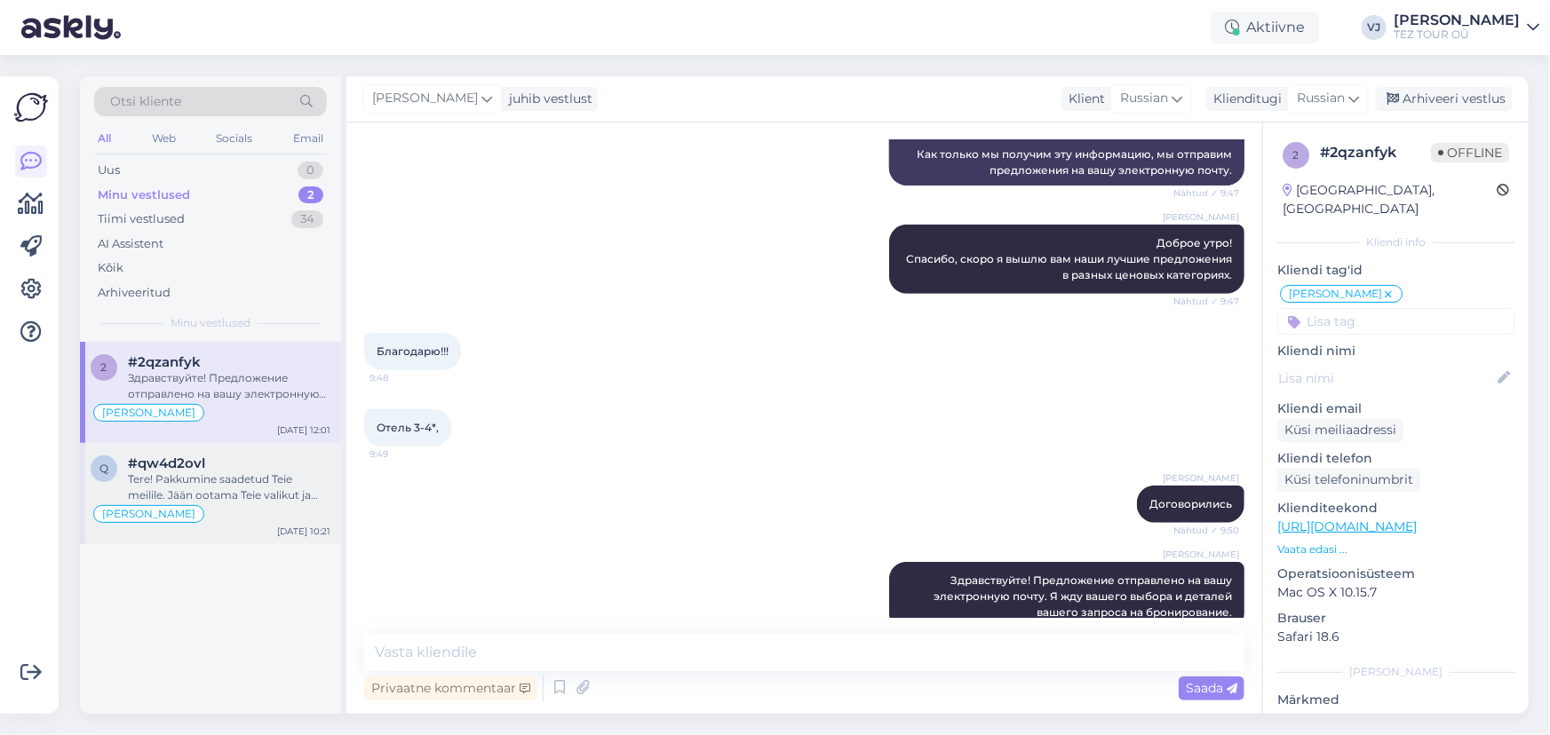
click at [248, 507] on div "[PERSON_NAME]" at bounding box center [211, 514] width 240 height 21
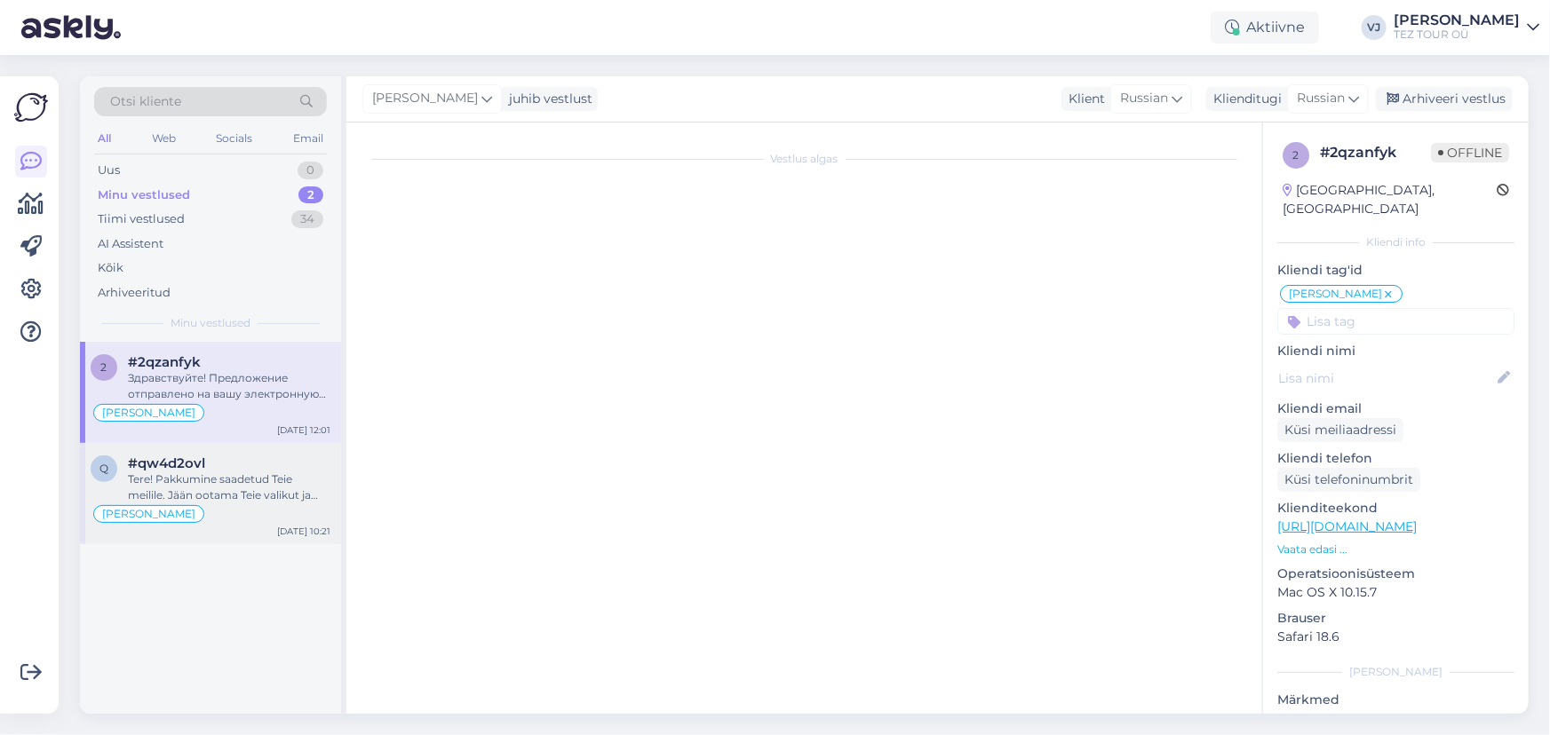
scroll to position [860, 0]
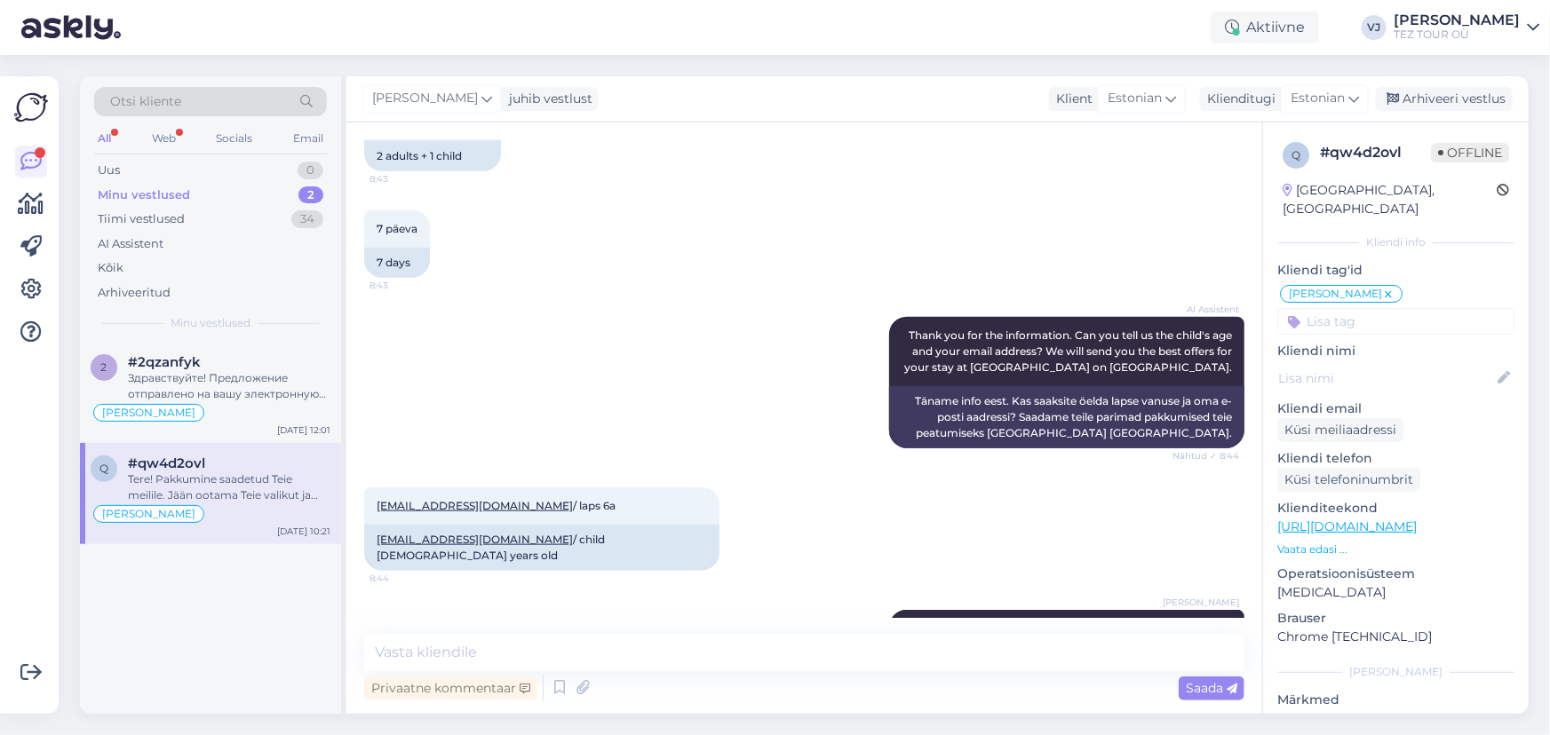
click at [599, 336] on div "AI Assistent Thank you for the information. Can you tell us the child's age and…" at bounding box center [804, 382] width 880 height 170
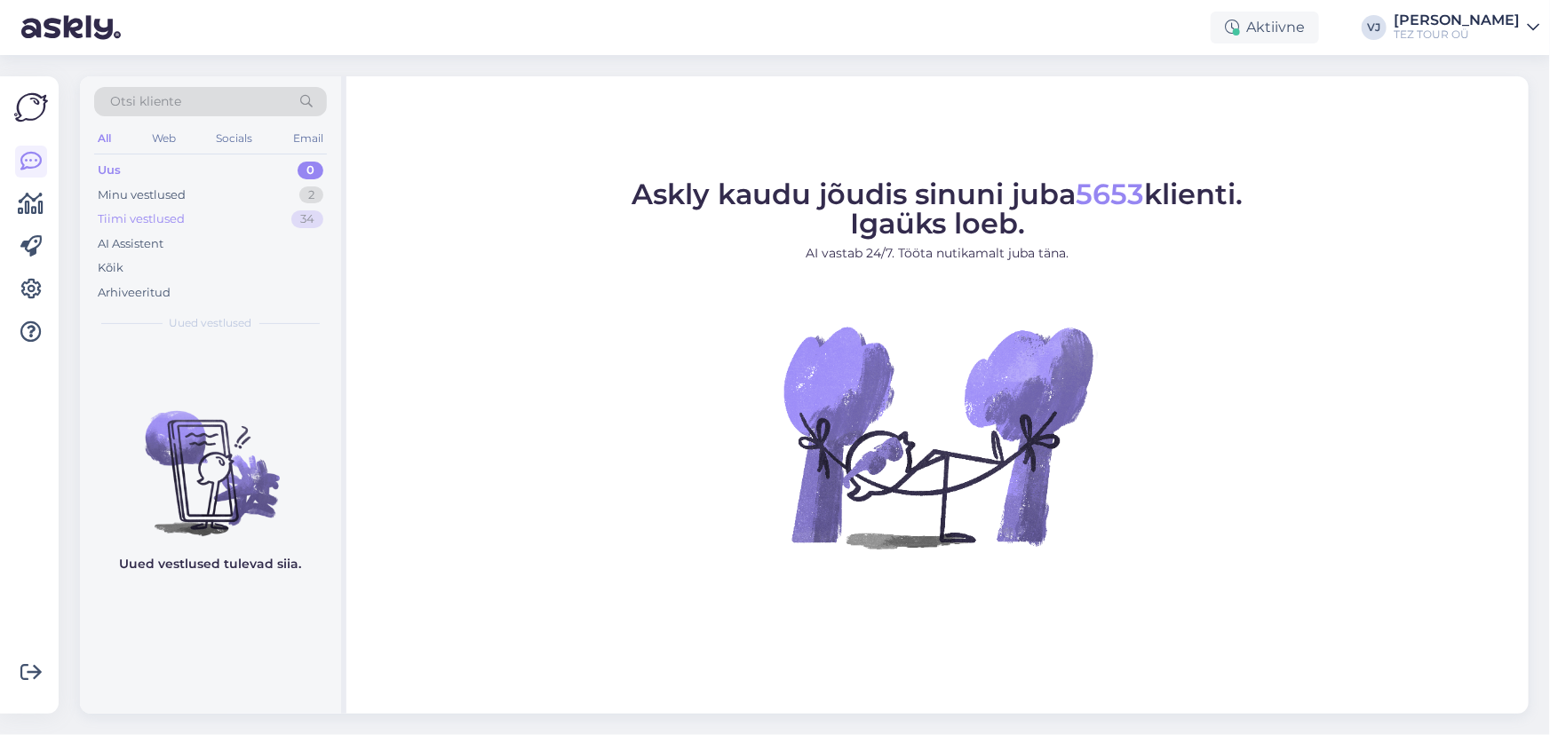
click at [211, 213] on div "Tiimi vestlused 34" at bounding box center [210, 219] width 233 height 25
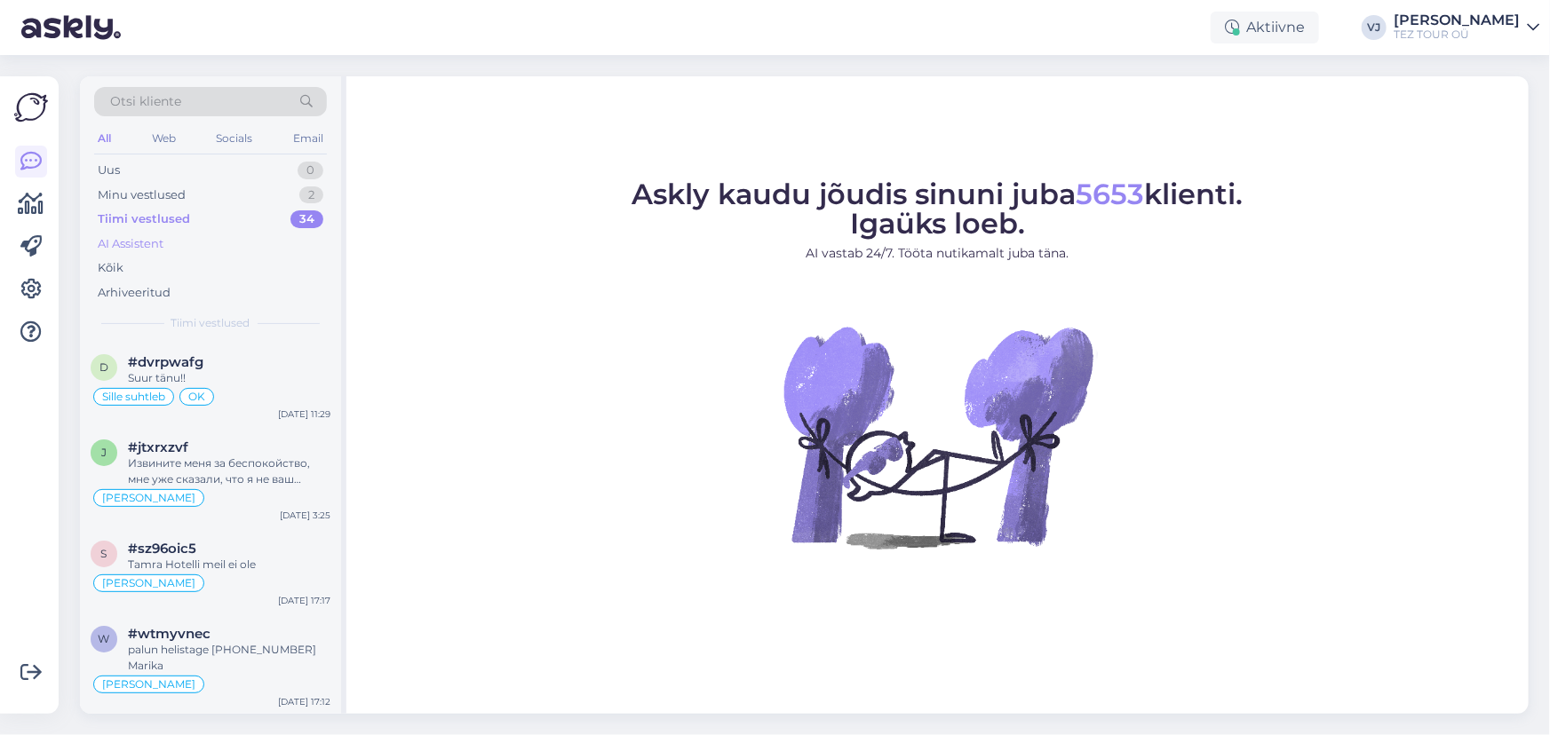
click at [188, 237] on div "AI Assistent" at bounding box center [210, 244] width 233 height 25
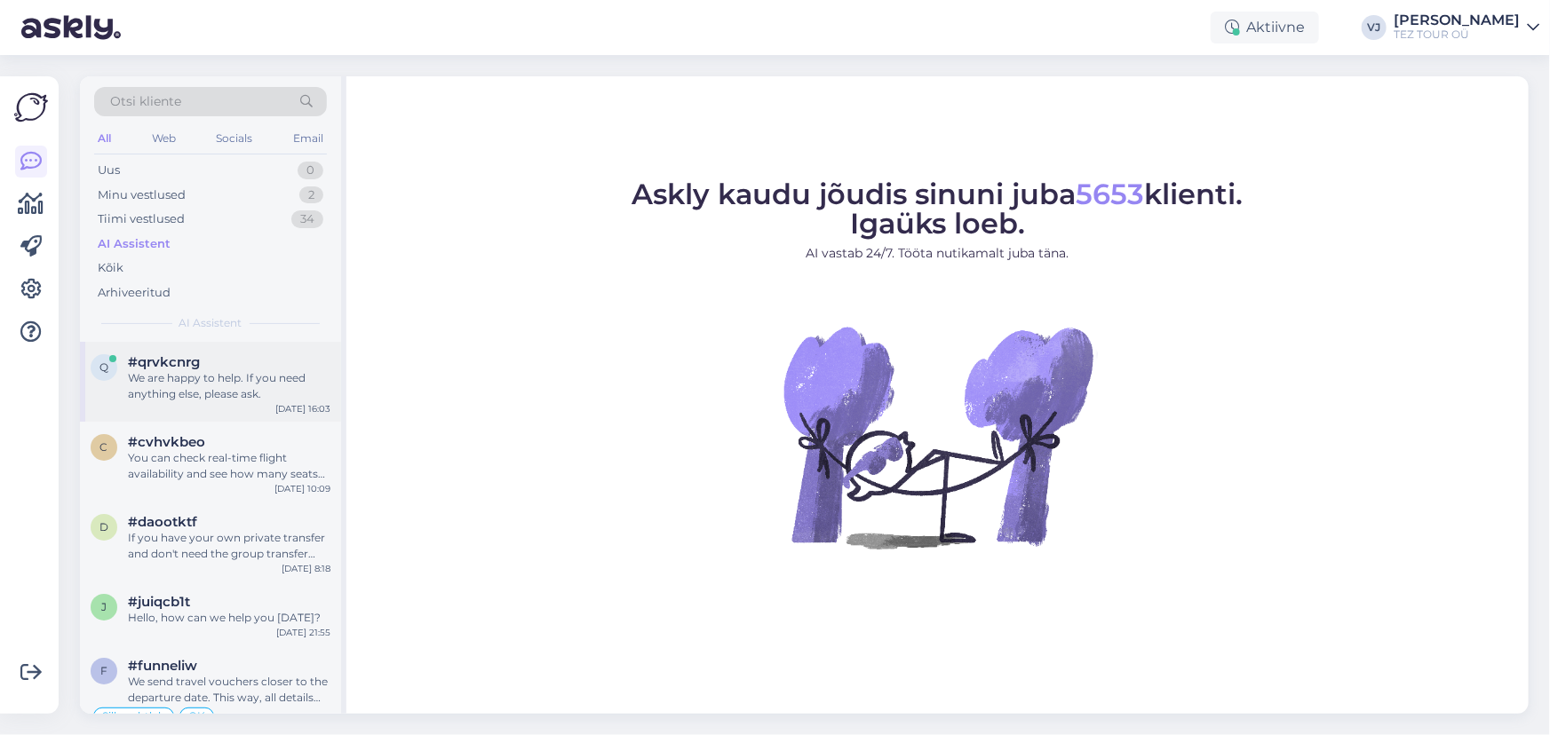
click at [242, 374] on div "We are happy to help. If you need anything else, please ask." at bounding box center [229, 386] width 202 height 32
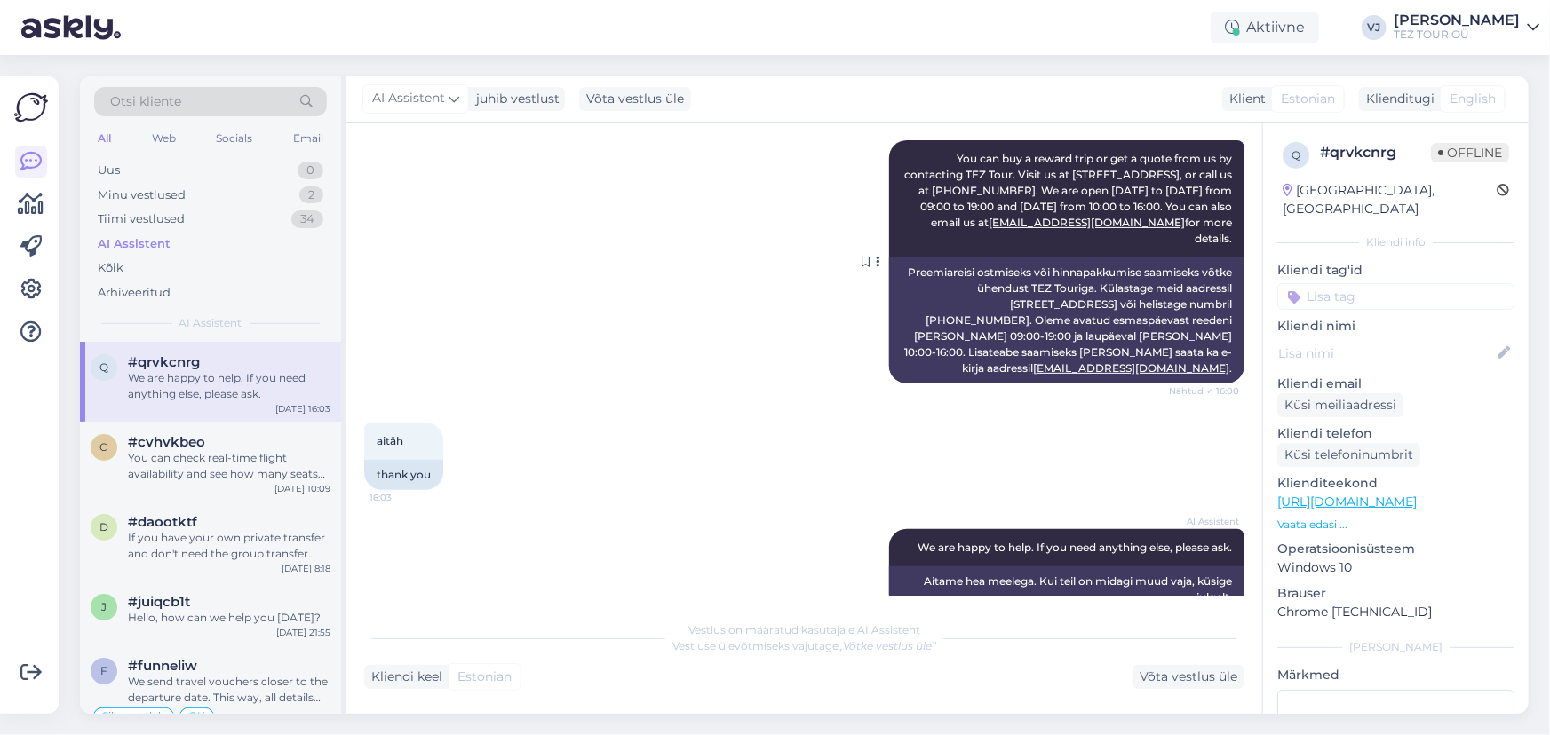
scroll to position [251, 0]
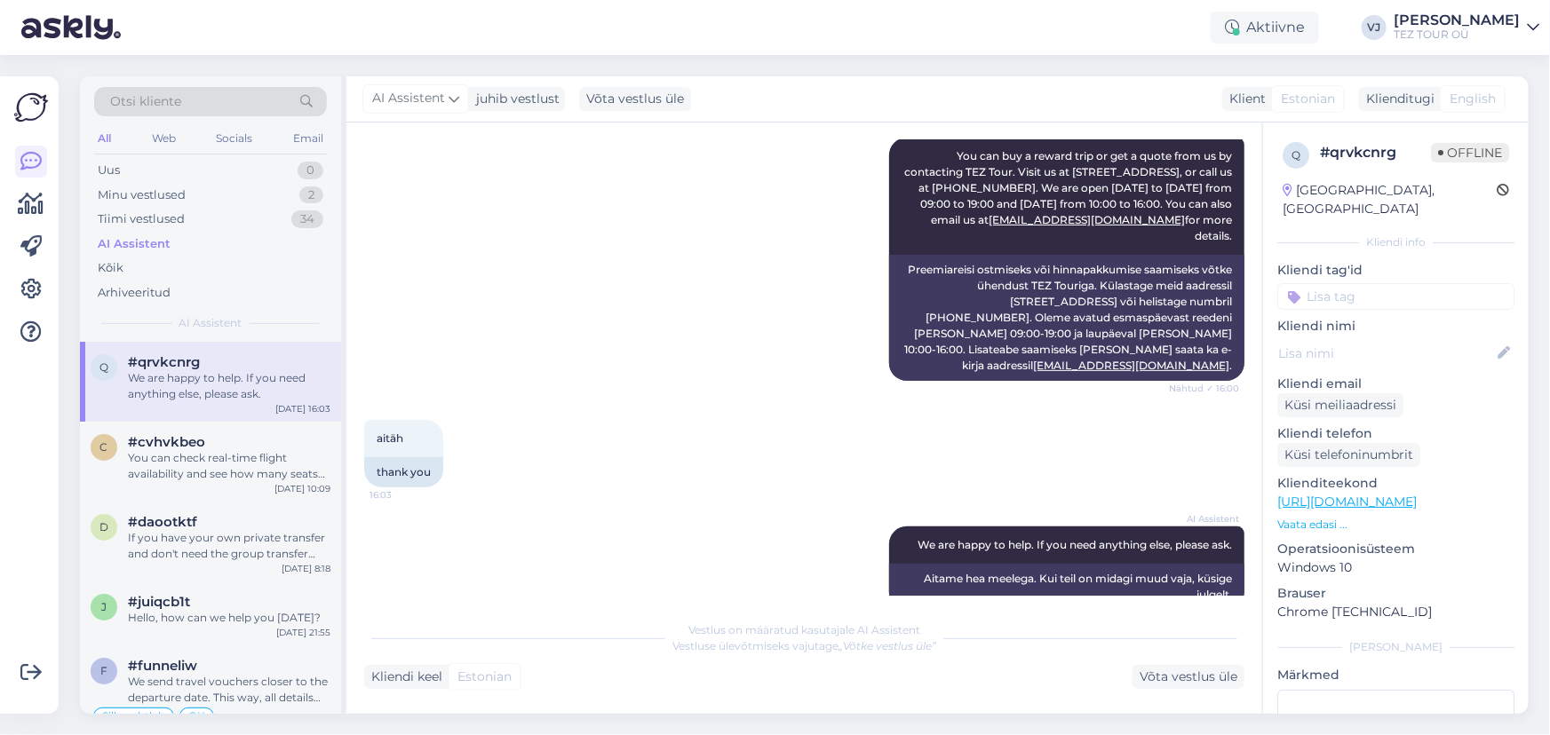
click at [218, 385] on div "We are happy to help. If you need anything else, please ask." at bounding box center [229, 386] width 202 height 32
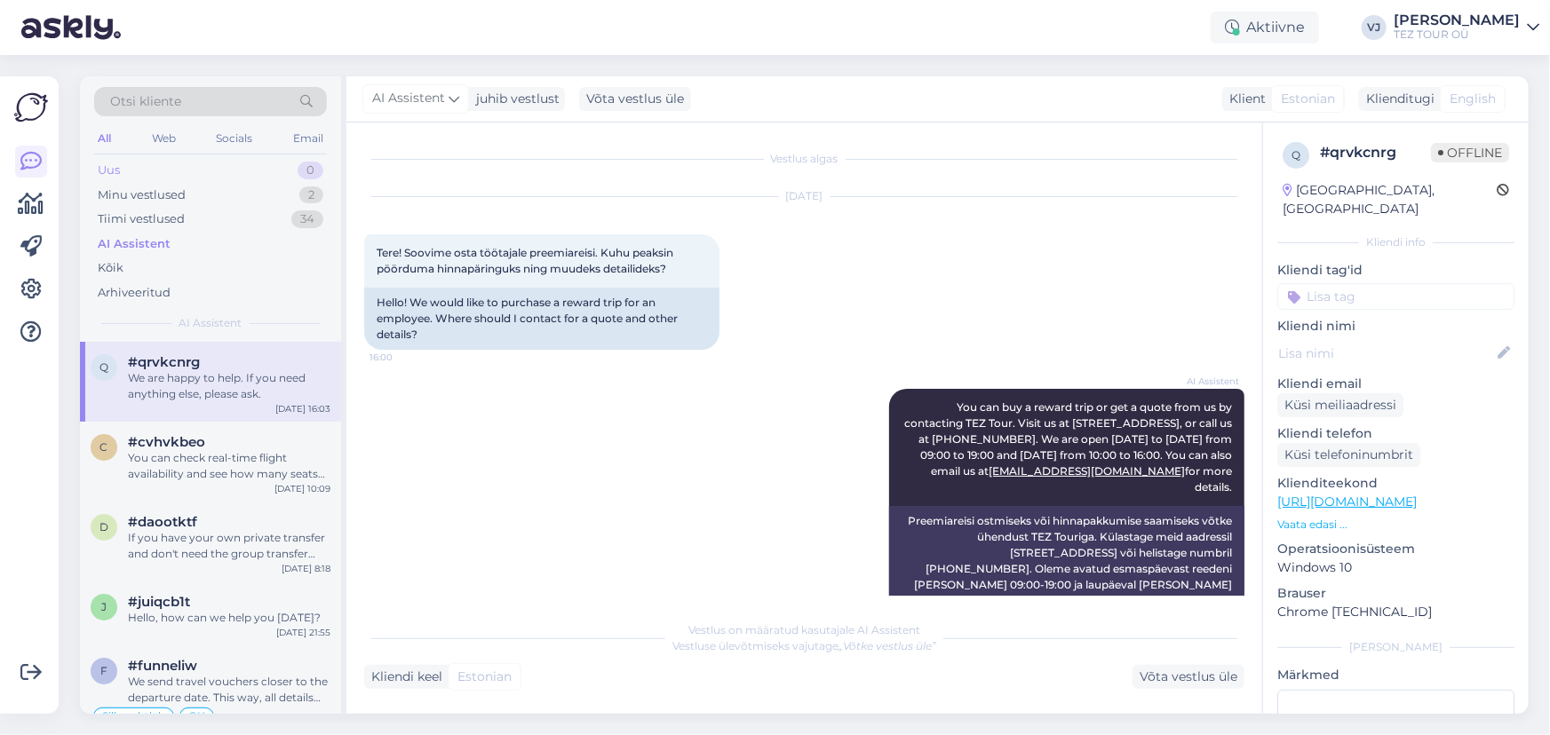
click at [215, 170] on div "Uus 0" at bounding box center [210, 170] width 233 height 25
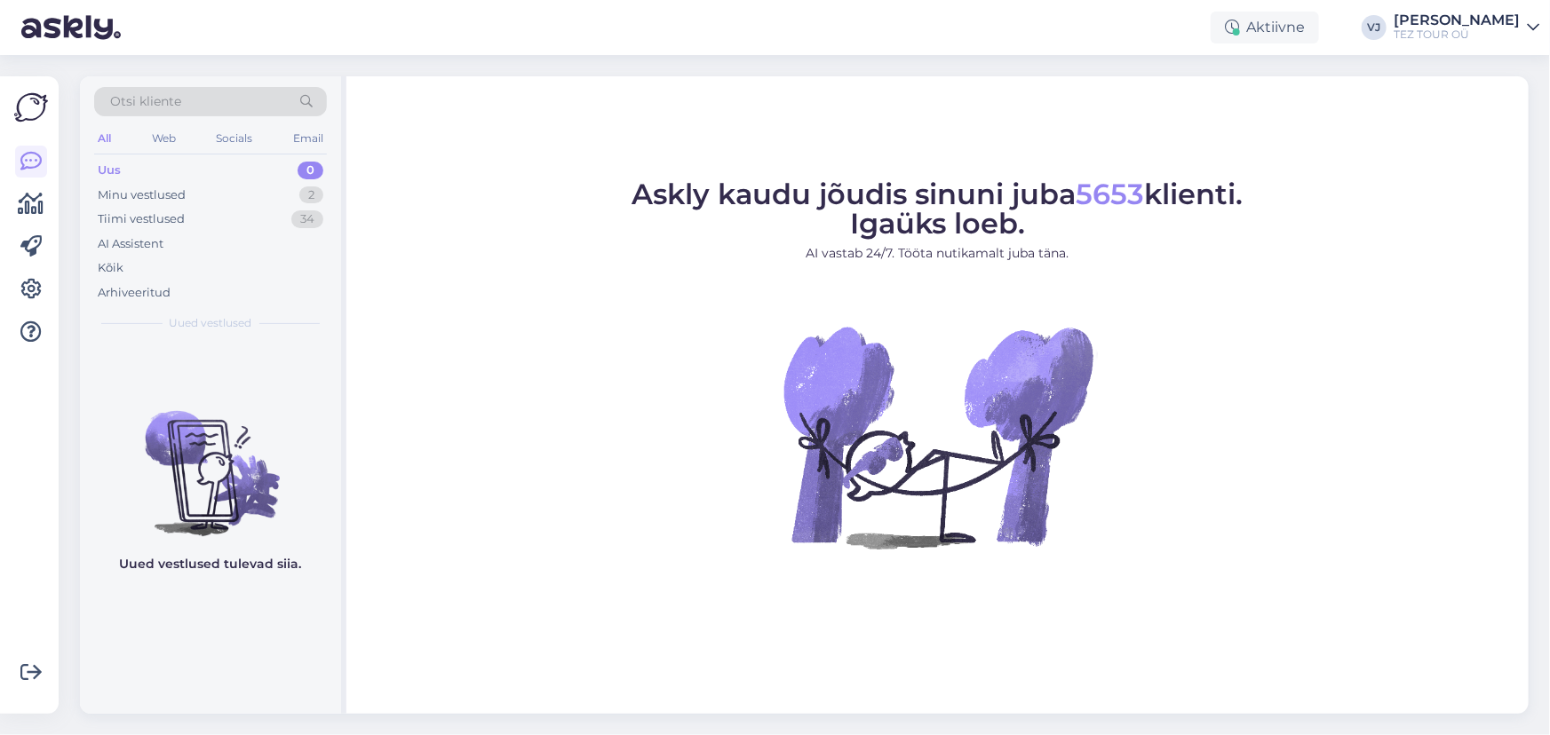
click at [612, 523] on figure "Askly kaudu jõudis sinuni juba 5653 klienti. Igaüks loeb. AI vastab 24/7. Tööta…" at bounding box center [937, 388] width 1150 height 416
